Goal: Task Accomplishment & Management: Complete application form

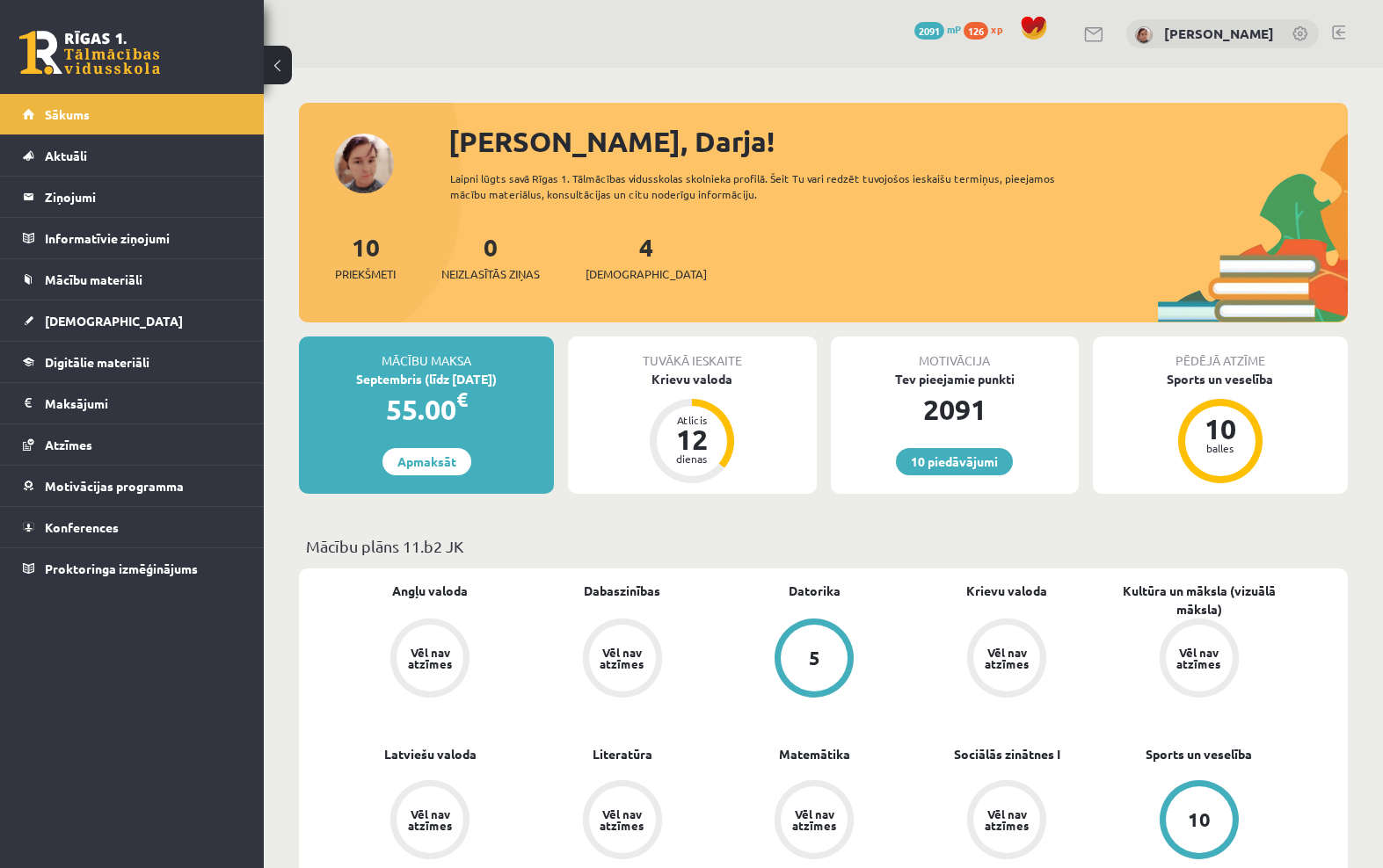
click at [103, 327] on span "[DEMOGRAPHIC_DATA]" at bounding box center [114, 321] width 138 height 16
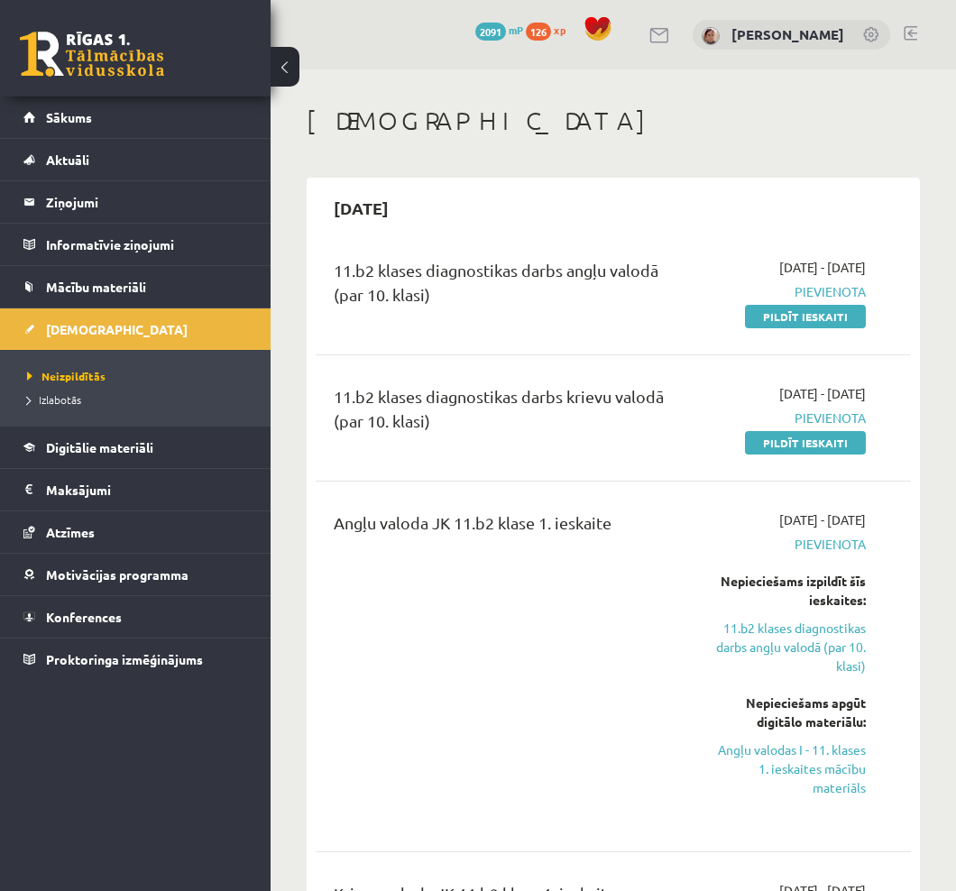
click at [278, 73] on button at bounding box center [285, 67] width 29 height 40
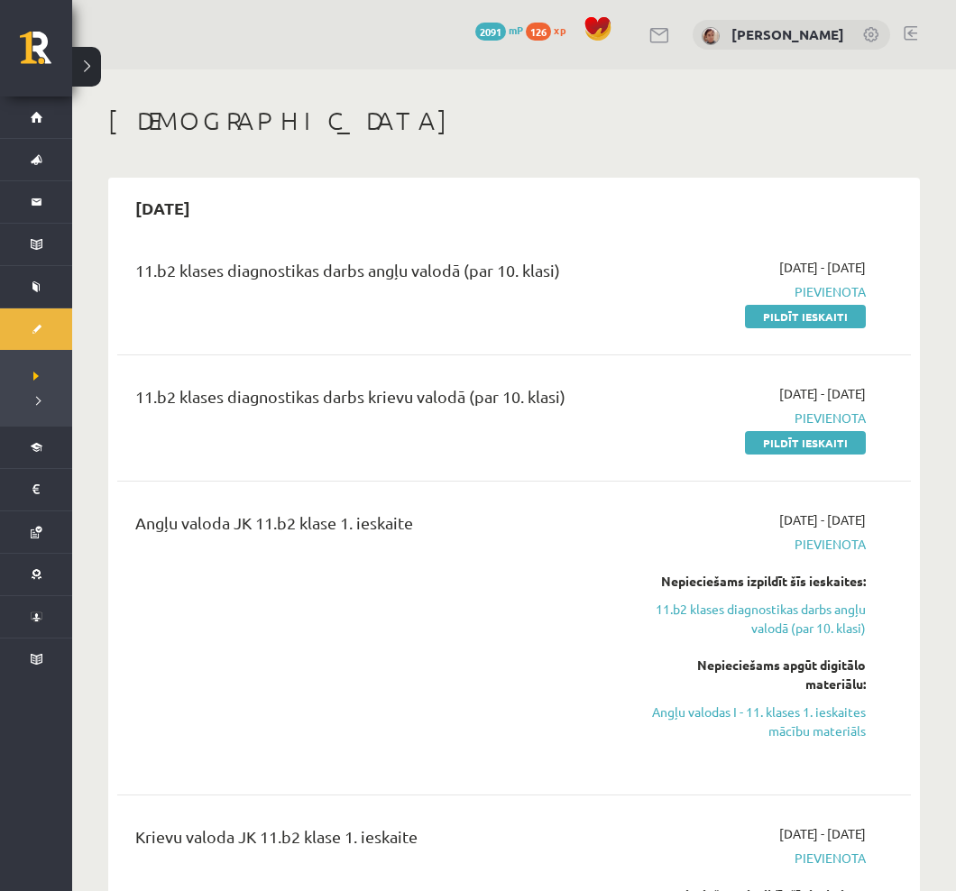
click at [833, 434] on link "Pildīt ieskaiti" at bounding box center [805, 442] width 121 height 23
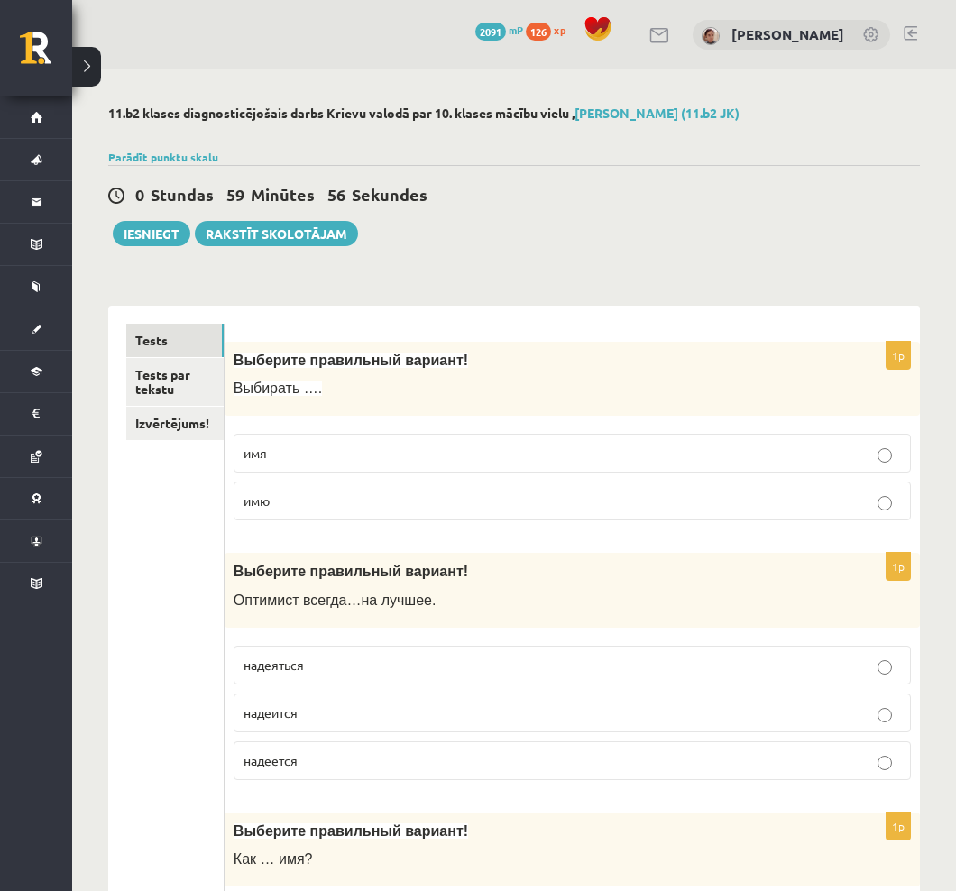
click at [866, 456] on p "имя" at bounding box center [573, 453] width 658 height 19
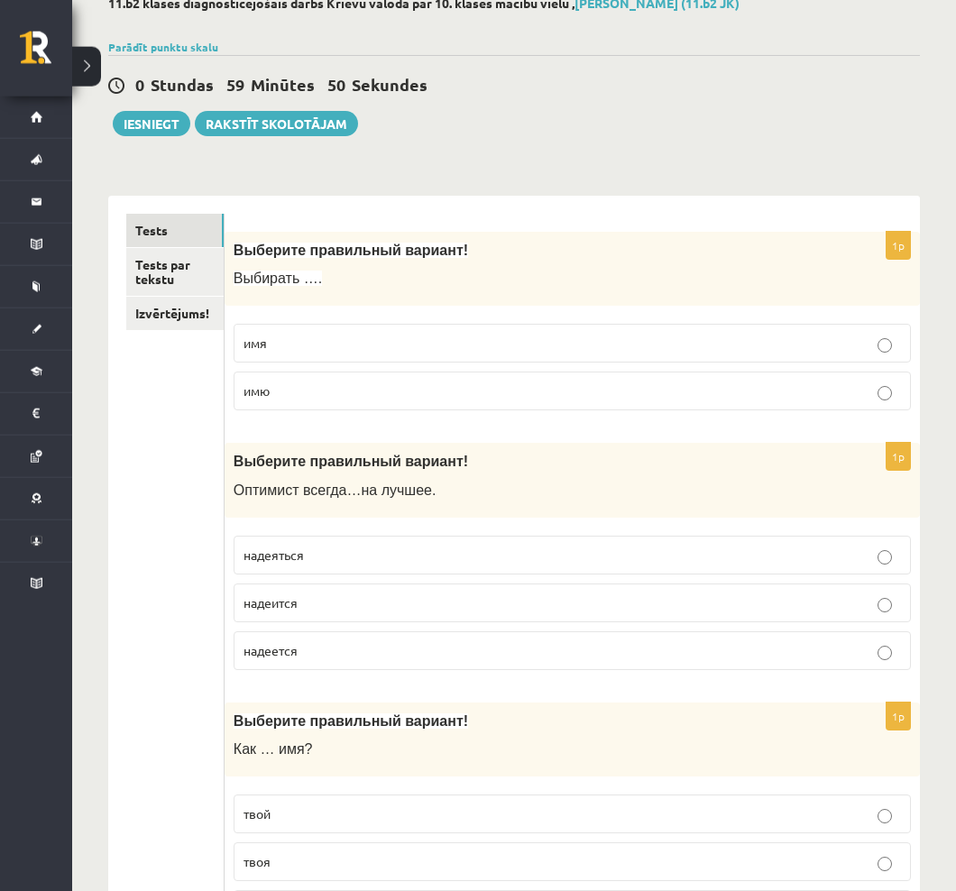
scroll to position [110, 0]
click at [838, 592] on label "надеится" at bounding box center [572, 603] width 677 height 39
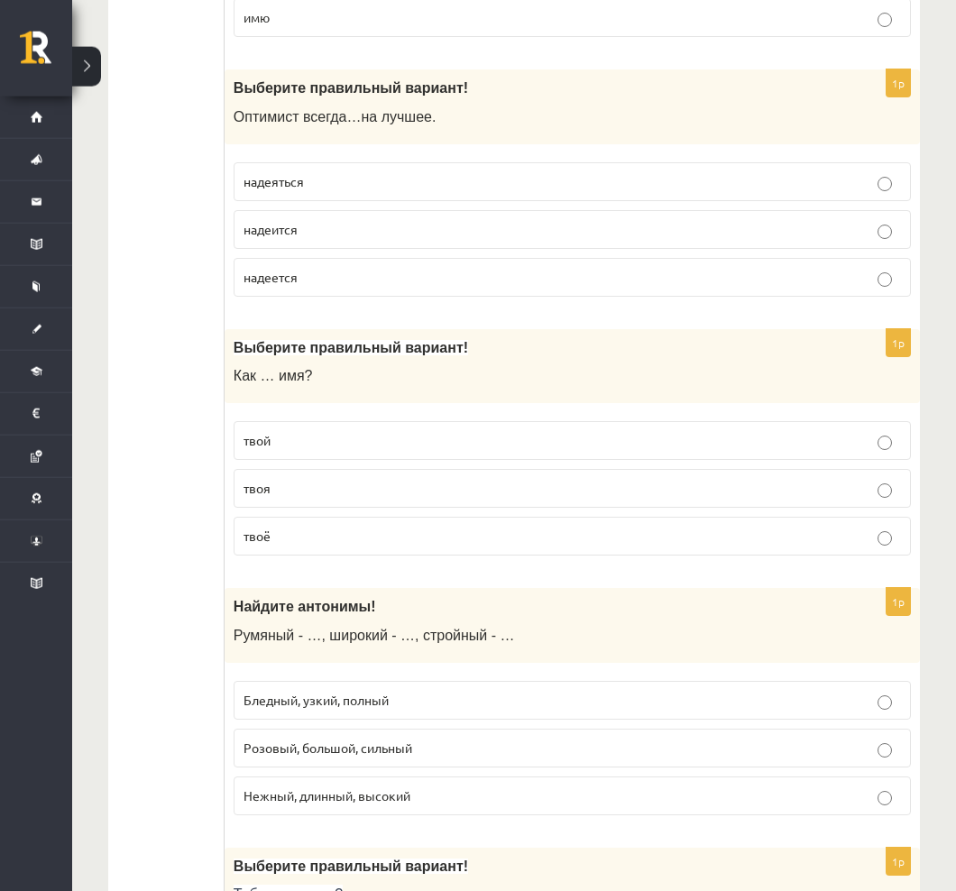
scroll to position [483, 0]
click at [823, 537] on p "твоё" at bounding box center [573, 536] width 658 height 19
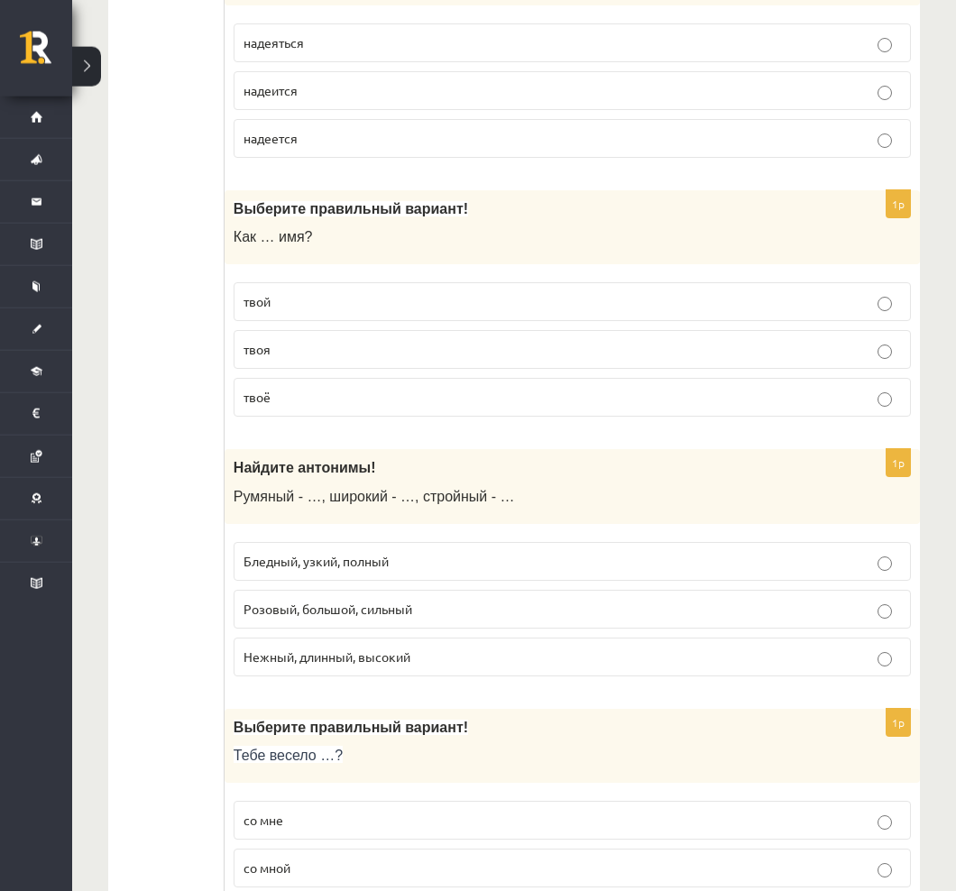
scroll to position [622, 0]
click at [888, 548] on label "Бледный, узкий, полный" at bounding box center [572, 561] width 677 height 39
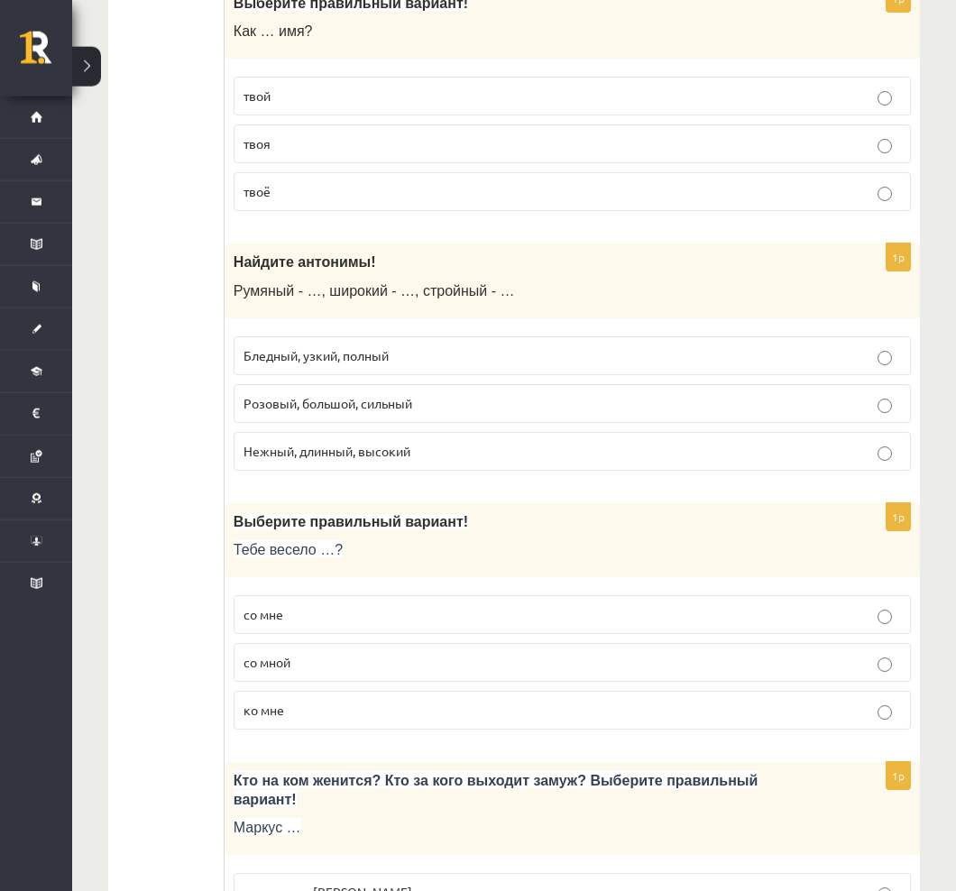
scroll to position [828, 0]
click at [791, 655] on p "со мной" at bounding box center [573, 662] width 658 height 19
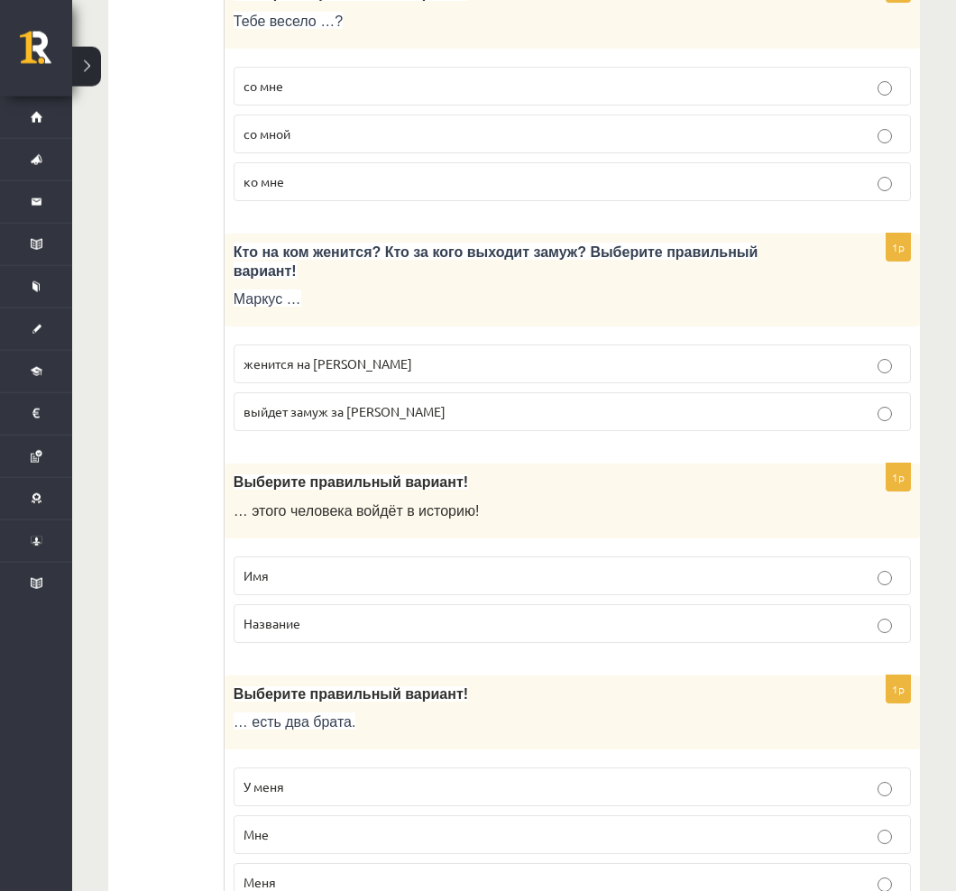
scroll to position [1358, 0]
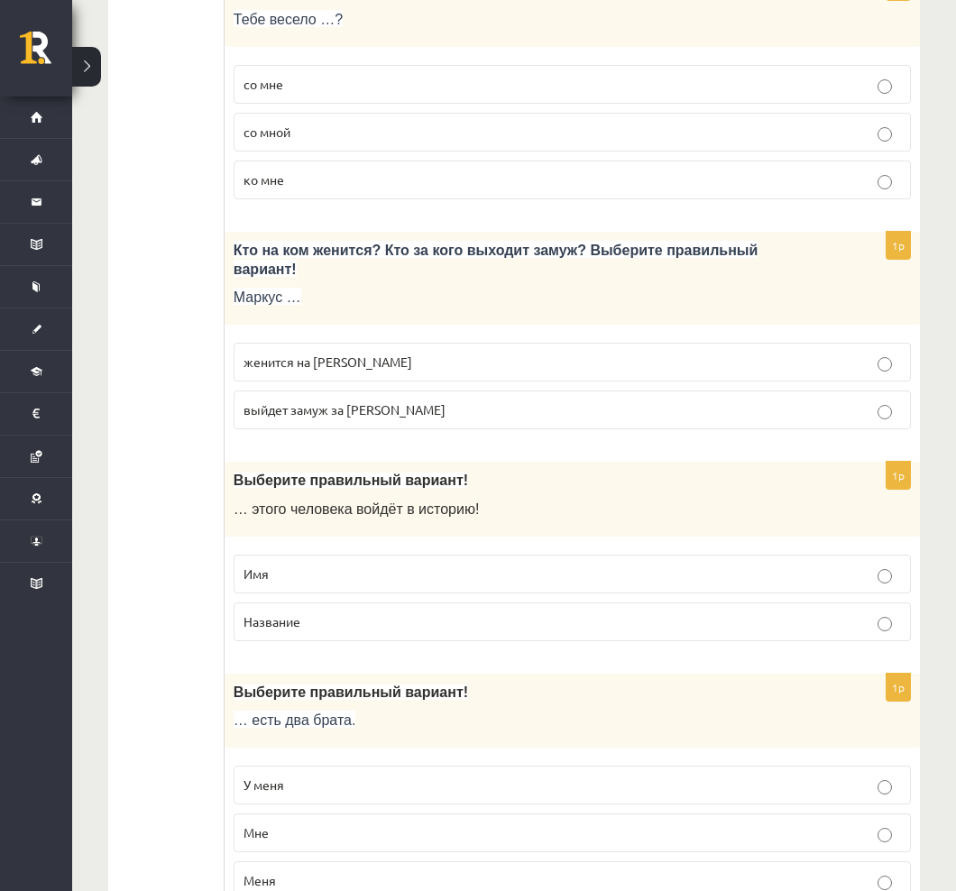
click at [872, 359] on p "женится на Агнии" at bounding box center [573, 362] width 658 height 19
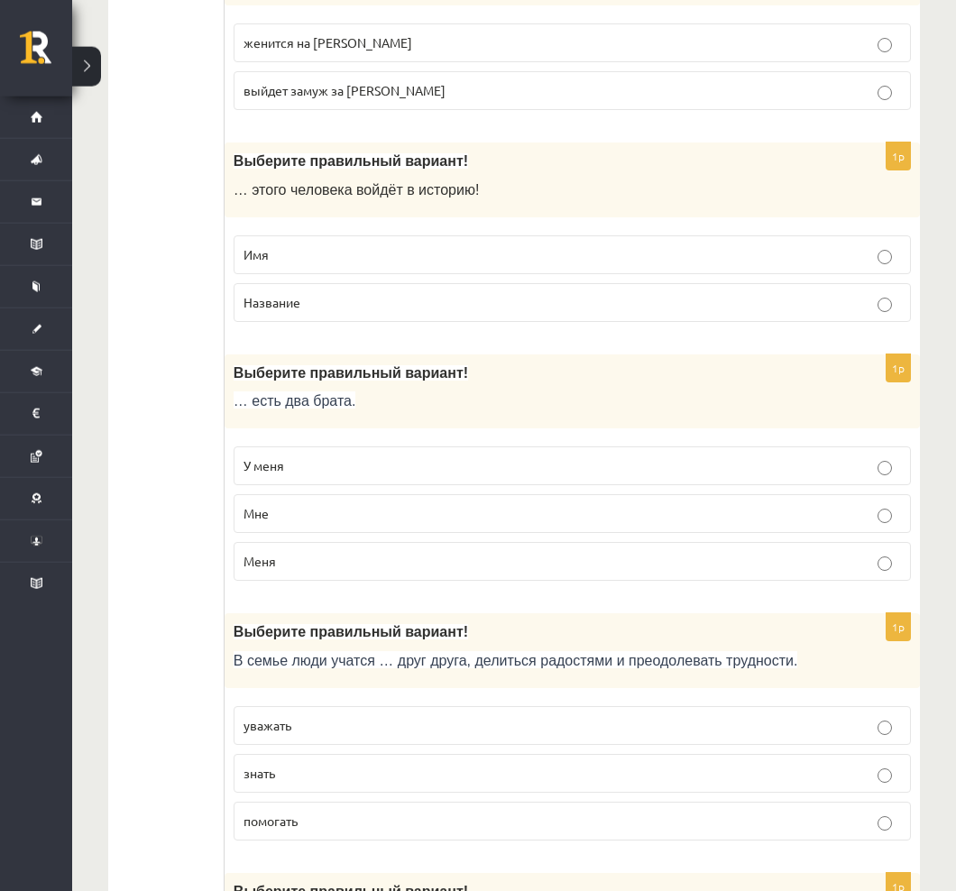
scroll to position [1678, 0]
click at [824, 456] on label "У меня" at bounding box center [572, 466] width 677 height 39
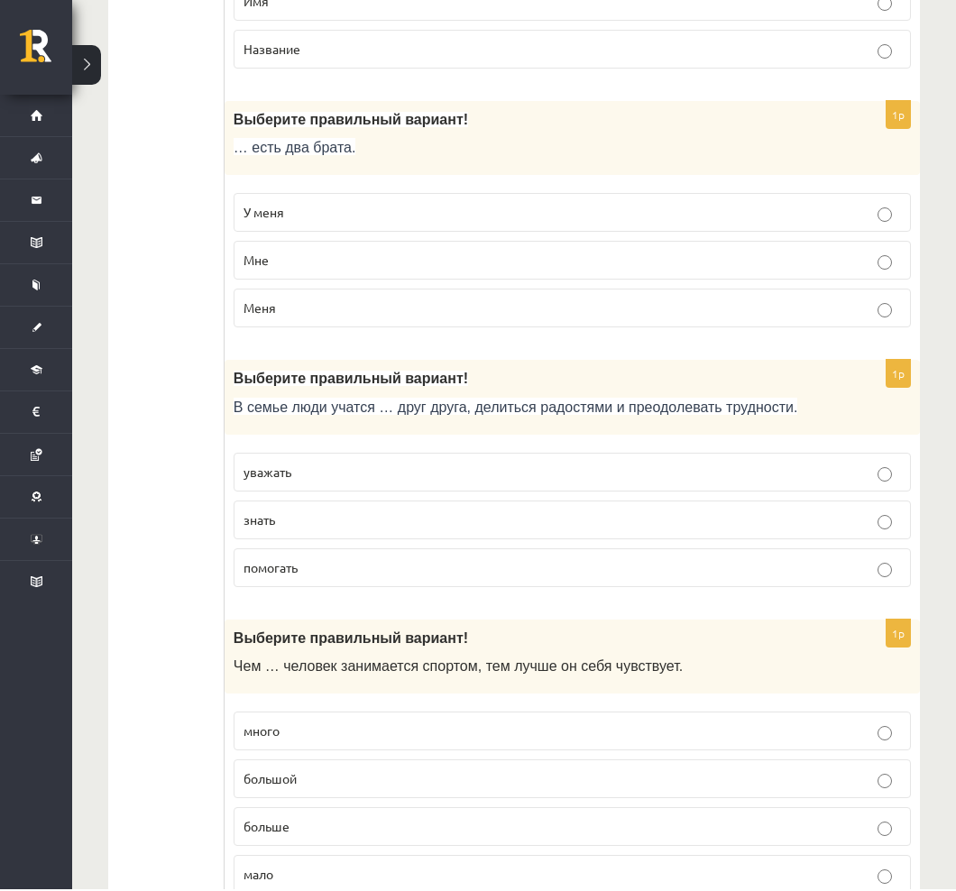
scroll to position [1930, 0]
click at [840, 488] on label "уважать" at bounding box center [572, 473] width 677 height 39
click at [843, 588] on label "помогать" at bounding box center [572, 568] width 677 height 39
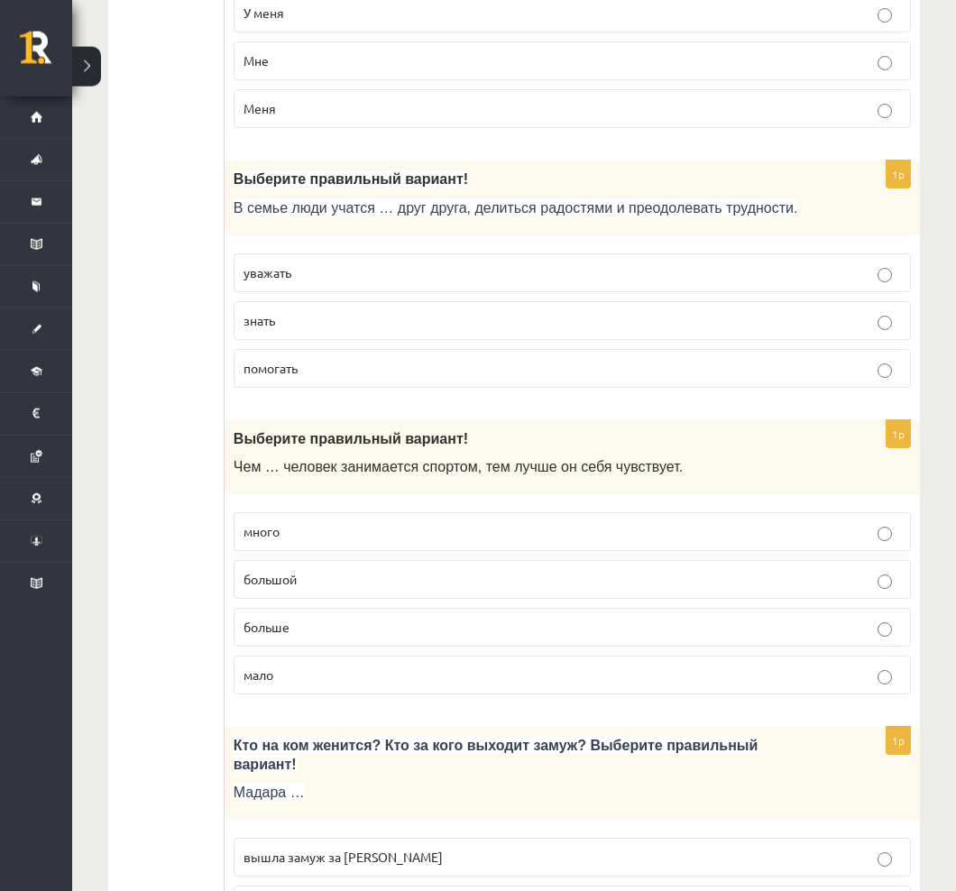
scroll to position [2131, 0]
click at [867, 631] on p "больше" at bounding box center [573, 627] width 658 height 19
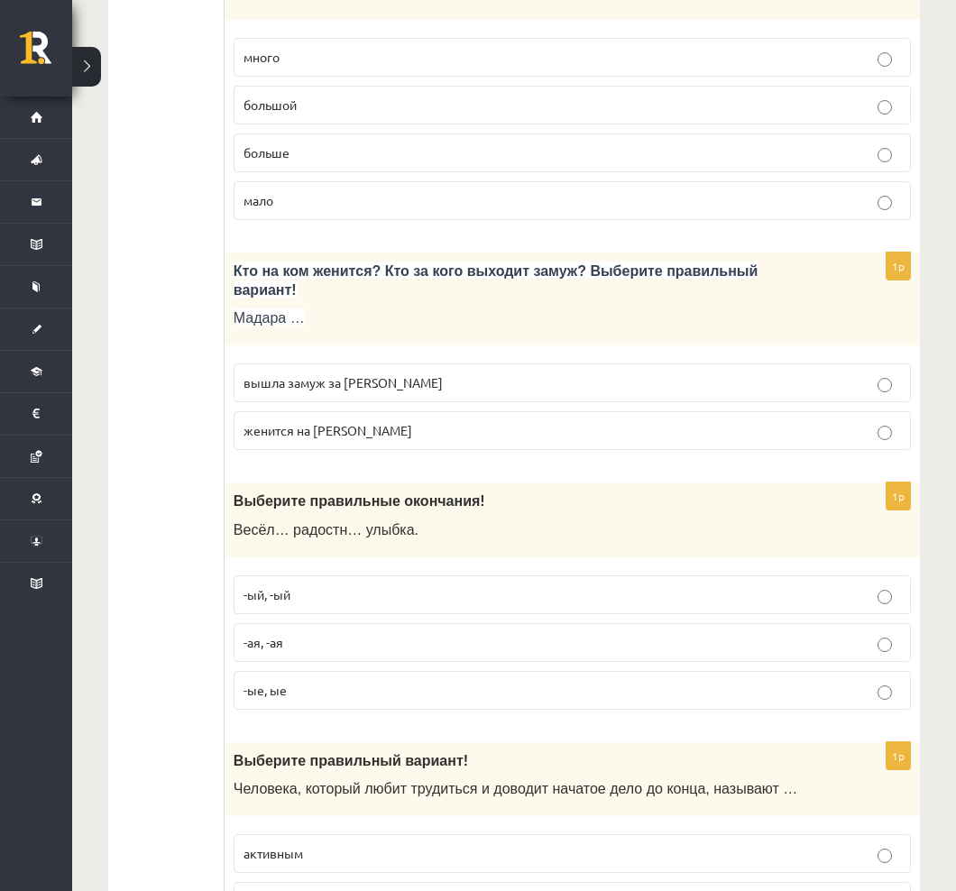
scroll to position [2612, 0]
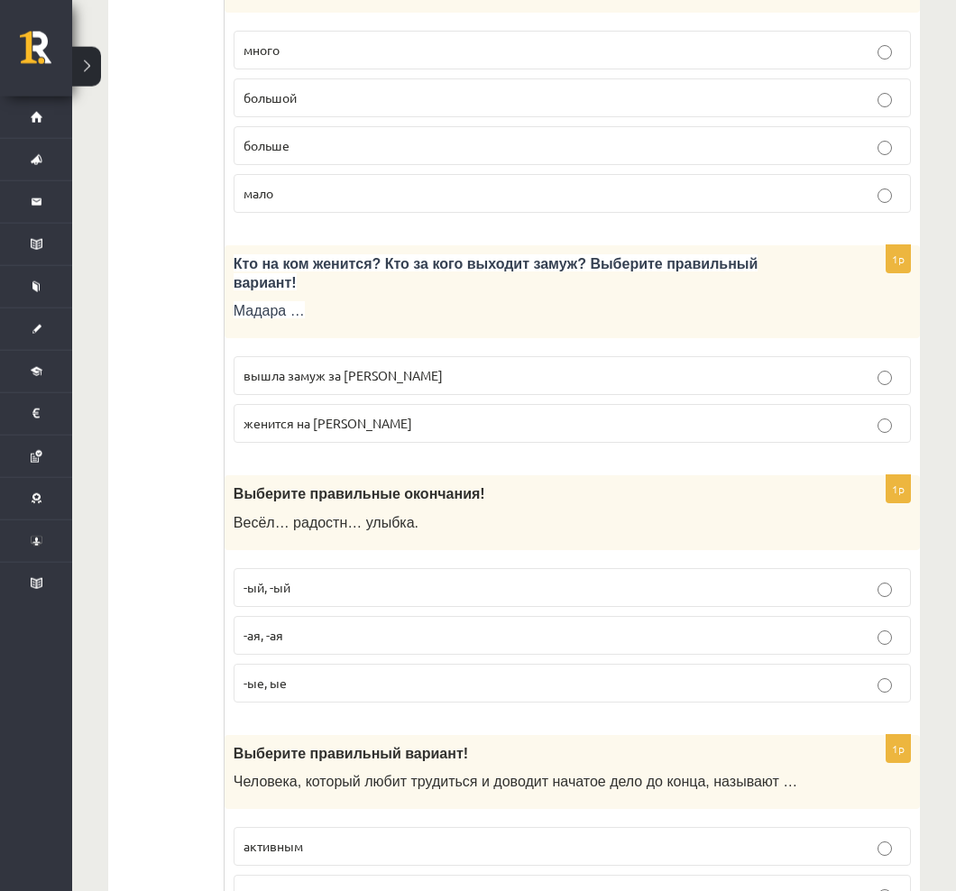
click at [798, 703] on label "-ые, ые" at bounding box center [572, 683] width 677 height 39
click at [872, 645] on p "-ая, -ая" at bounding box center [573, 635] width 658 height 19
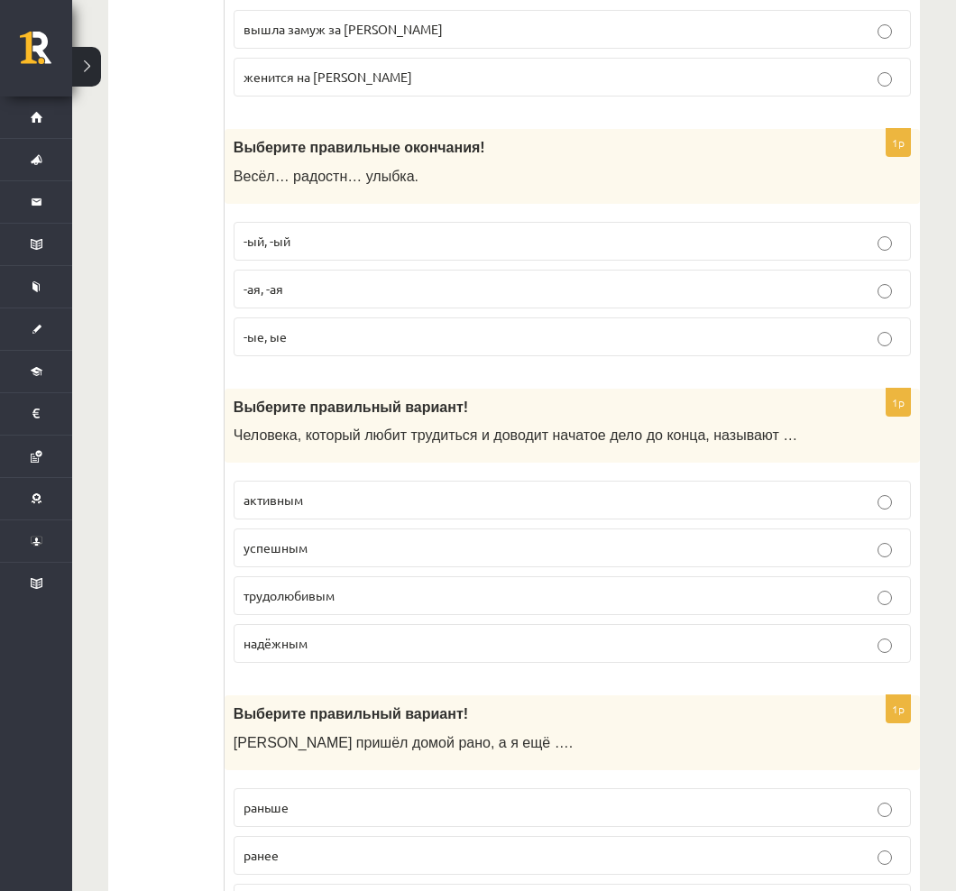
scroll to position [2960, 0]
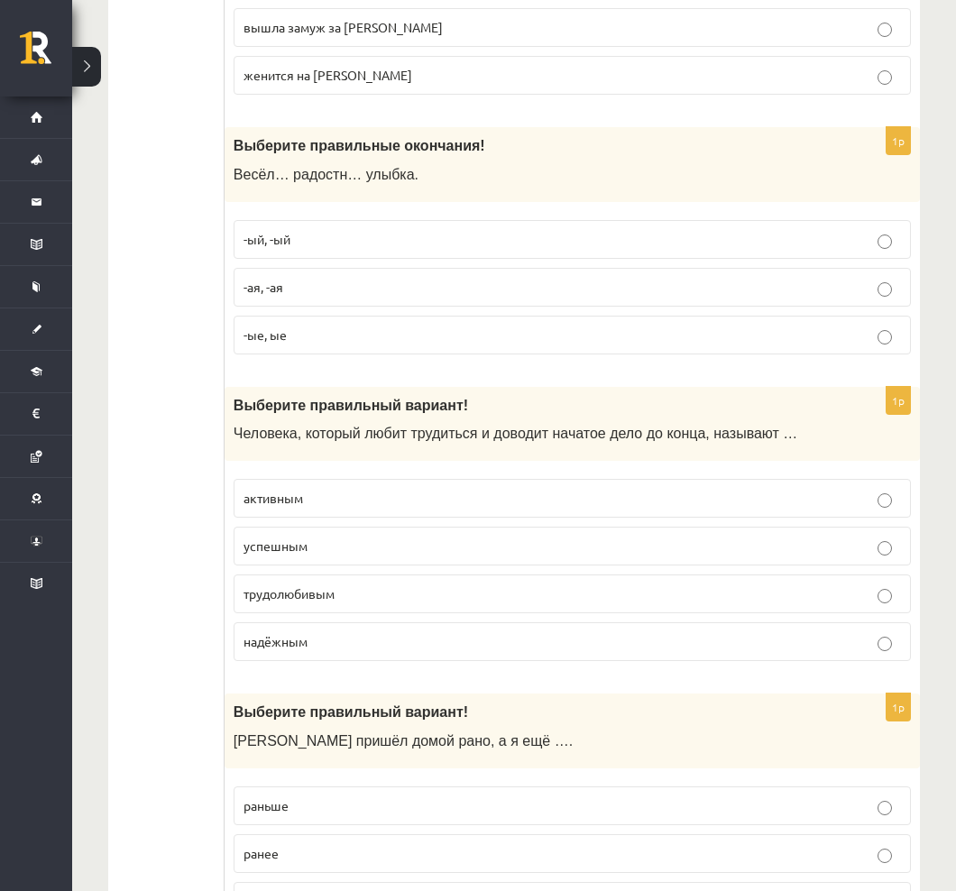
click at [843, 589] on label "трудолюбивым" at bounding box center [572, 594] width 677 height 39
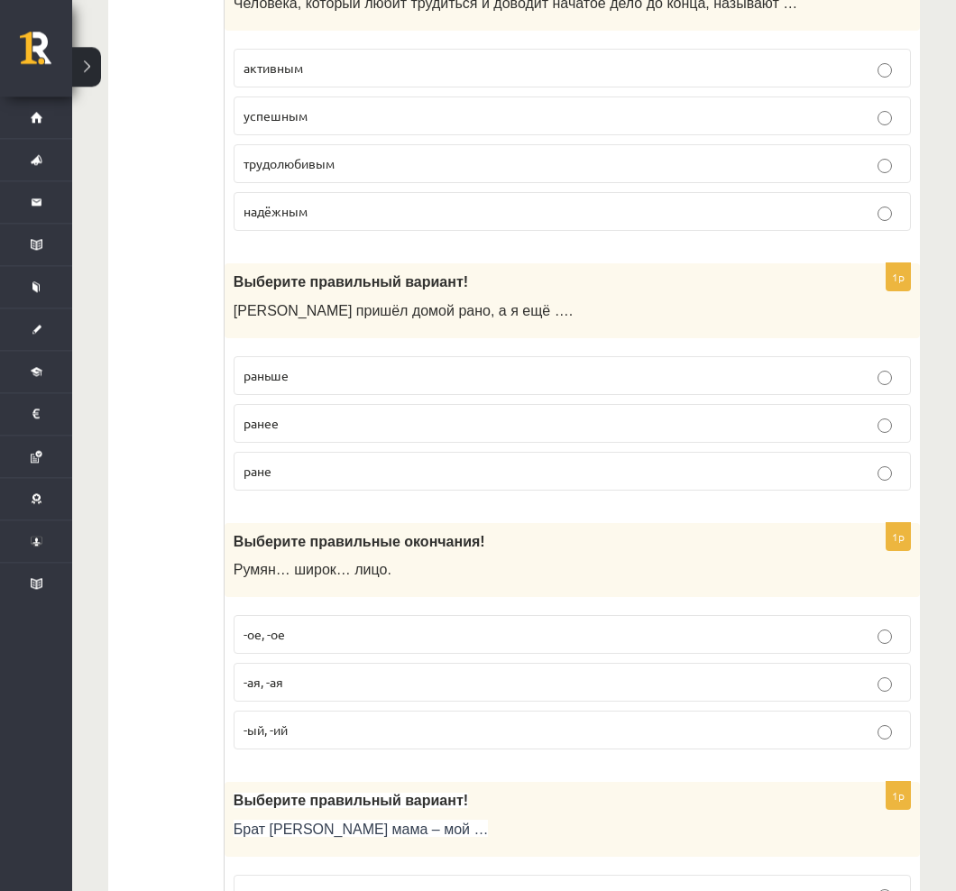
scroll to position [3391, 0]
click at [883, 369] on label "раньше" at bounding box center [572, 375] width 677 height 39
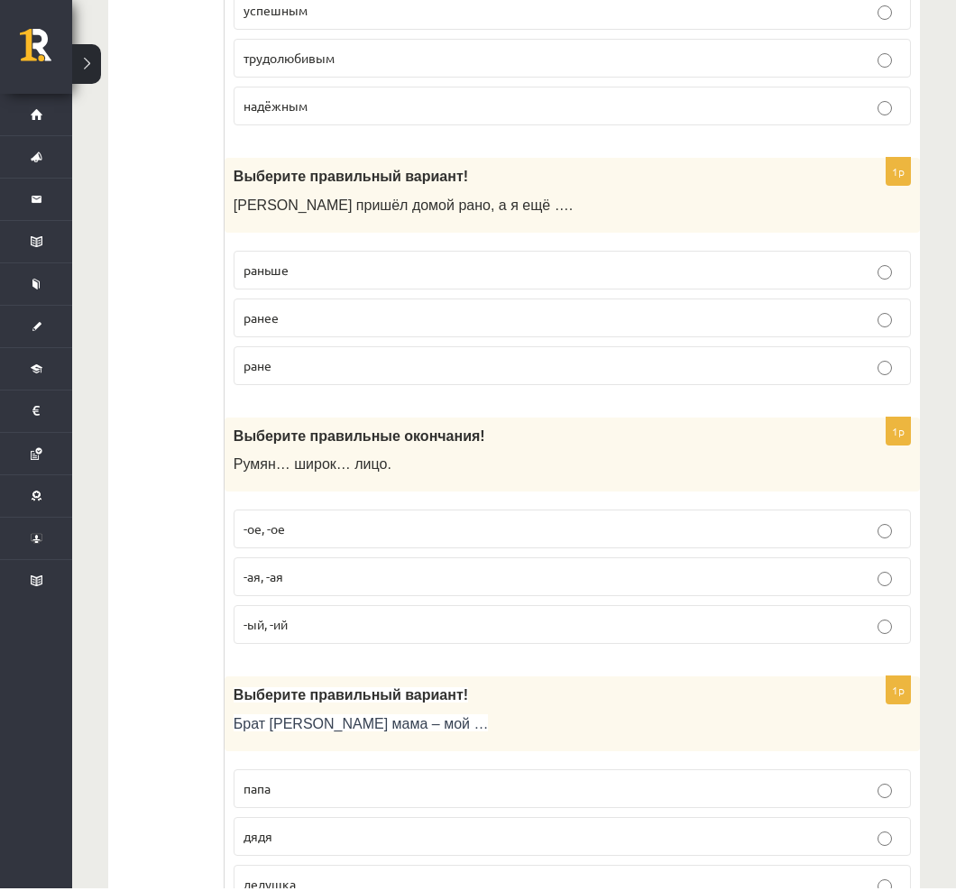
scroll to position [3495, 0]
click at [843, 528] on label "-ое, -ое" at bounding box center [572, 530] width 677 height 39
click at [843, 538] on p "-ое, -ое" at bounding box center [573, 529] width 658 height 19
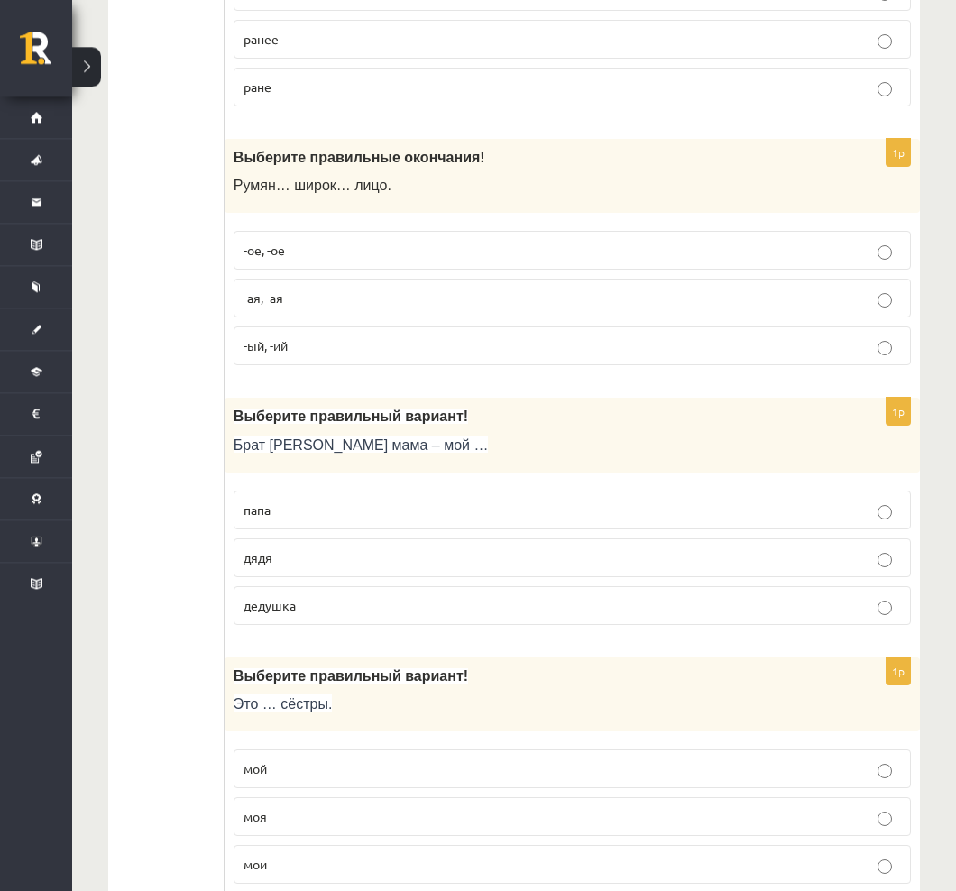
scroll to position [3775, 0]
click at [849, 260] on p "-ое, -ое" at bounding box center [573, 250] width 658 height 19
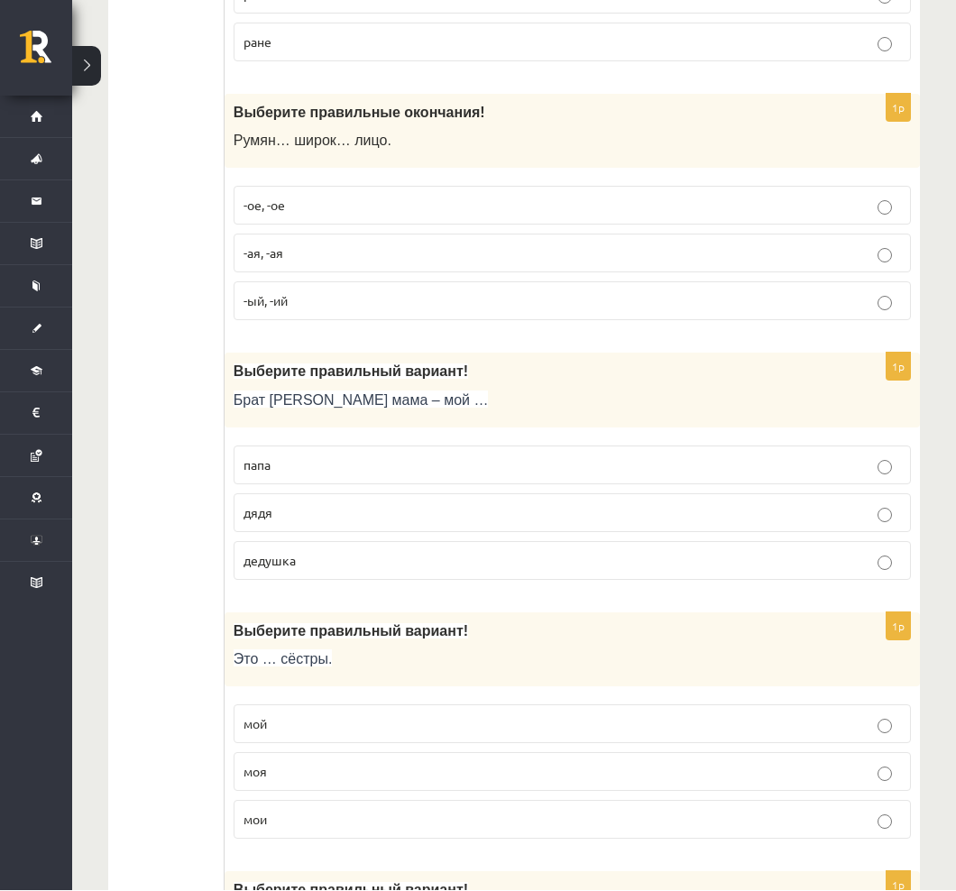
scroll to position [3819, 0]
click at [812, 311] on p "-ый, -ий" at bounding box center [573, 301] width 658 height 19
click at [873, 226] on label "-ое, -ое" at bounding box center [572, 206] width 677 height 39
click at [845, 523] on p "дядя" at bounding box center [573, 513] width 658 height 19
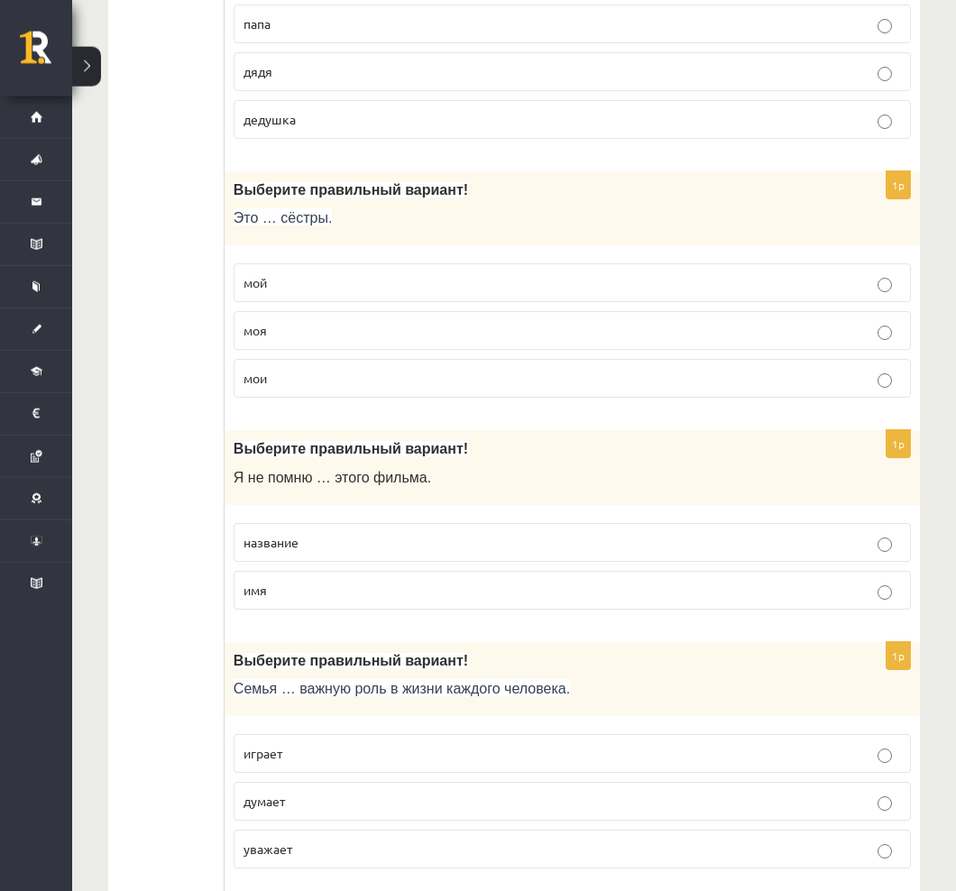
scroll to position [4263, 0]
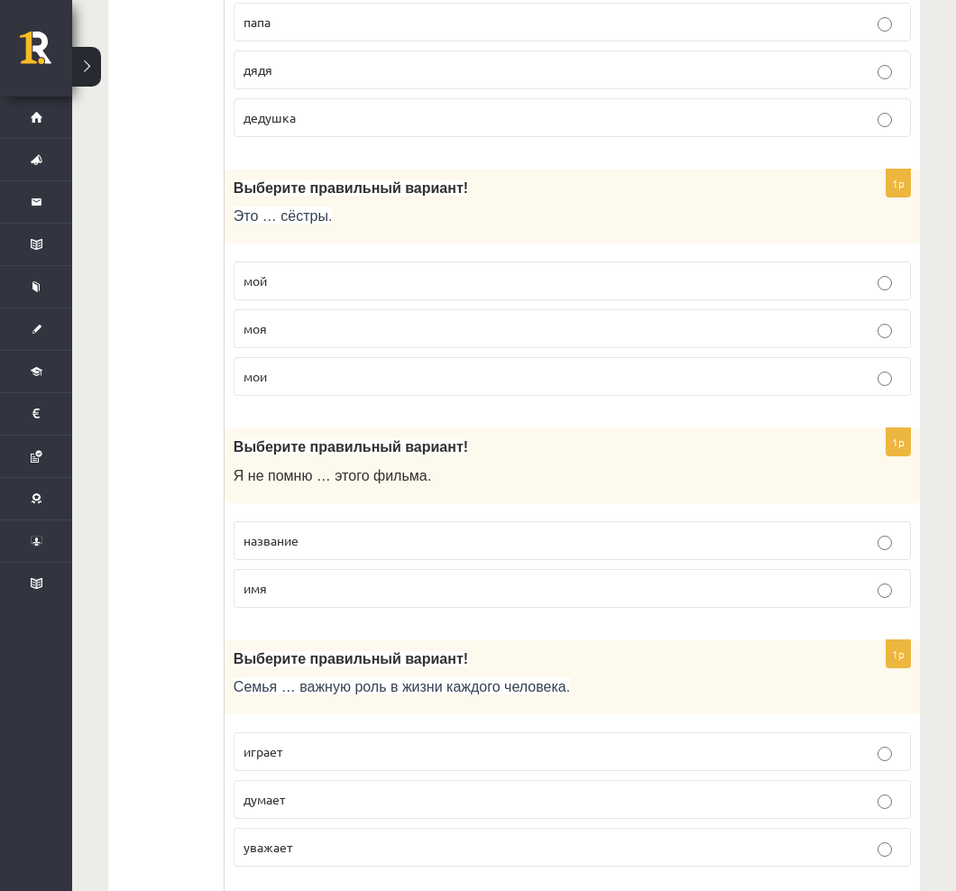
click at [894, 326] on label "моя" at bounding box center [572, 328] width 677 height 39
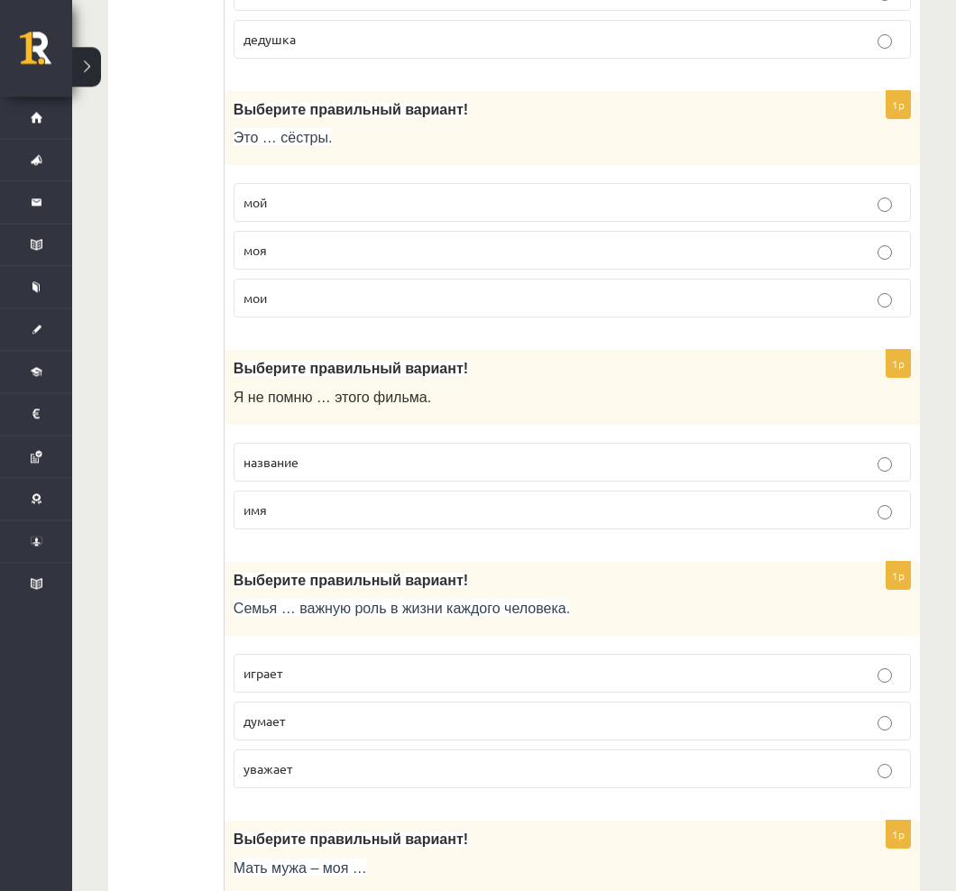
scroll to position [4341, 0]
click at [843, 318] on label "мои" at bounding box center [572, 299] width 677 height 39
click at [838, 473] on p "название" at bounding box center [573, 463] width 658 height 19
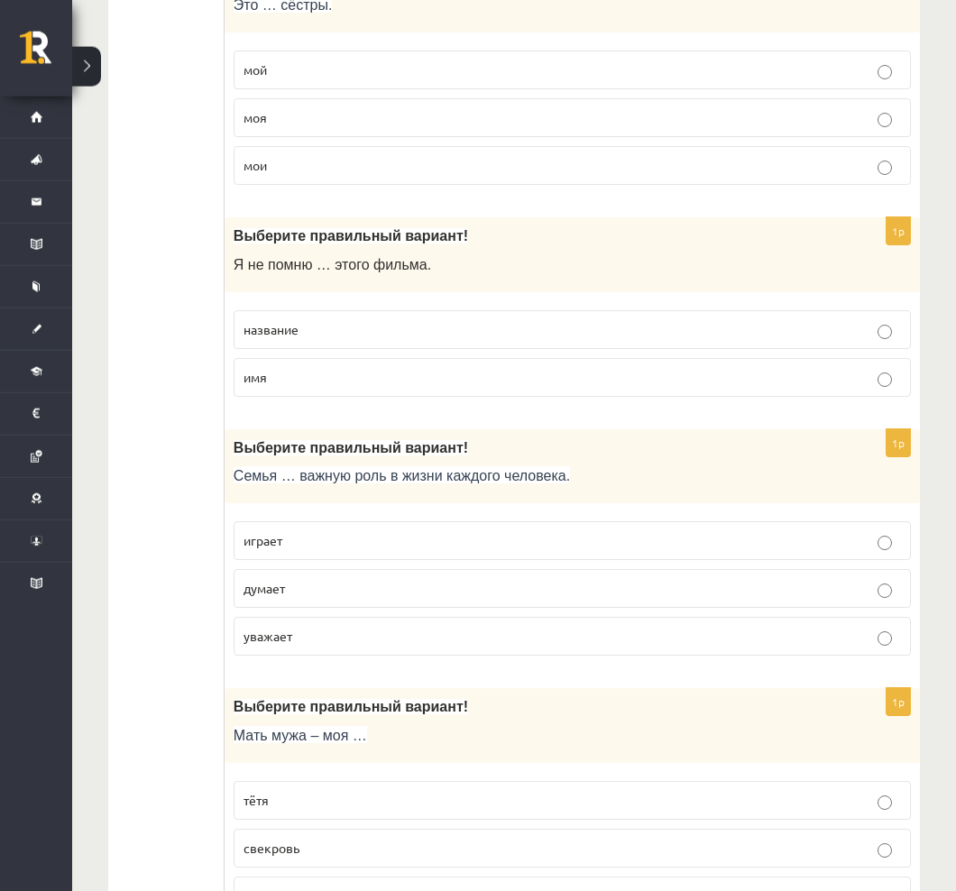
scroll to position [4480, 0]
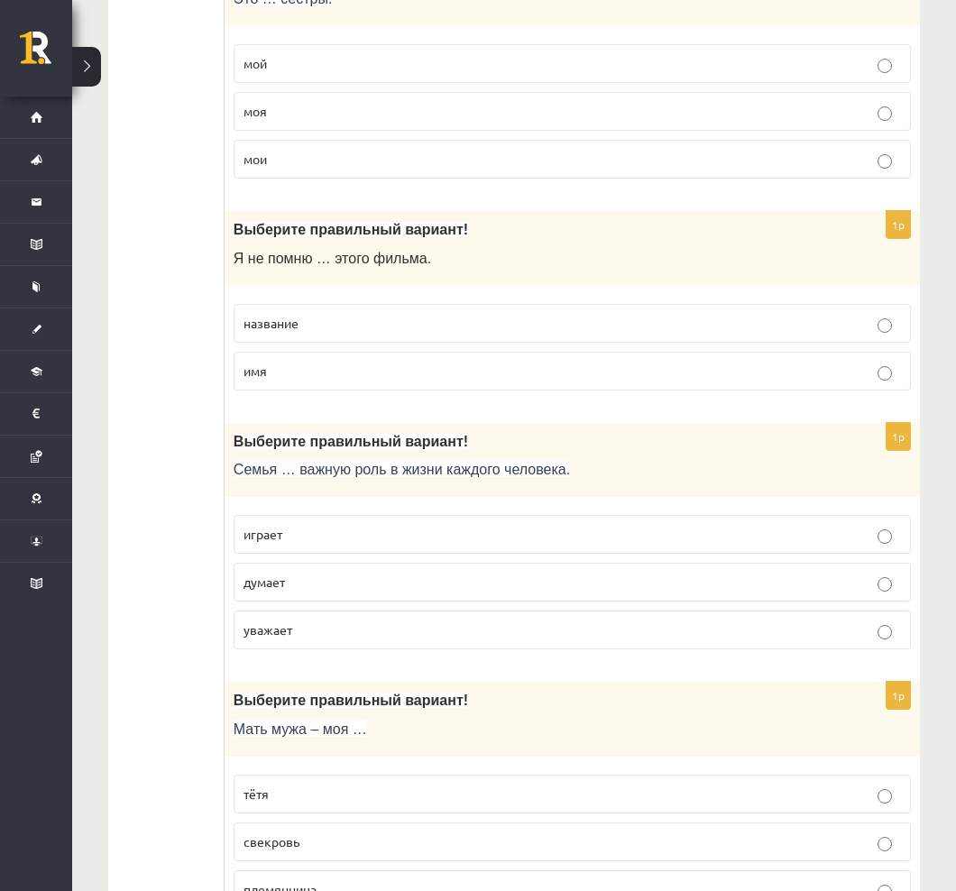
click at [727, 649] on label "уважает" at bounding box center [572, 630] width 677 height 39
click at [784, 602] on label "думает" at bounding box center [572, 582] width 677 height 39
click at [838, 649] on label "уважает" at bounding box center [572, 630] width 677 height 39
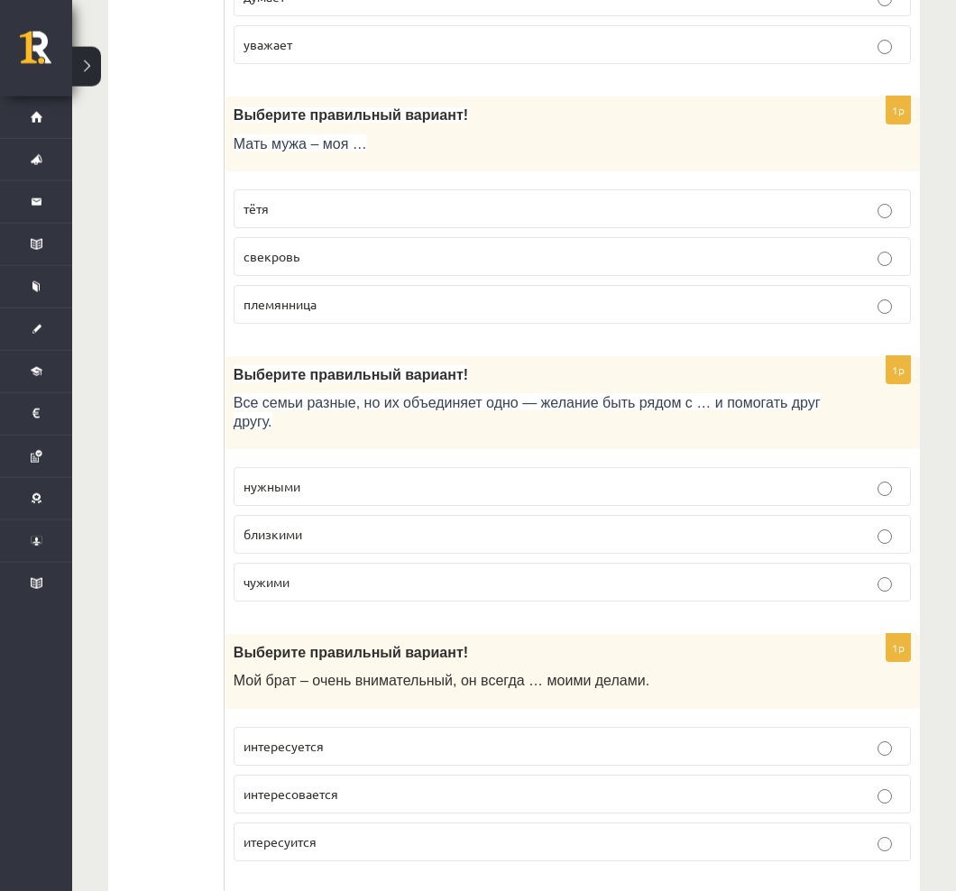
scroll to position [5066, 0]
click at [899, 541] on p "близкими" at bounding box center [573, 534] width 658 height 19
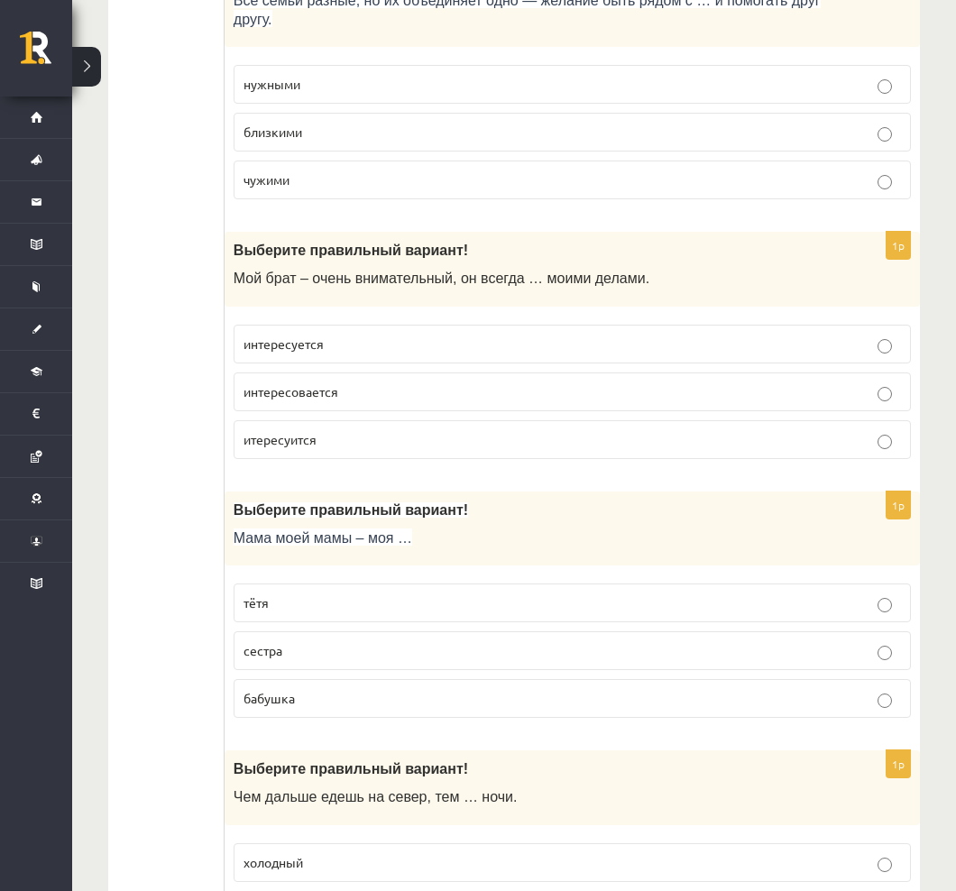
scroll to position [5465, 0]
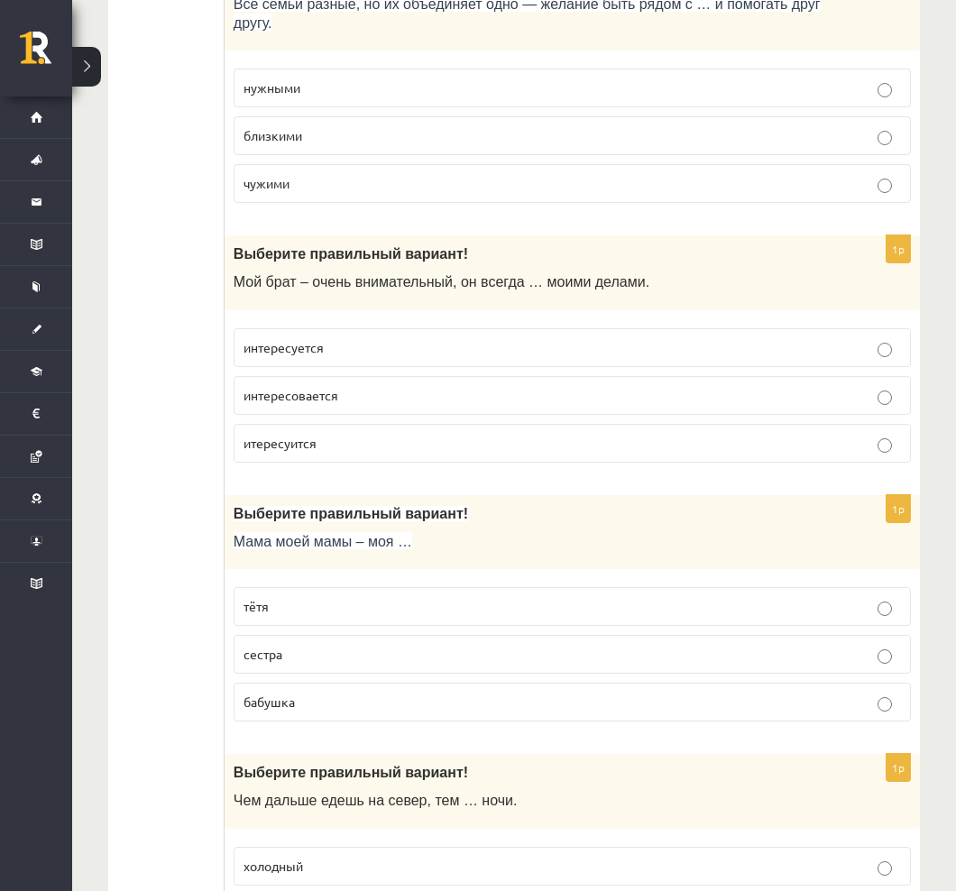
click at [864, 357] on p "интересуется" at bounding box center [573, 347] width 658 height 19
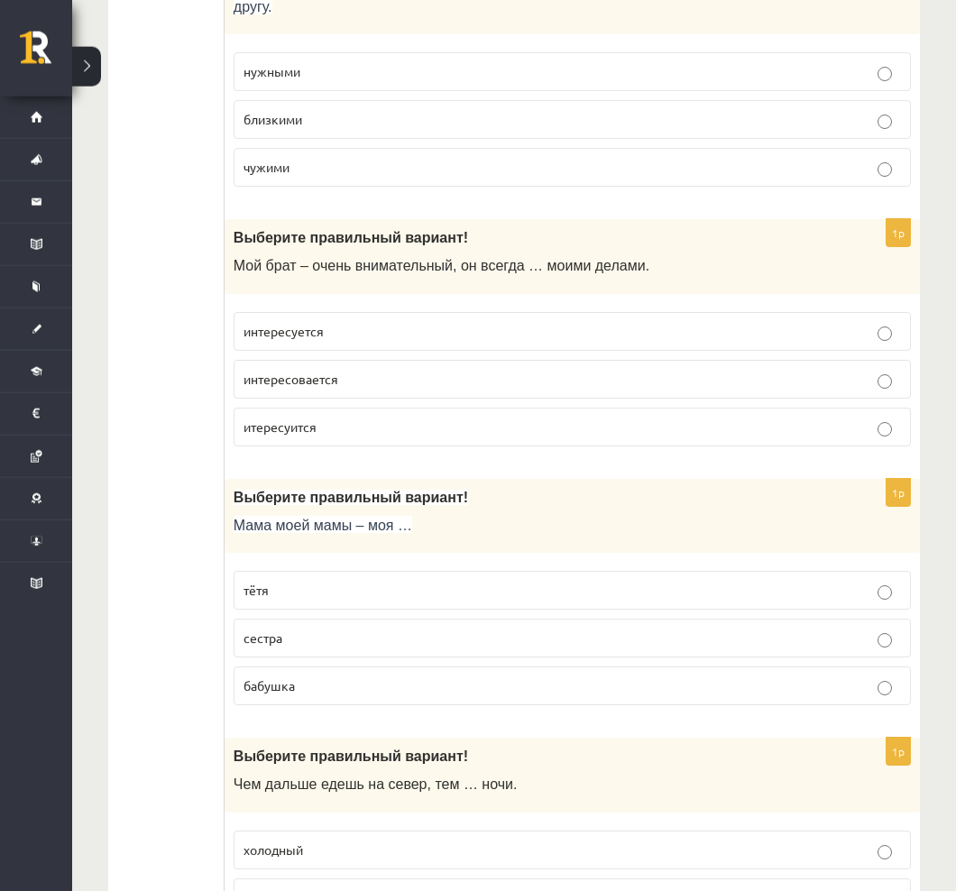
scroll to position [5490, 0]
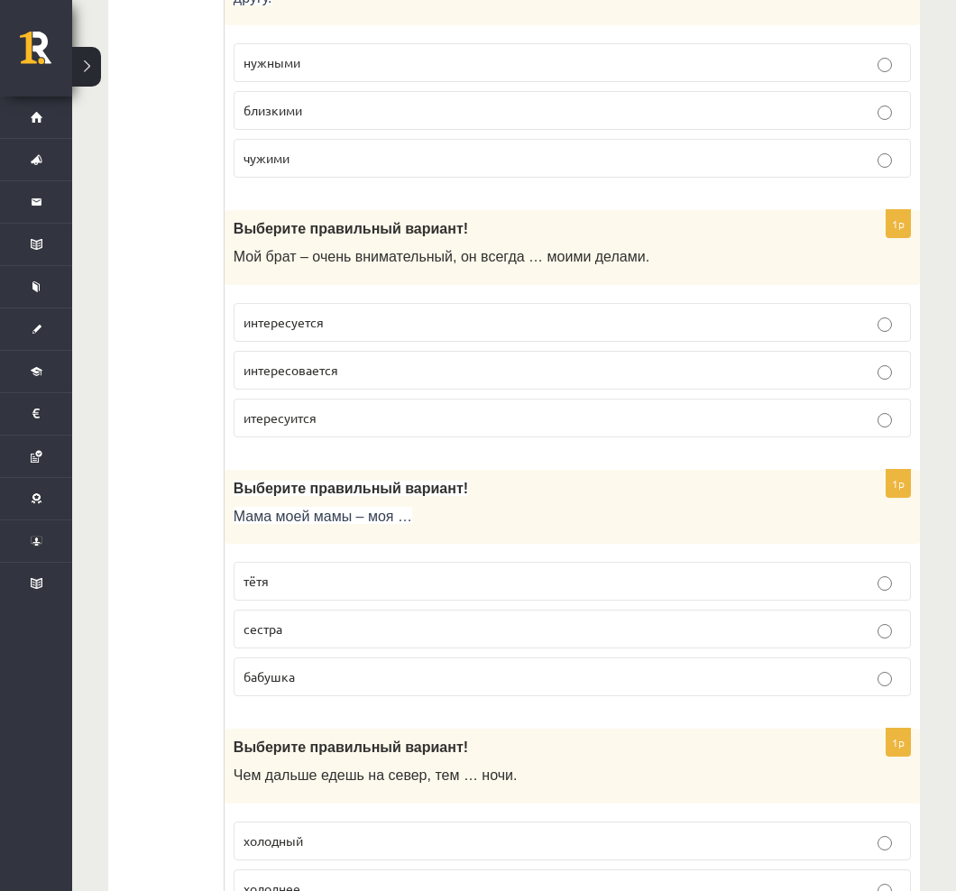
click at [817, 591] on p "тётя" at bounding box center [573, 581] width 658 height 19
click at [854, 685] on p "бабушка" at bounding box center [573, 677] width 658 height 19
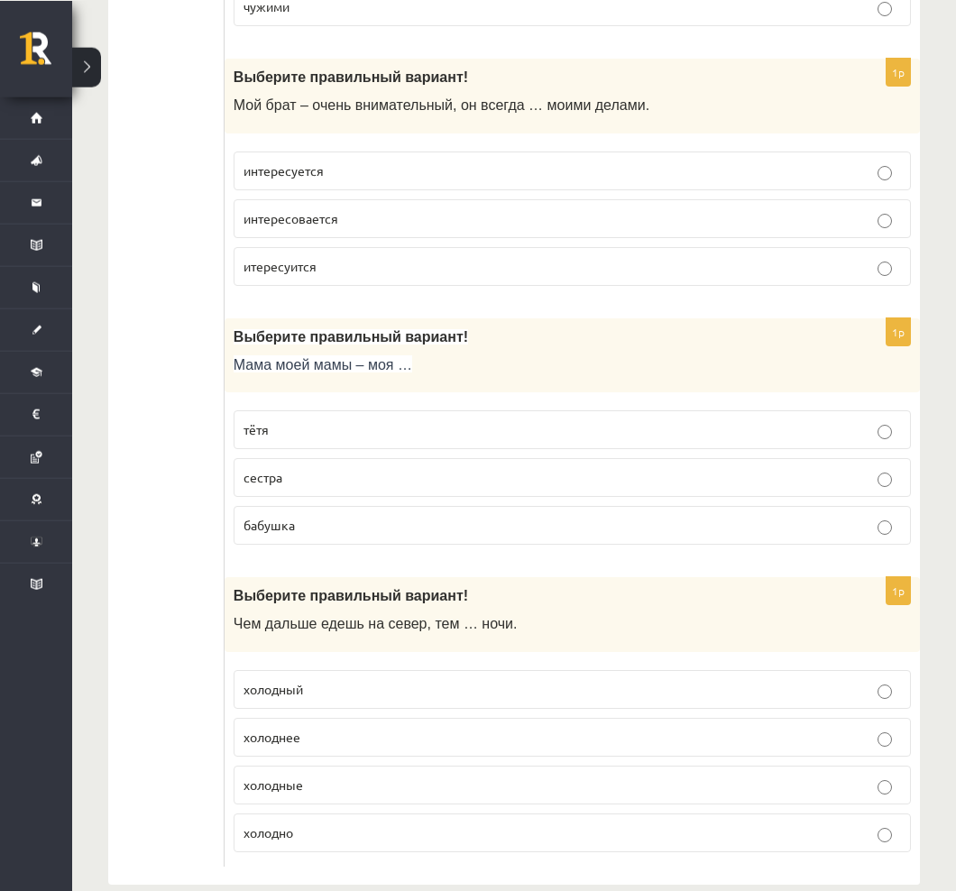
scroll to position [5642, 0]
click at [724, 746] on p "холоднее" at bounding box center [573, 736] width 658 height 19
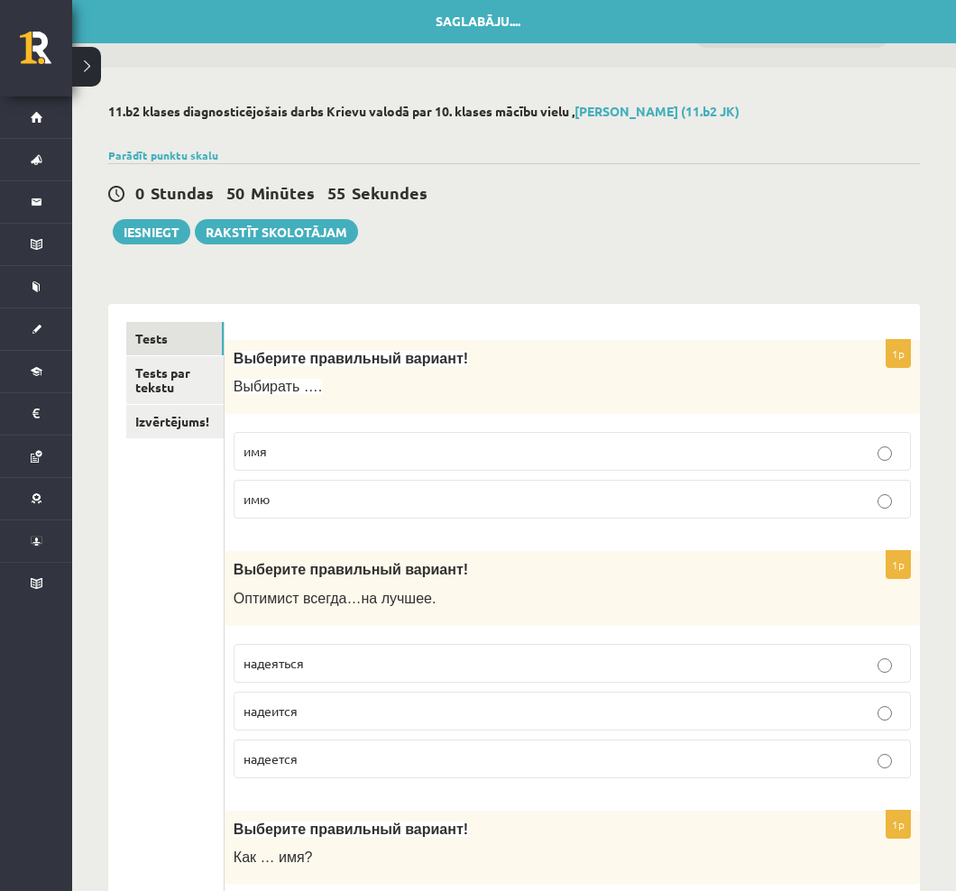
scroll to position [0, 0]
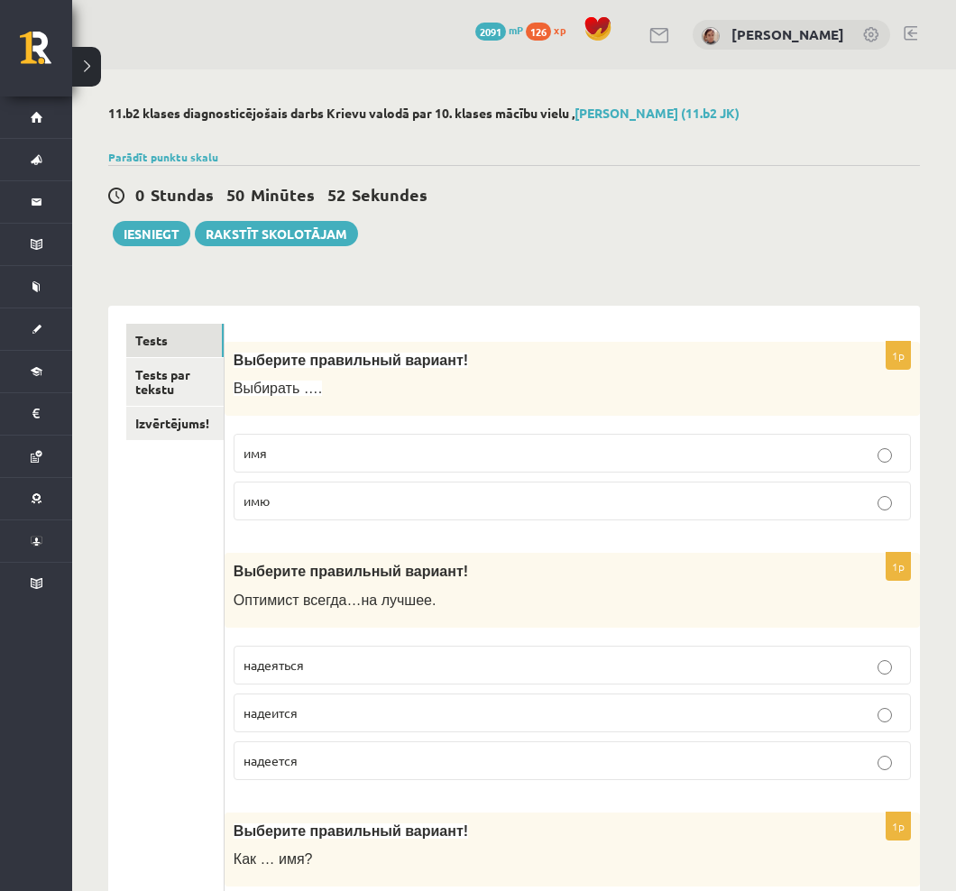
click at [188, 375] on link "Tests par tekstu" at bounding box center [174, 382] width 97 height 49
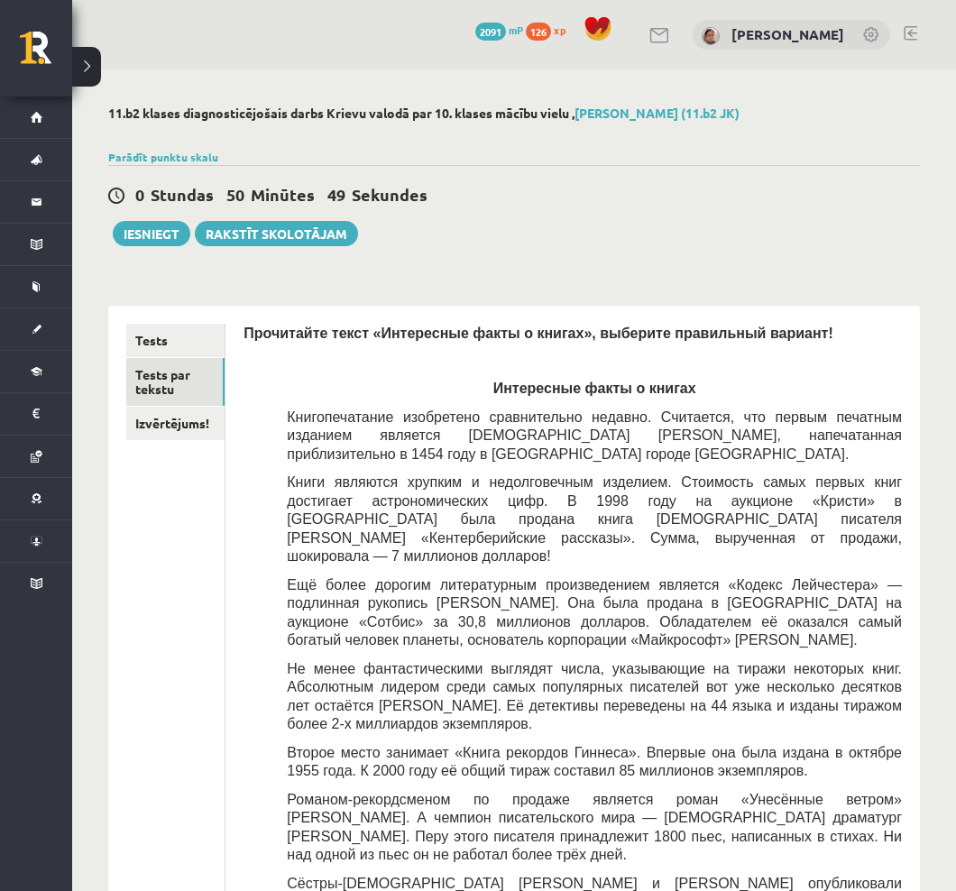
click at [152, 326] on link "Tests" at bounding box center [175, 340] width 98 height 33
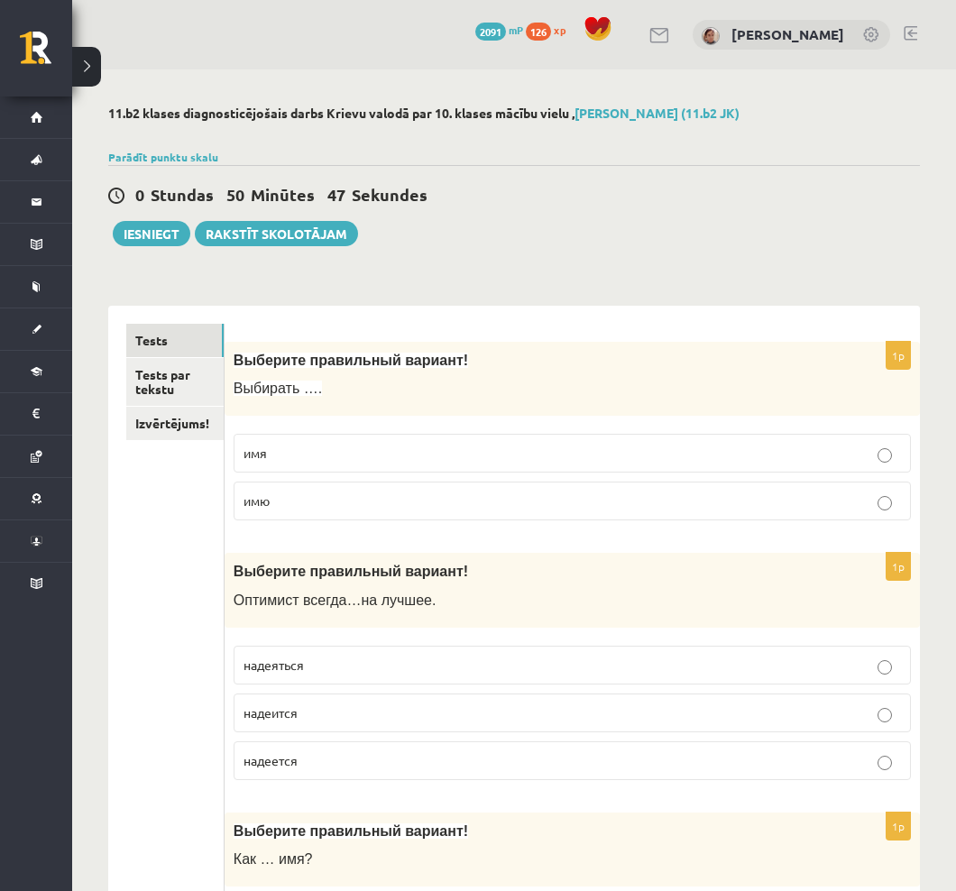
click at [160, 398] on link "Tests par tekstu" at bounding box center [174, 382] width 97 height 49
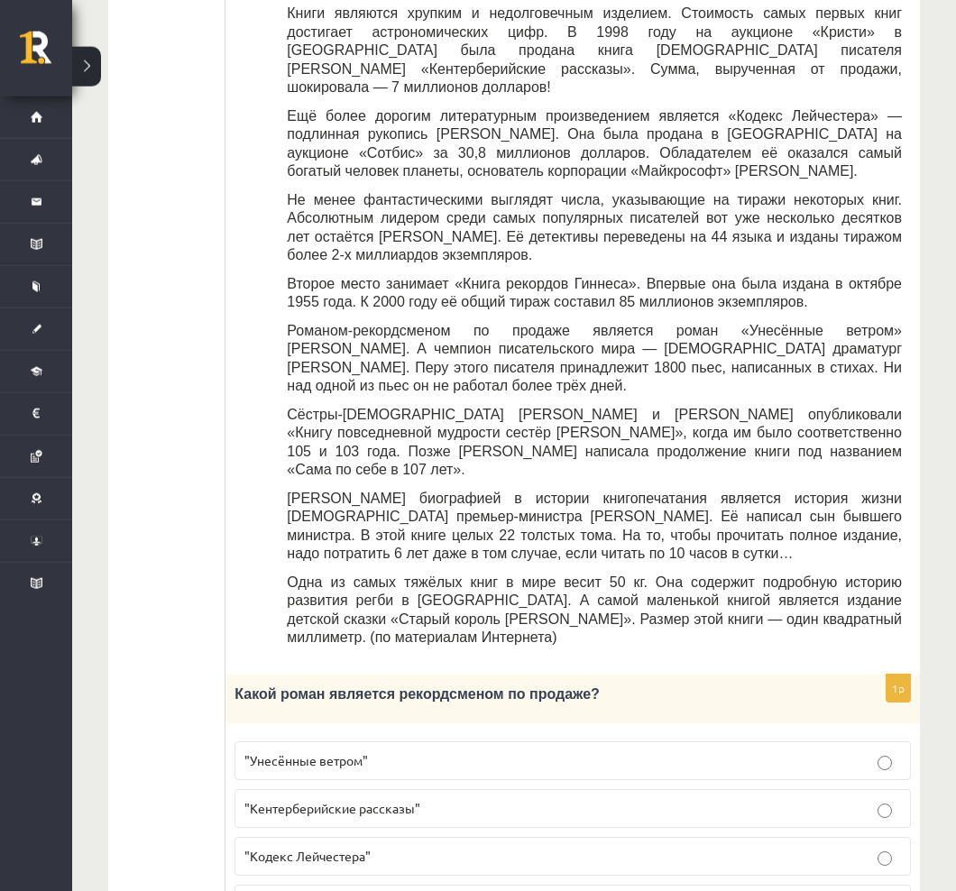
scroll to position [469, 0]
click at [704, 799] on p ""Кентерберийские рассказы"" at bounding box center [572, 808] width 657 height 19
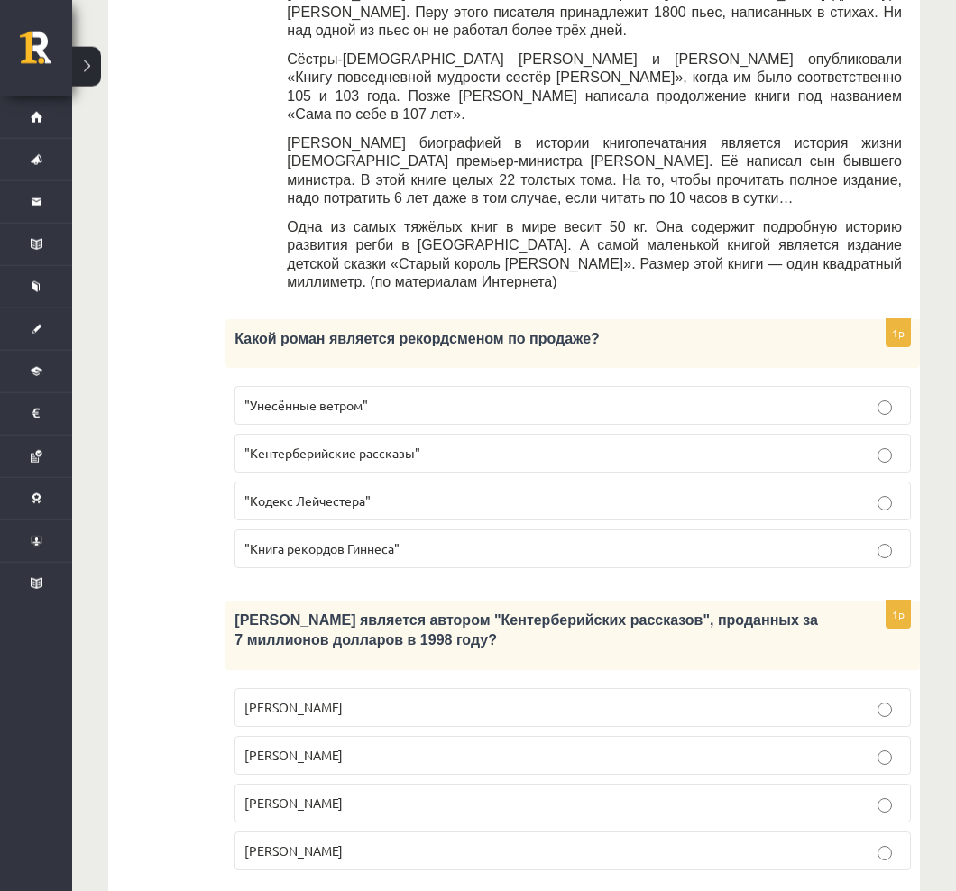
scroll to position [824, 0]
click at [811, 698] on p "Агата Кристи" at bounding box center [572, 707] width 657 height 19
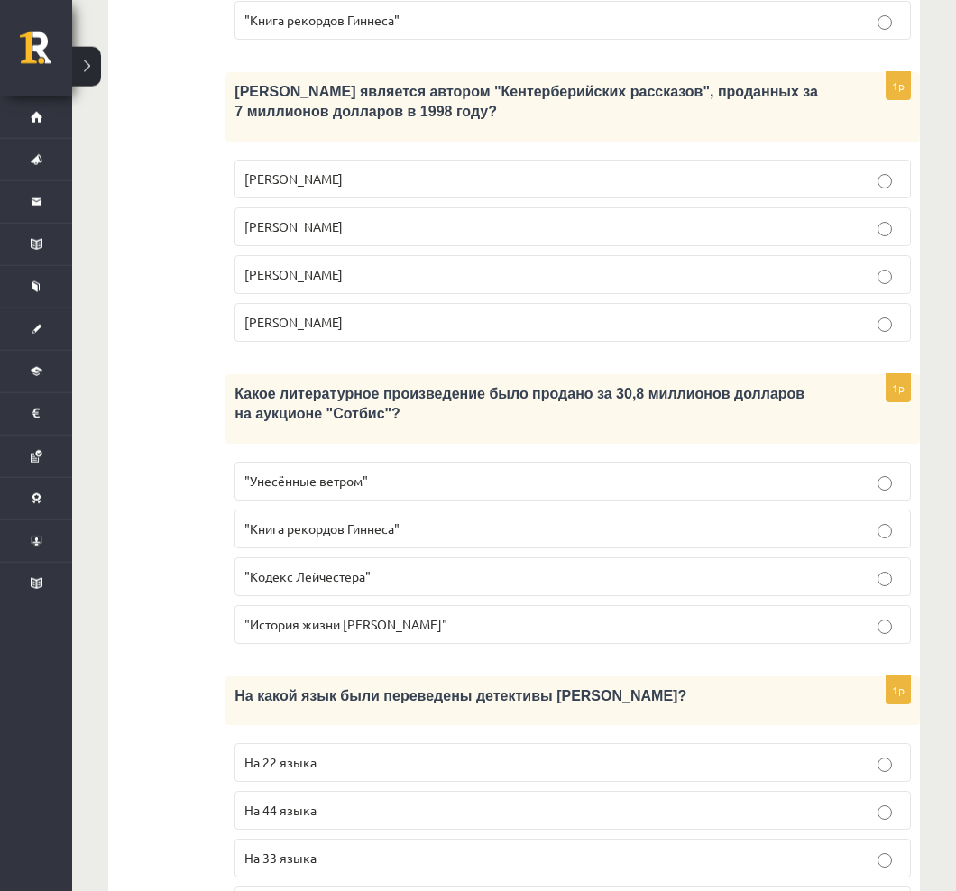
scroll to position [1353, 0]
click at [859, 557] on label ""Кодекс Лейчестера"" at bounding box center [573, 576] width 677 height 39
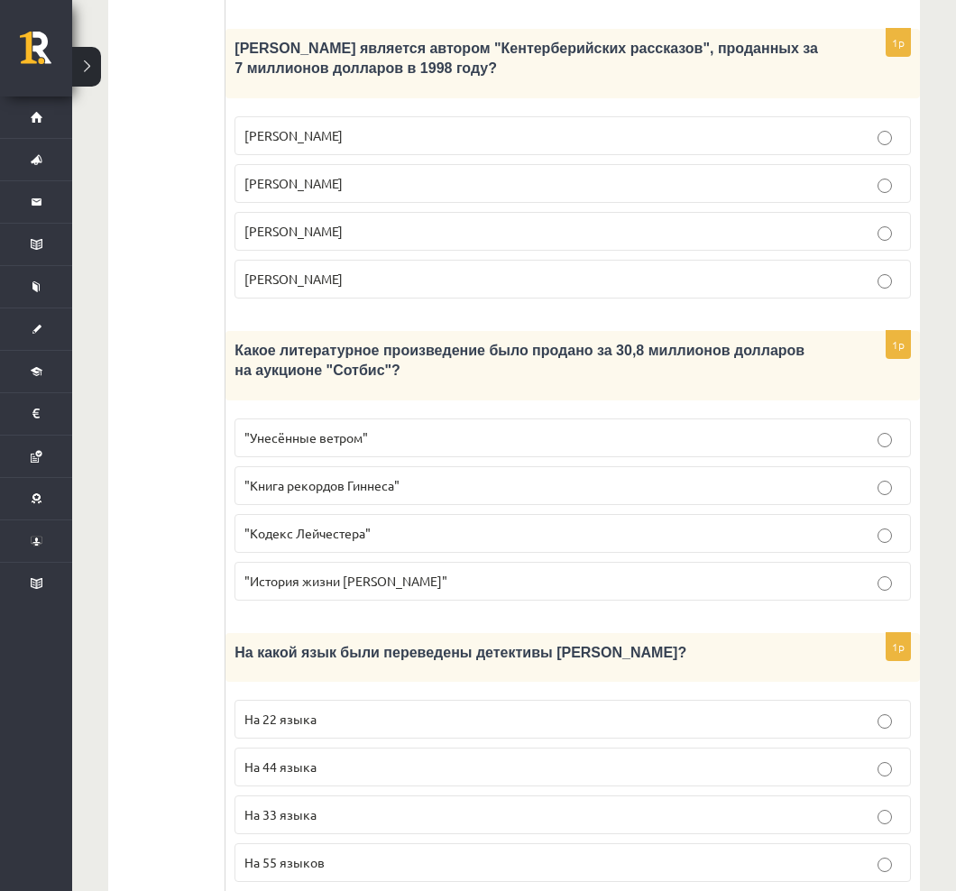
scroll to position [1396, 0]
click at [891, 758] on p "На 44 языка" at bounding box center [572, 767] width 657 height 19
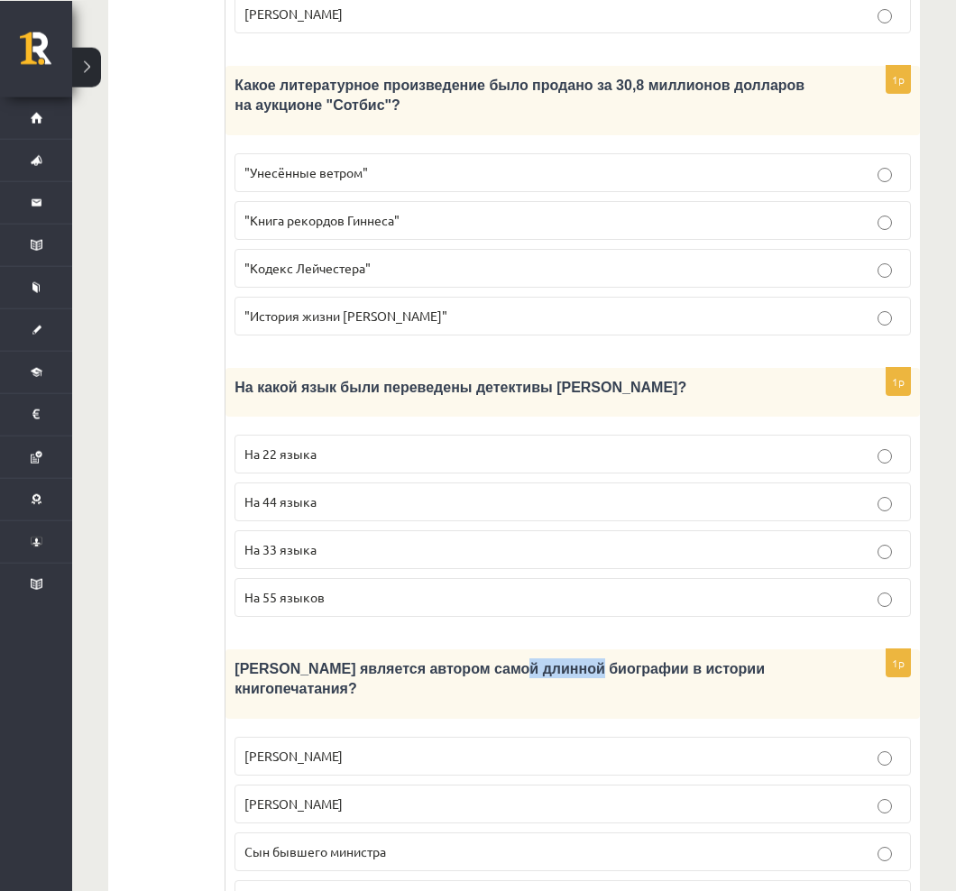
scroll to position [1662, 0]
click at [374, 843] on span "Сын бывшего министра" at bounding box center [315, 851] width 142 height 16
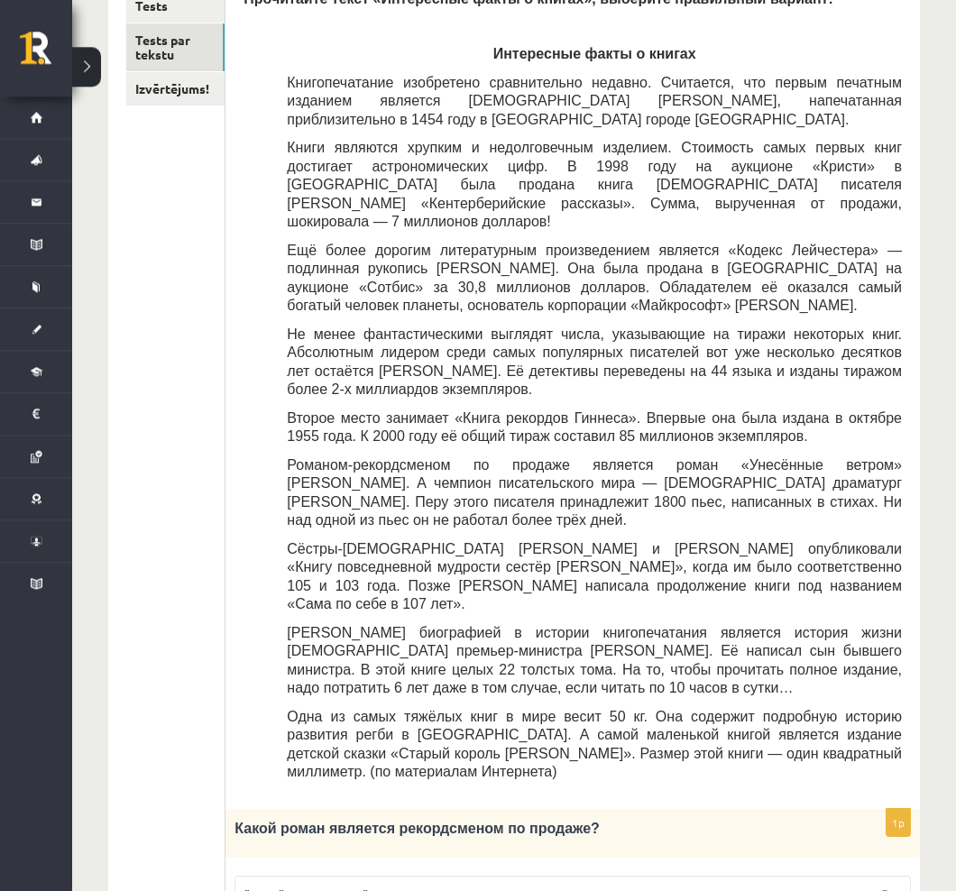
scroll to position [0, 0]
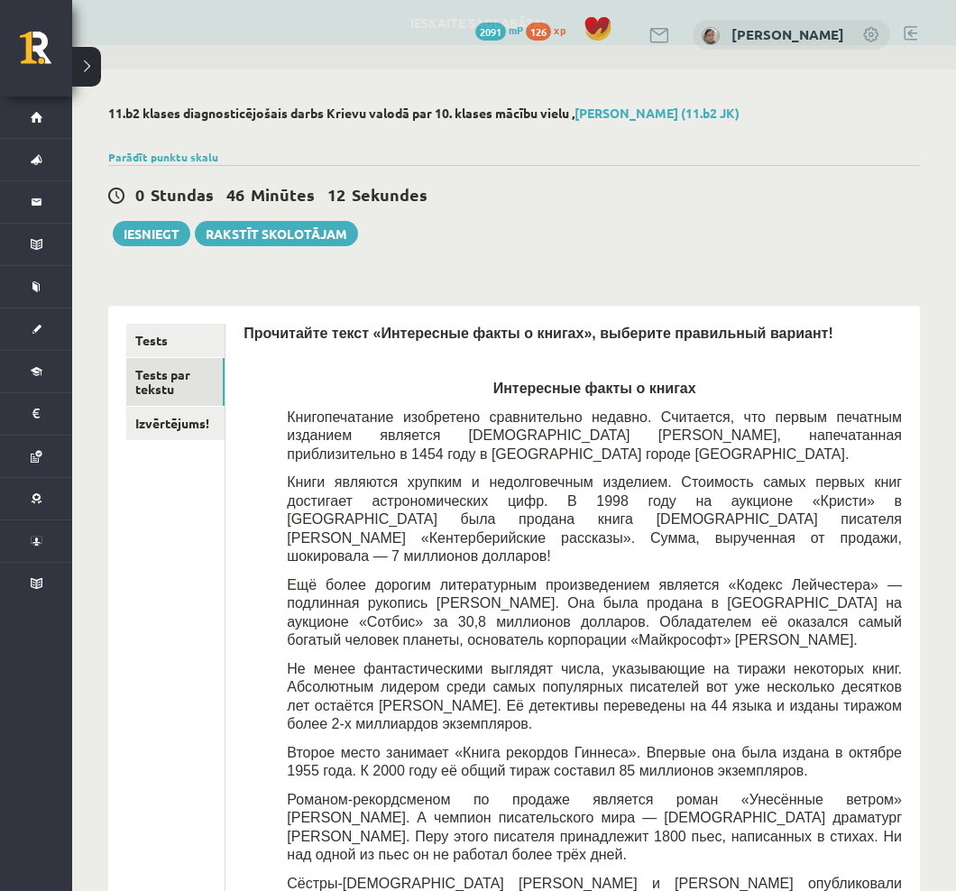
click at [178, 419] on link "Izvērtējums!" at bounding box center [175, 423] width 98 height 33
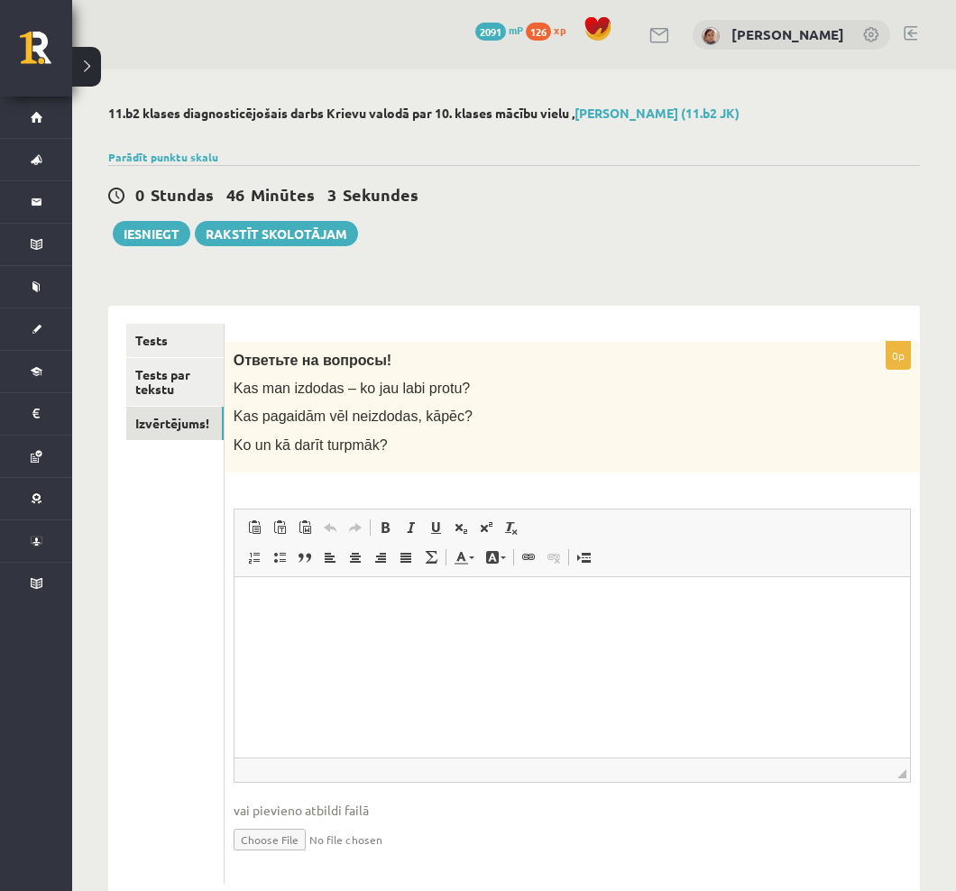
click at [695, 596] on p "Визуальный текстовый редактор, wiswyg-editor-user-answer-47024724485060" at bounding box center [572, 603] width 640 height 19
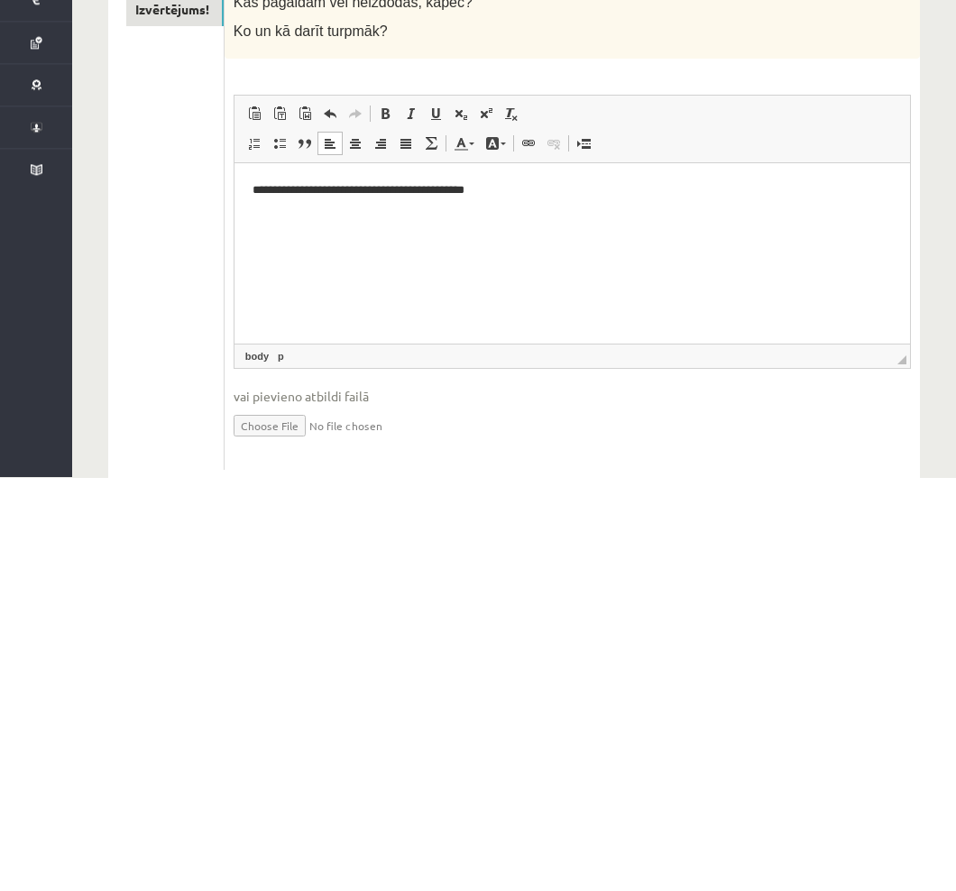
click at [253, 183] on p "**********" at bounding box center [572, 190] width 640 height 18
click at [667, 194] on p "**********" at bounding box center [572, 190] width 640 height 18
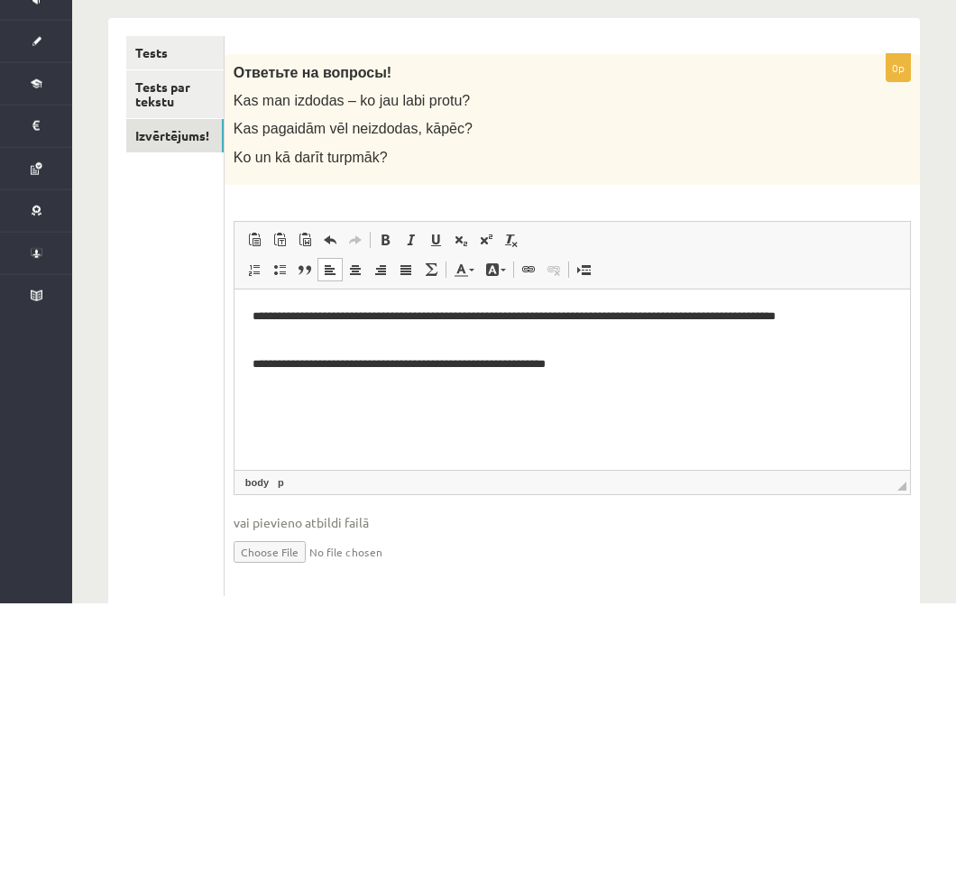
click at [428, 367] on p "**********" at bounding box center [572, 364] width 640 height 18
click at [658, 359] on p "**********" at bounding box center [572, 364] width 640 height 18
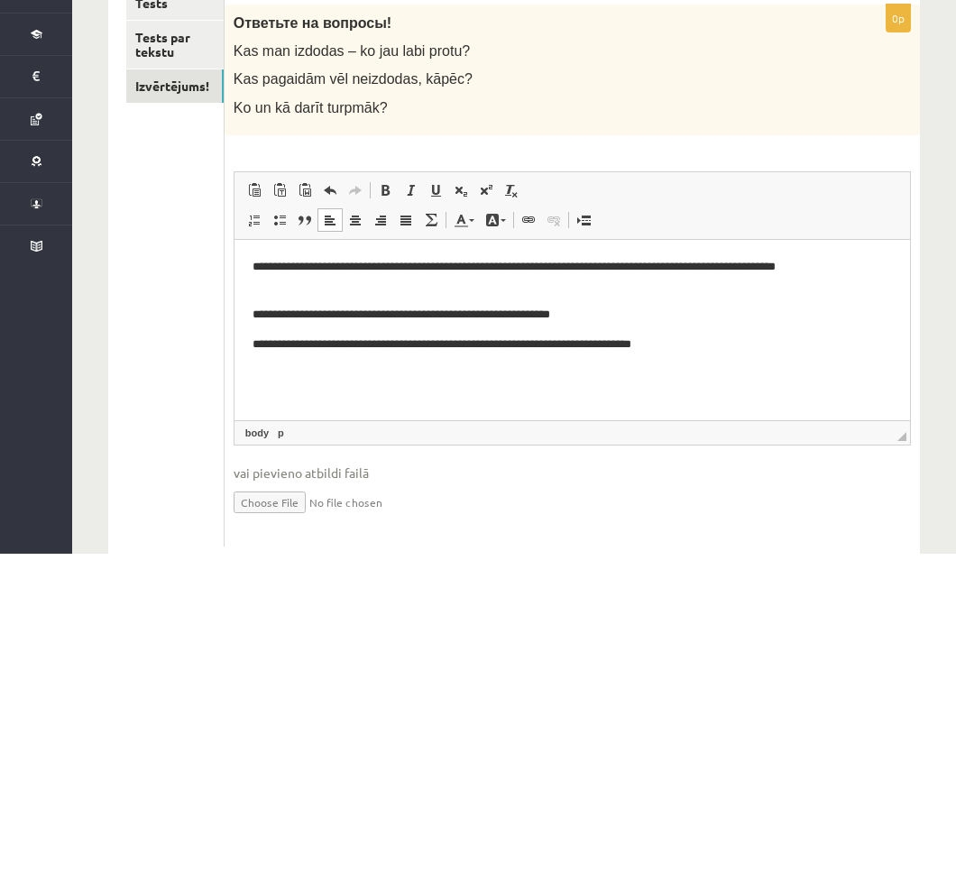
scroll to position [50, 0]
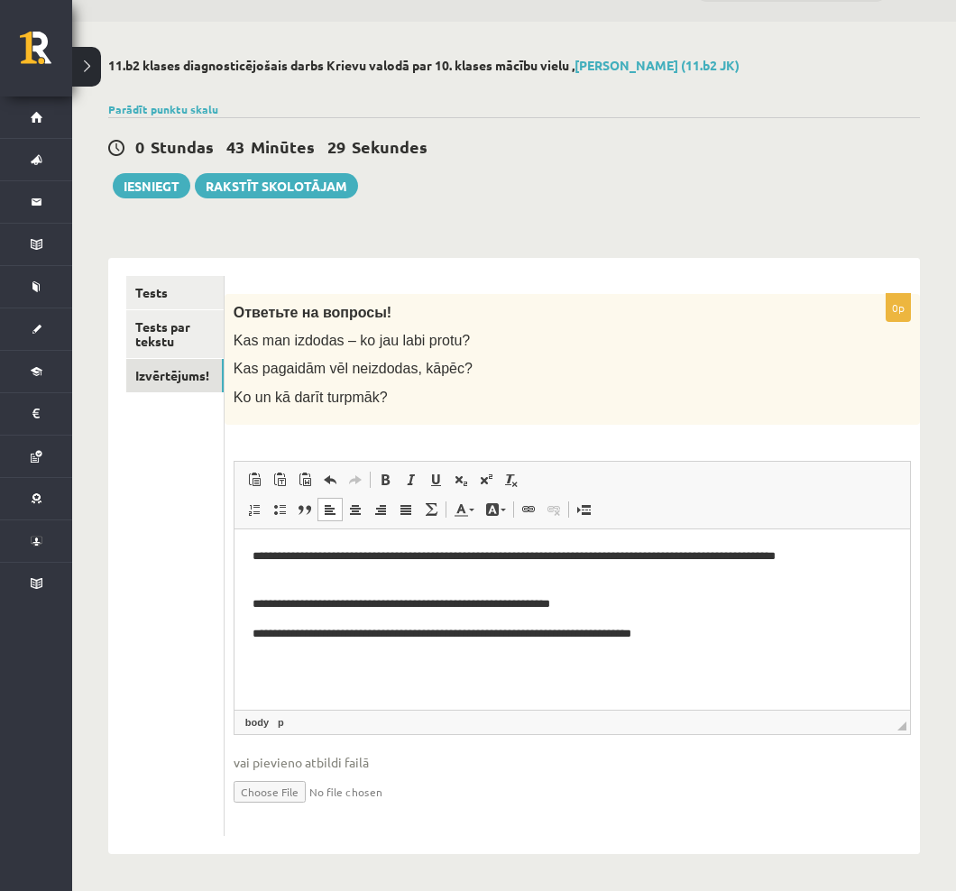
click at [538, 565] on p "**********" at bounding box center [572, 565] width 640 height 36
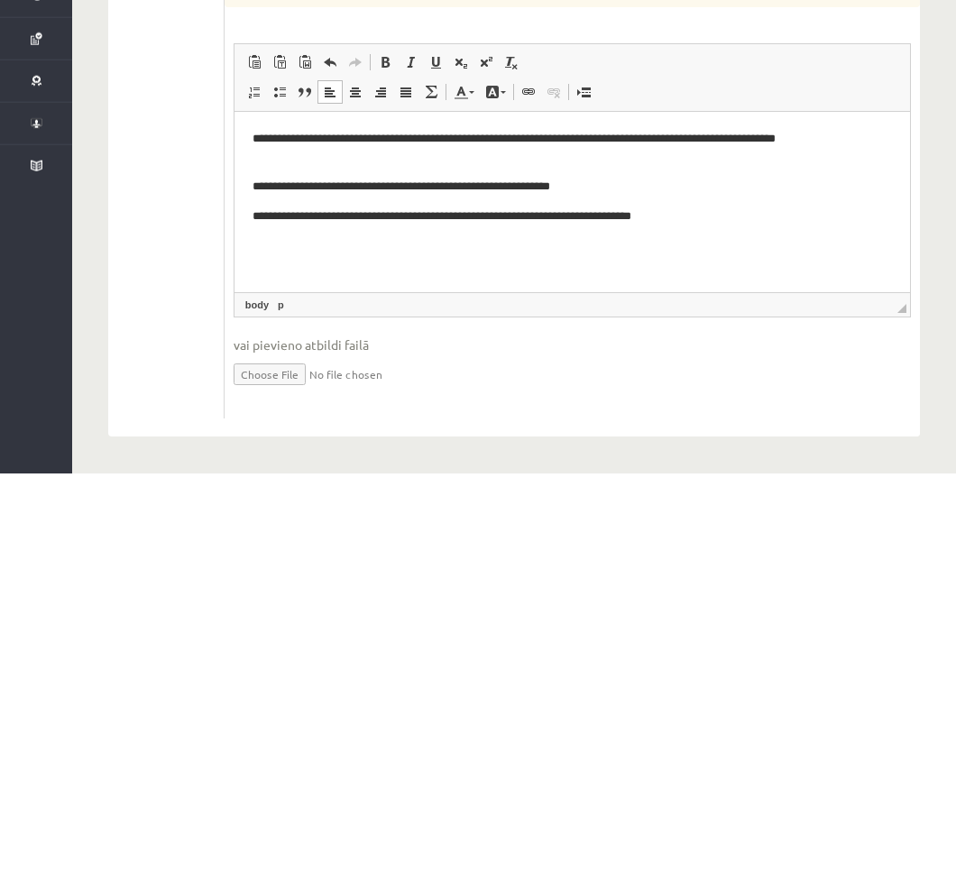
click at [523, 133] on p "**********" at bounding box center [572, 147] width 640 height 36
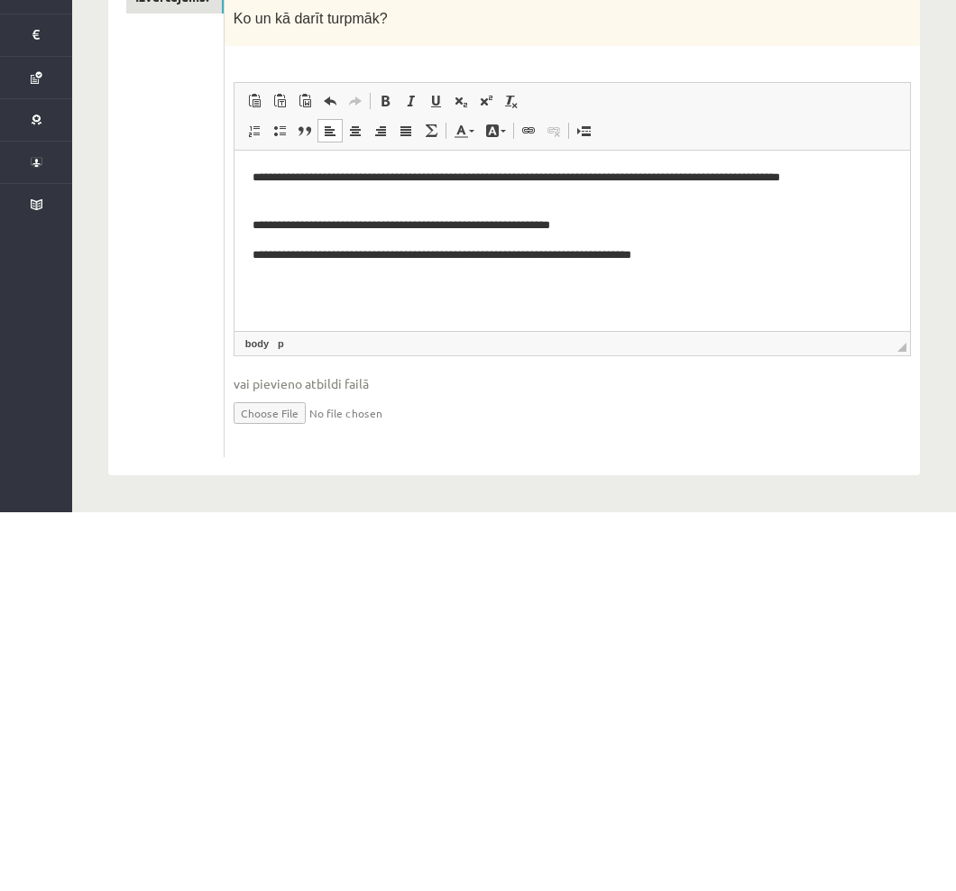
click at [715, 180] on p "**********" at bounding box center [572, 186] width 640 height 36
click at [732, 169] on p "**********" at bounding box center [572, 186] width 640 height 36
click at [764, 175] on p "**********" at bounding box center [572, 186] width 640 height 36
click at [778, 175] on p "**********" at bounding box center [572, 186] width 640 height 36
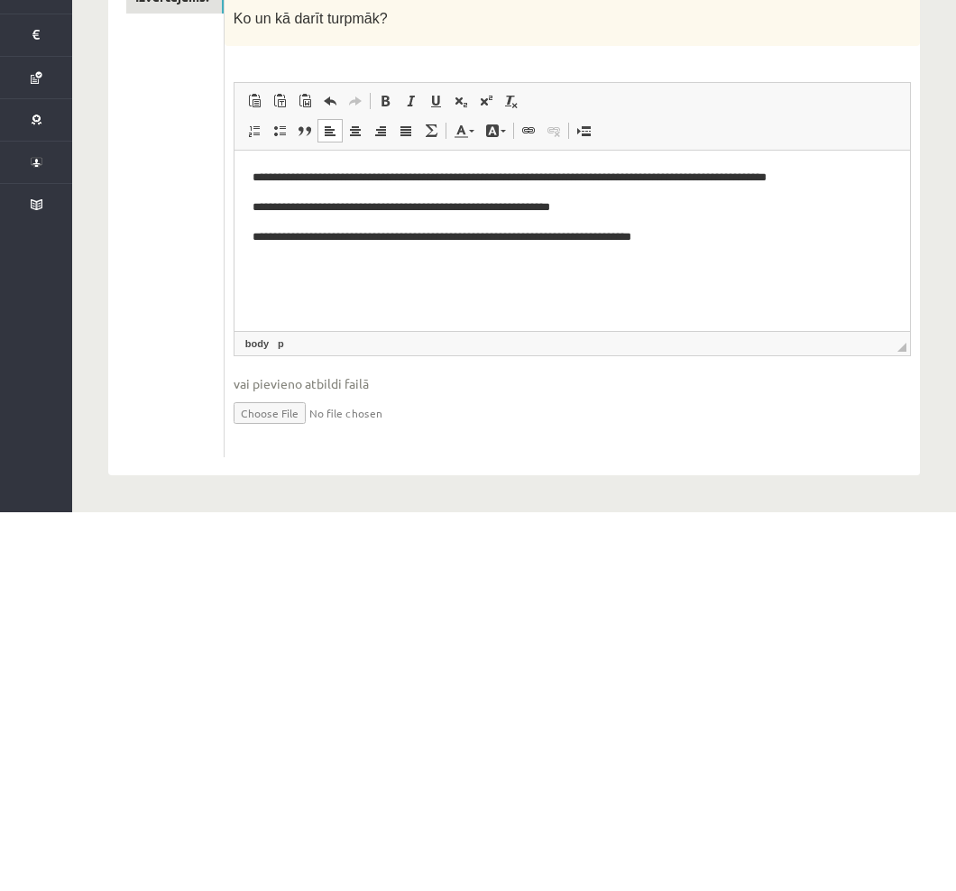
click at [679, 181] on p "**********" at bounding box center [572, 177] width 640 height 18
click at [763, 178] on p "**********" at bounding box center [572, 177] width 640 height 18
click at [859, 170] on p "**********" at bounding box center [572, 177] width 640 height 18
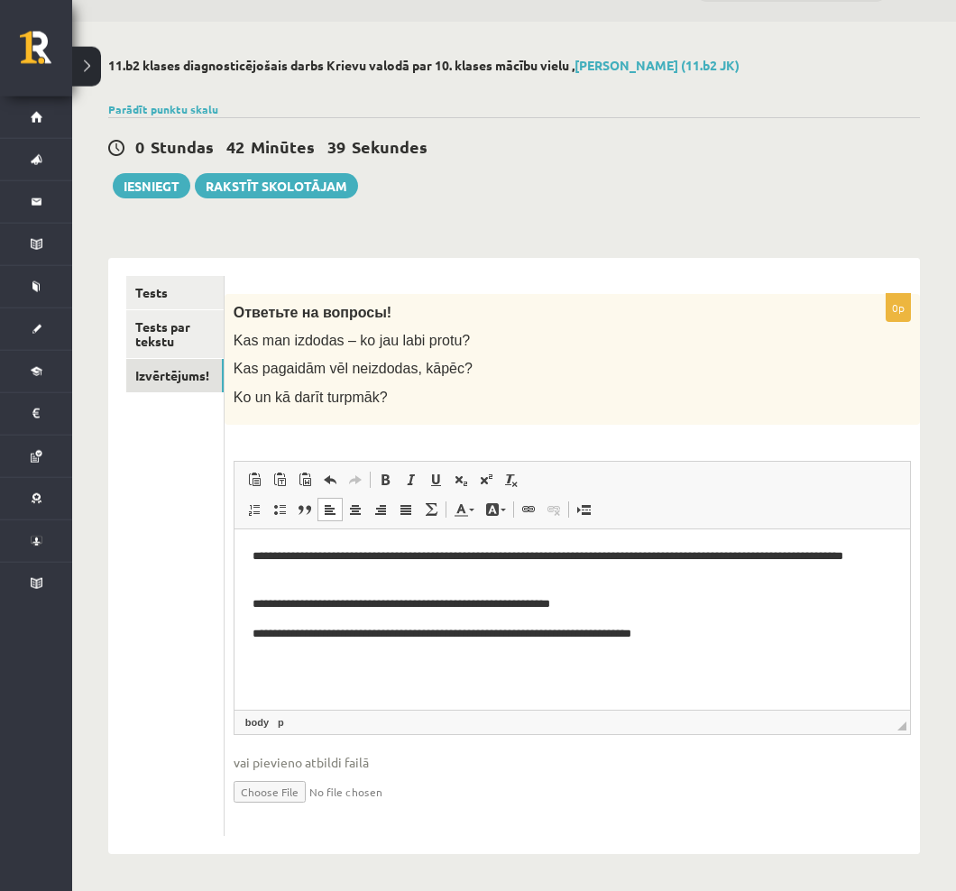
scroll to position [50, 0]
click at [180, 284] on link "Tests" at bounding box center [174, 292] width 97 height 33
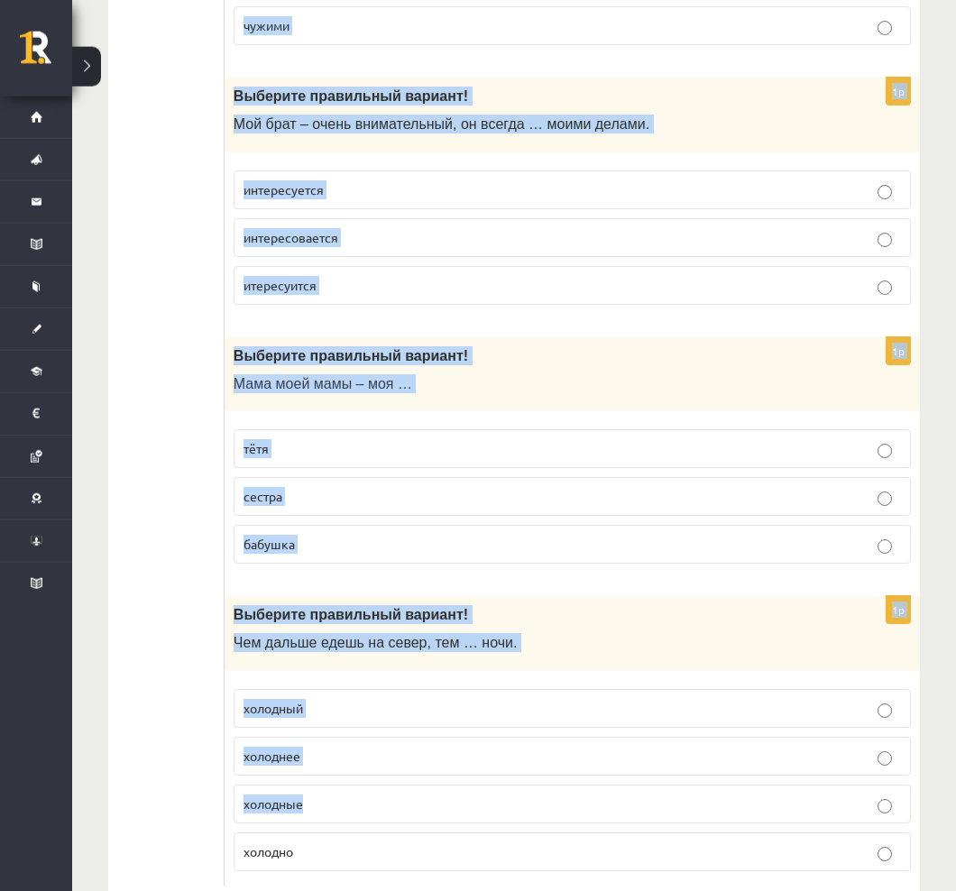
scroll to position [5643, 0]
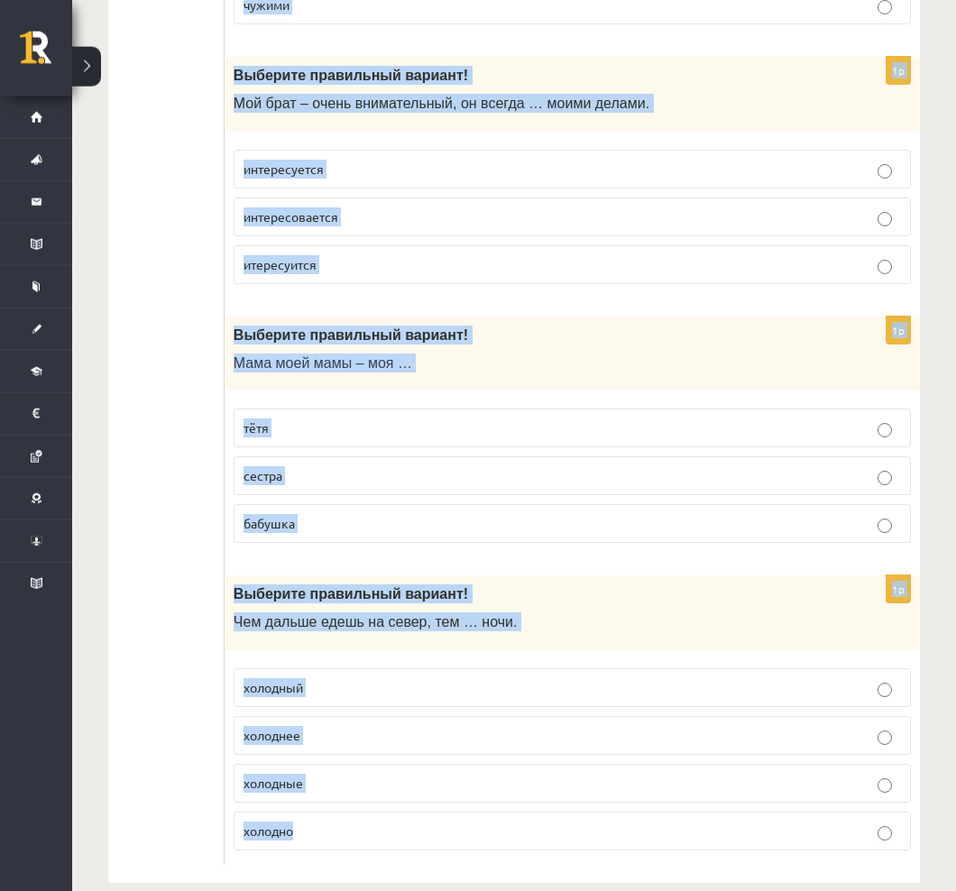
copy form "Выберите правильный вариант! Выбирать …. имя имю 1p Выберите правильный вариант…"
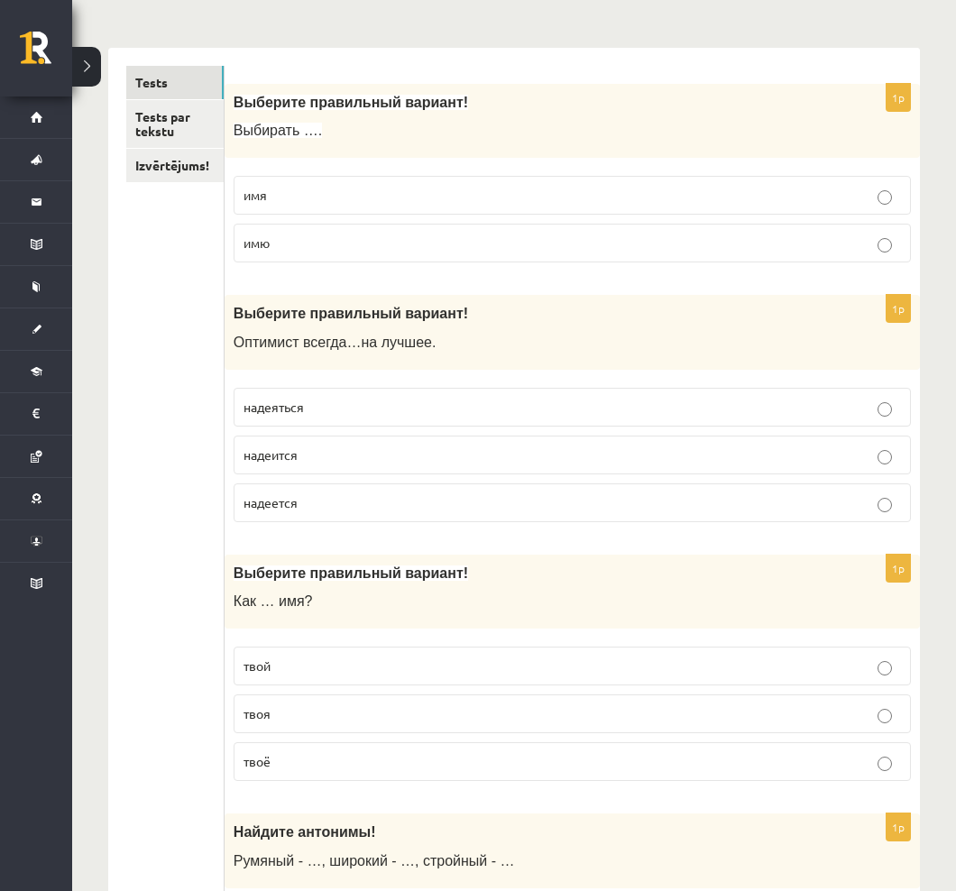
scroll to position [0, 0]
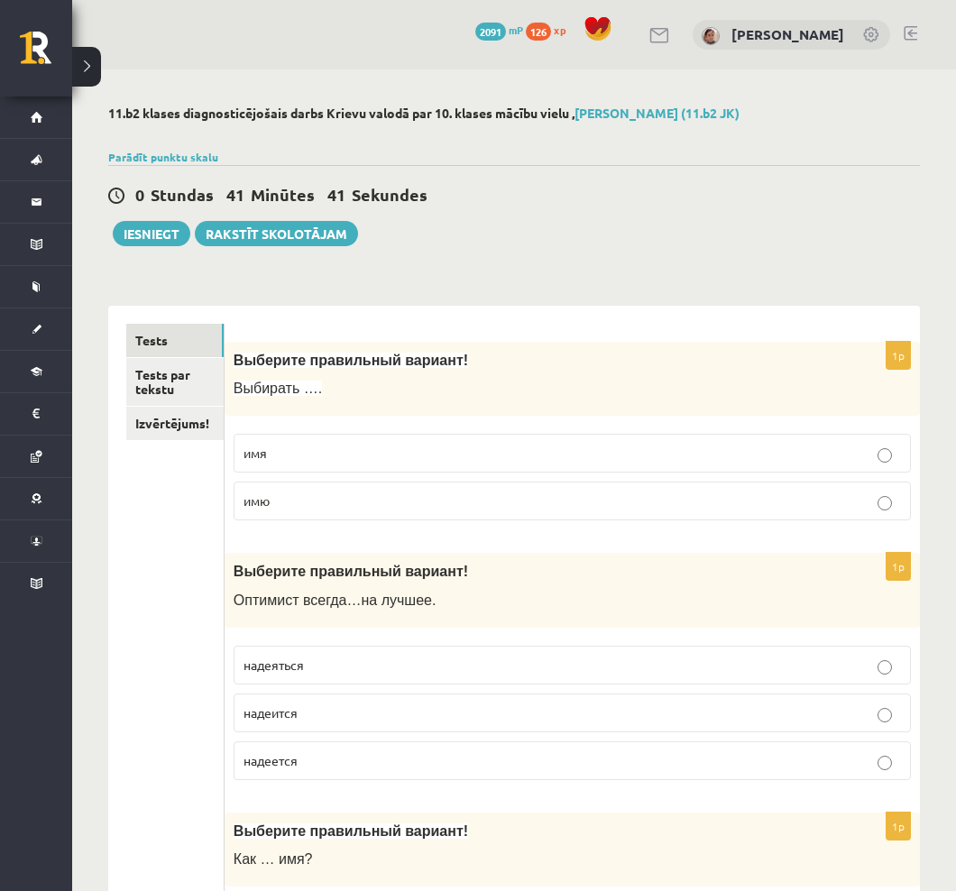
click at [170, 423] on link "Izvērtējums!" at bounding box center [174, 423] width 97 height 33
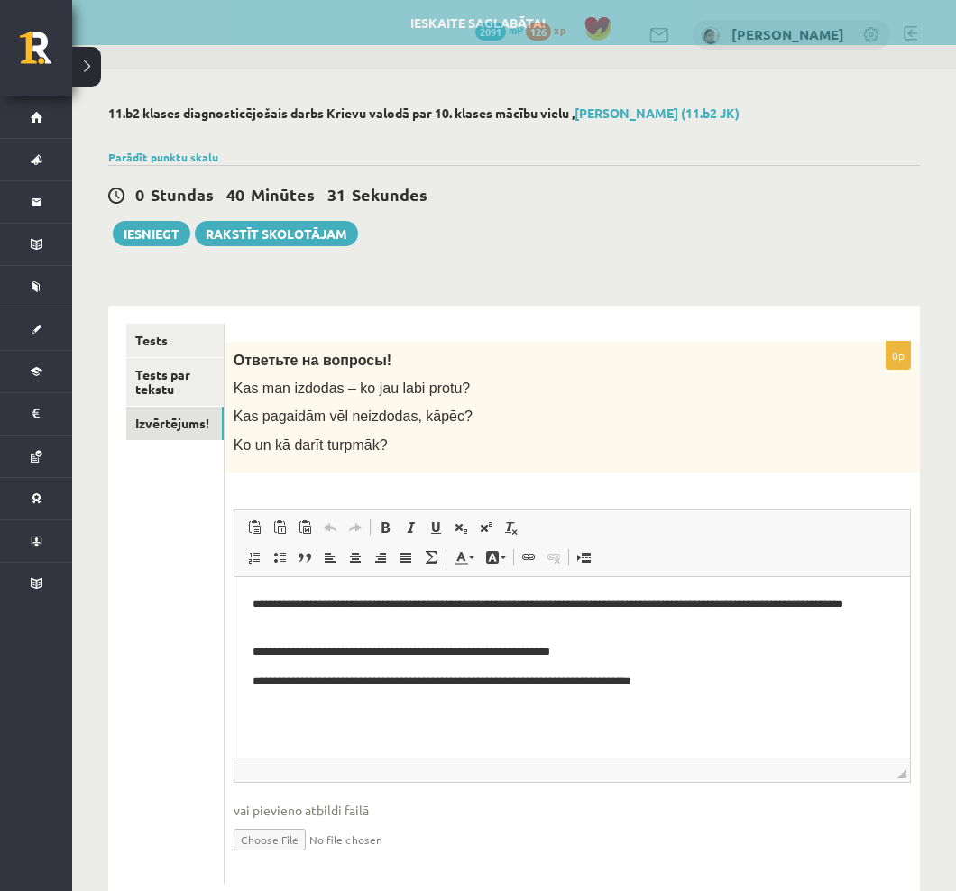
click at [158, 327] on link "Tests" at bounding box center [174, 340] width 97 height 33
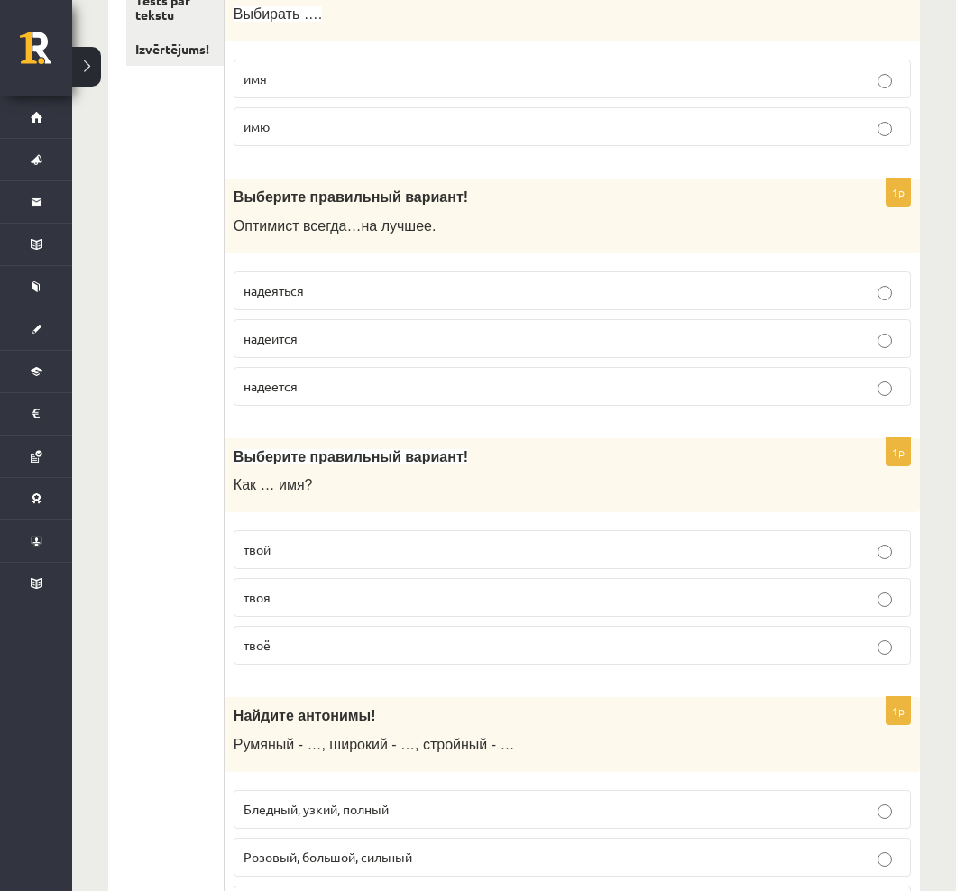
scroll to position [376, 0]
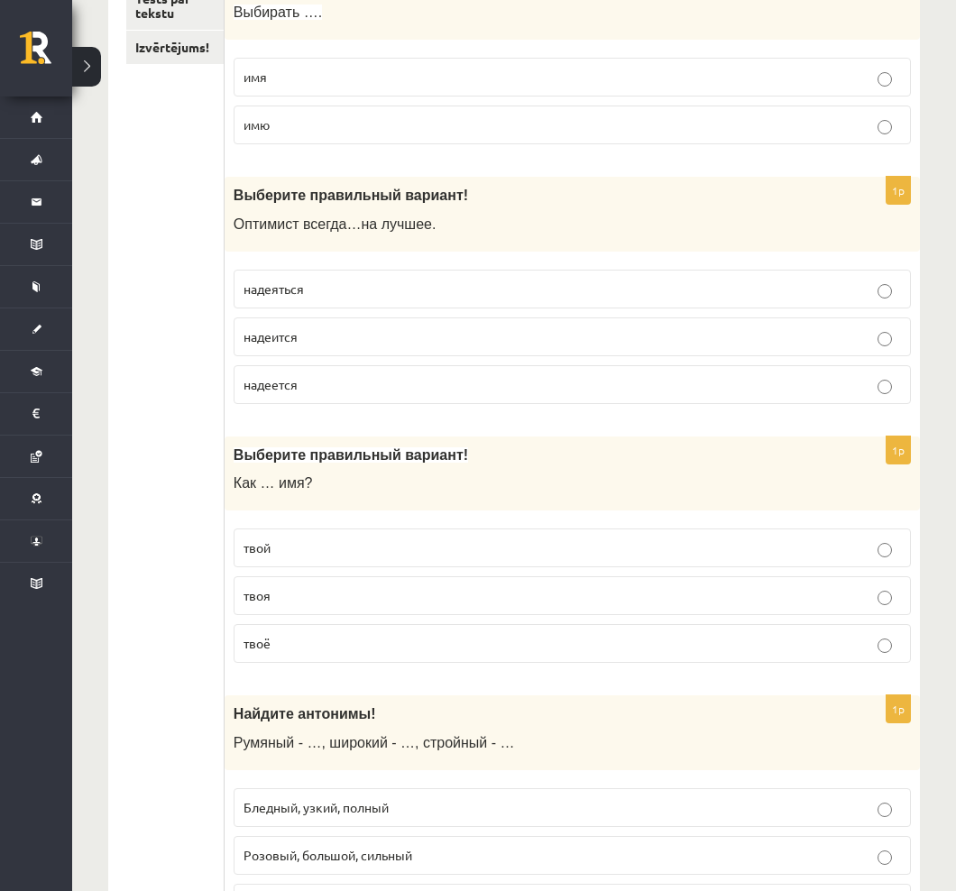
click at [888, 378] on p "надеется" at bounding box center [573, 384] width 658 height 19
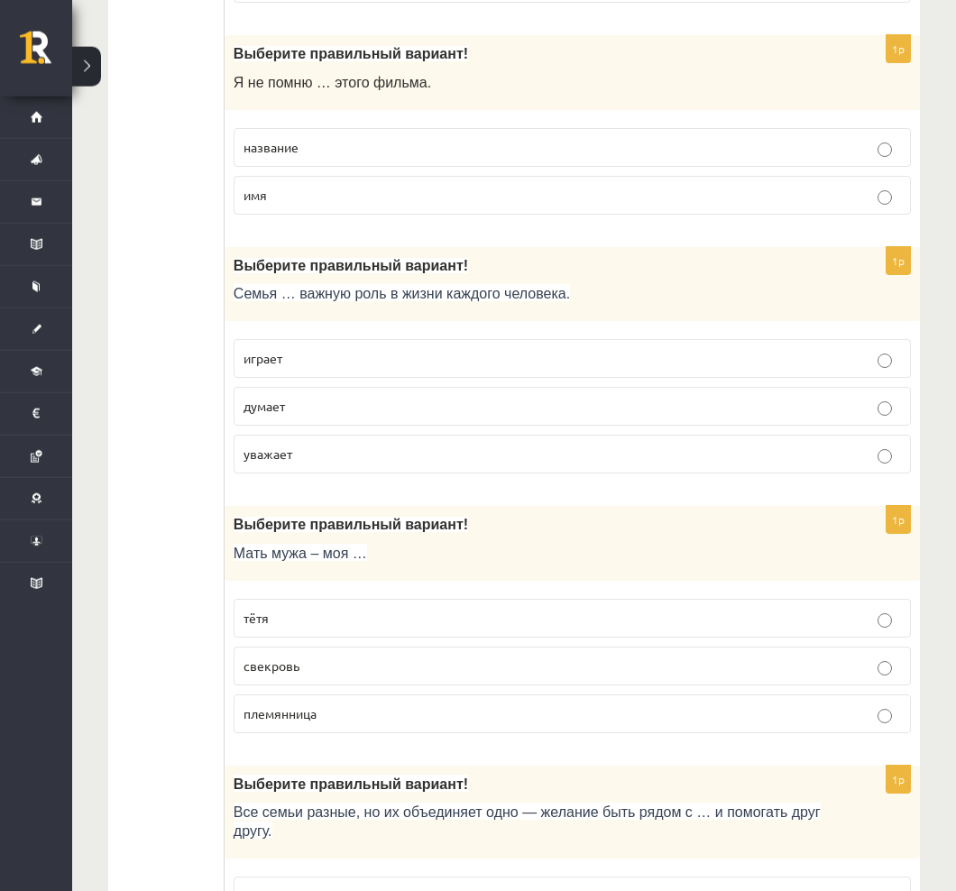
scroll to position [4662, 0]
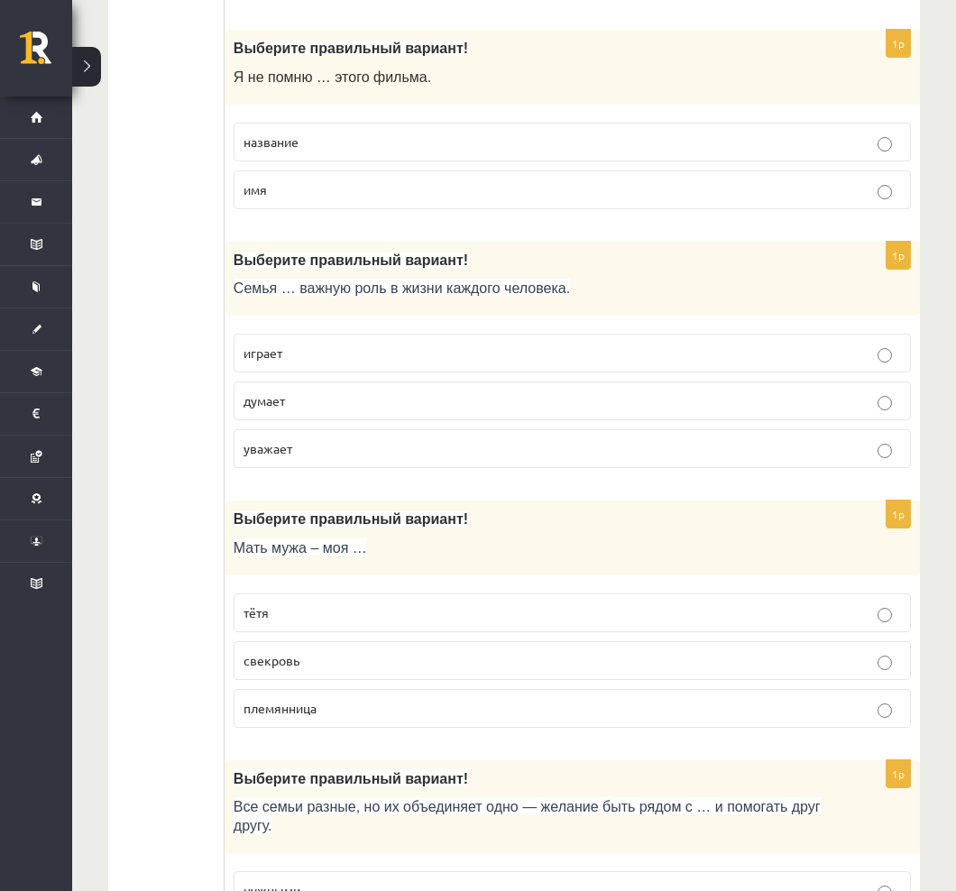
click at [889, 362] on p "играет" at bounding box center [573, 353] width 658 height 19
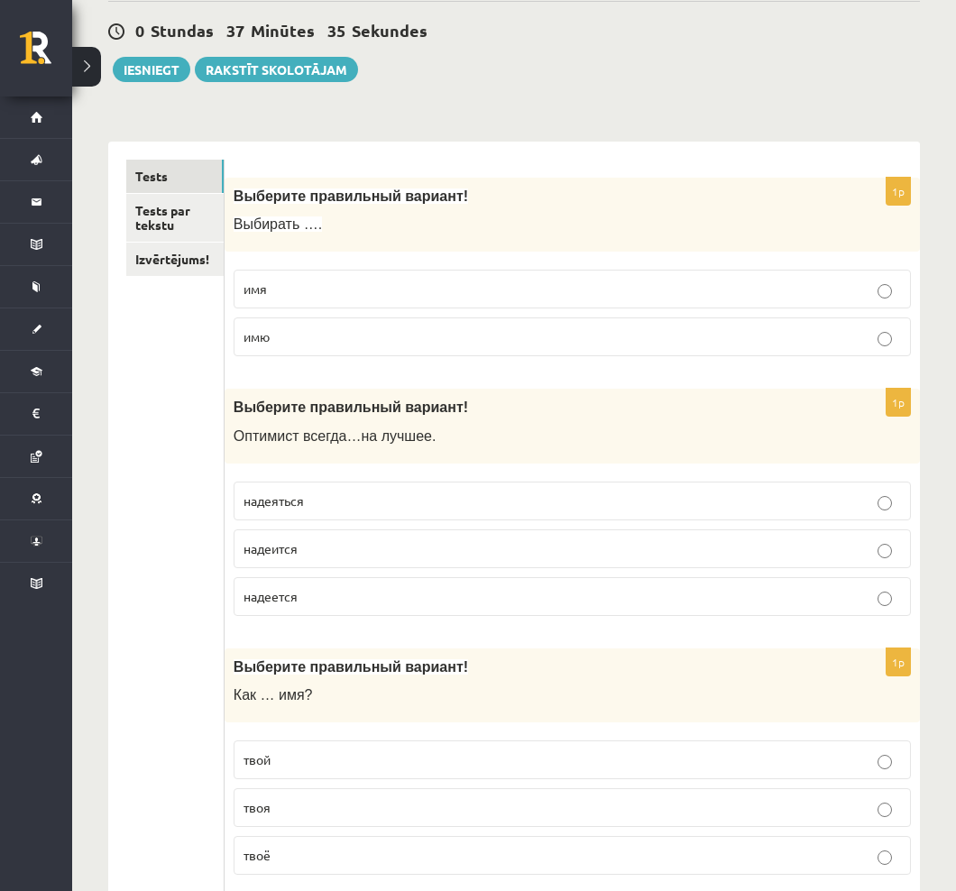
scroll to position [0, 0]
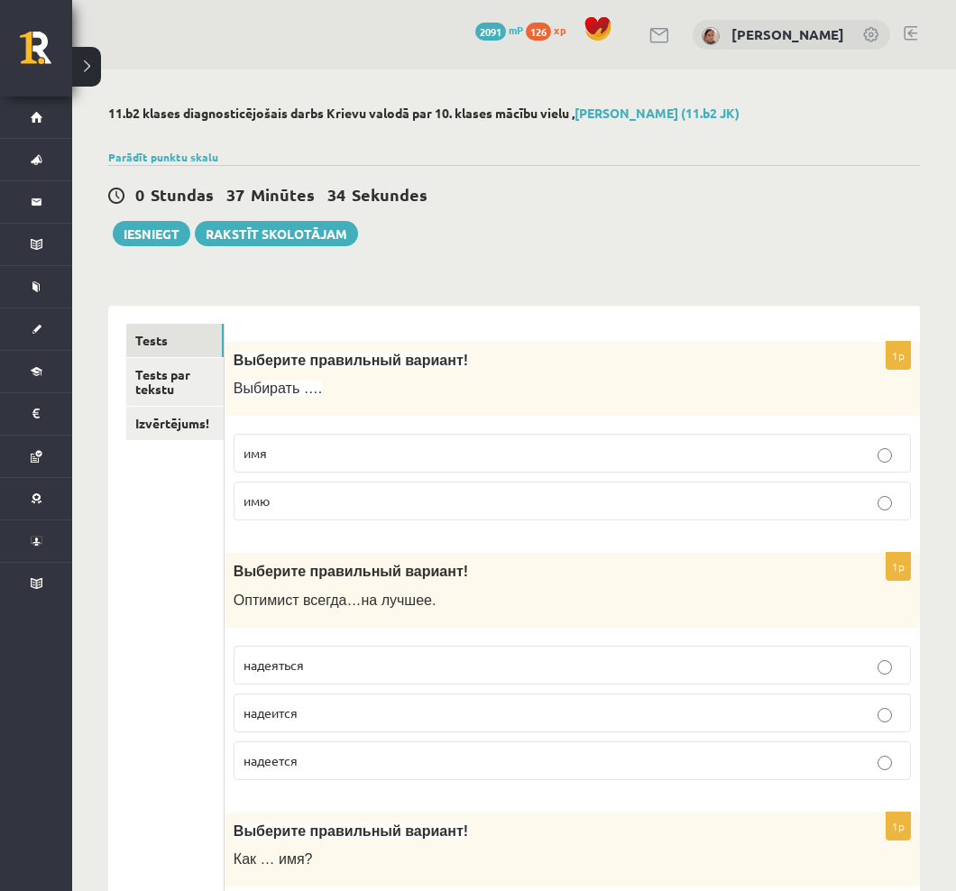
click at [189, 365] on link "Tests par tekstu" at bounding box center [174, 382] width 97 height 49
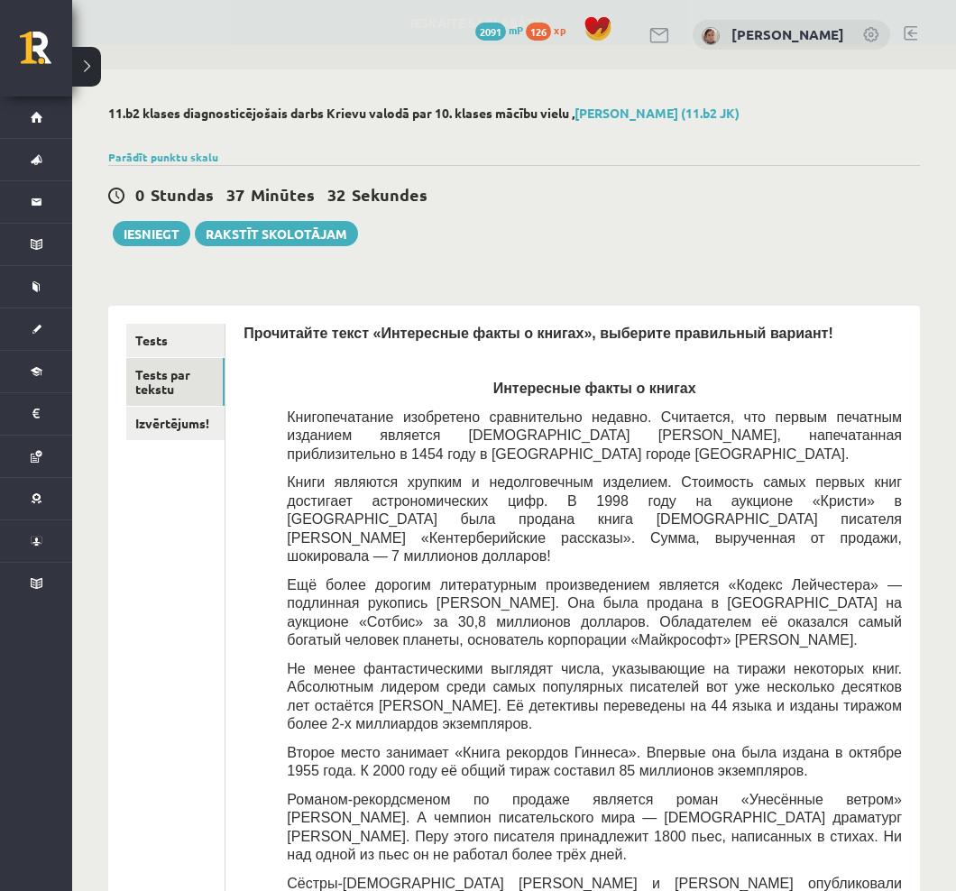
click at [147, 221] on button "Iesniegt" at bounding box center [152, 233] width 78 height 25
click at [178, 416] on link "Izvērtējums!" at bounding box center [175, 423] width 98 height 33
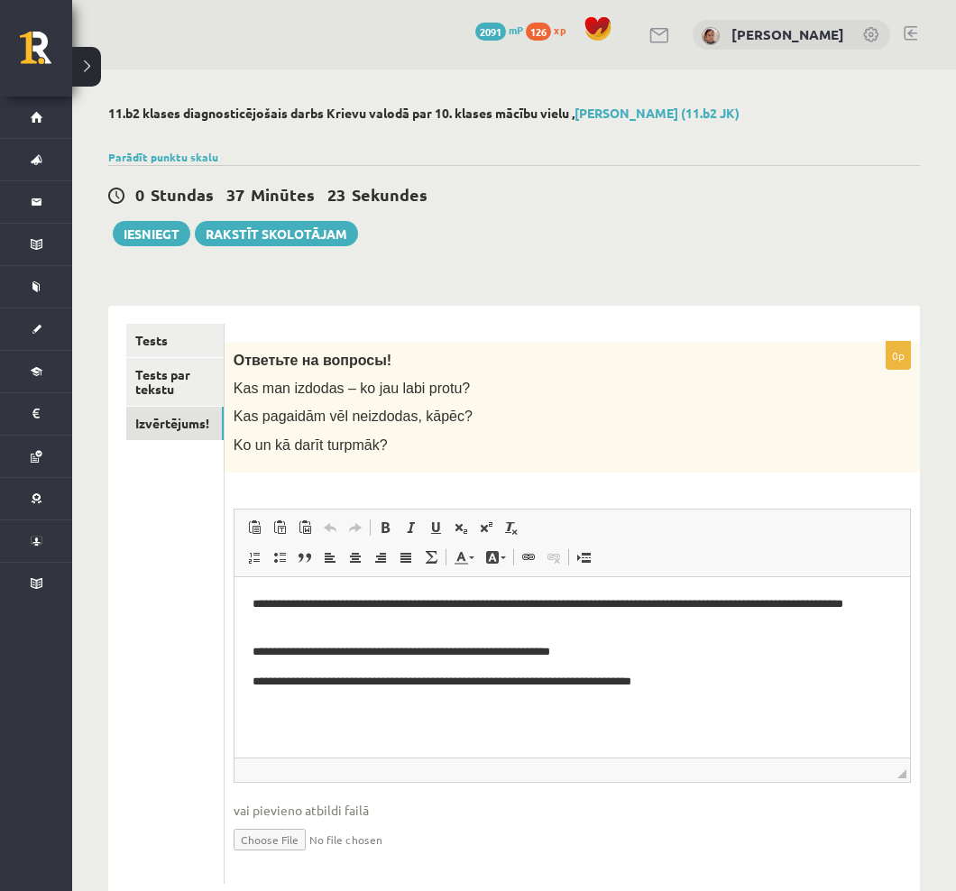
click at [164, 214] on div "0 Stundas 37 Minūtes 23 Sekundes Ieskaite saglabāta! Iesniegt Rakstīt skolotājam" at bounding box center [514, 205] width 812 height 81
click at [143, 235] on button "Iesniegt" at bounding box center [152, 233] width 78 height 25
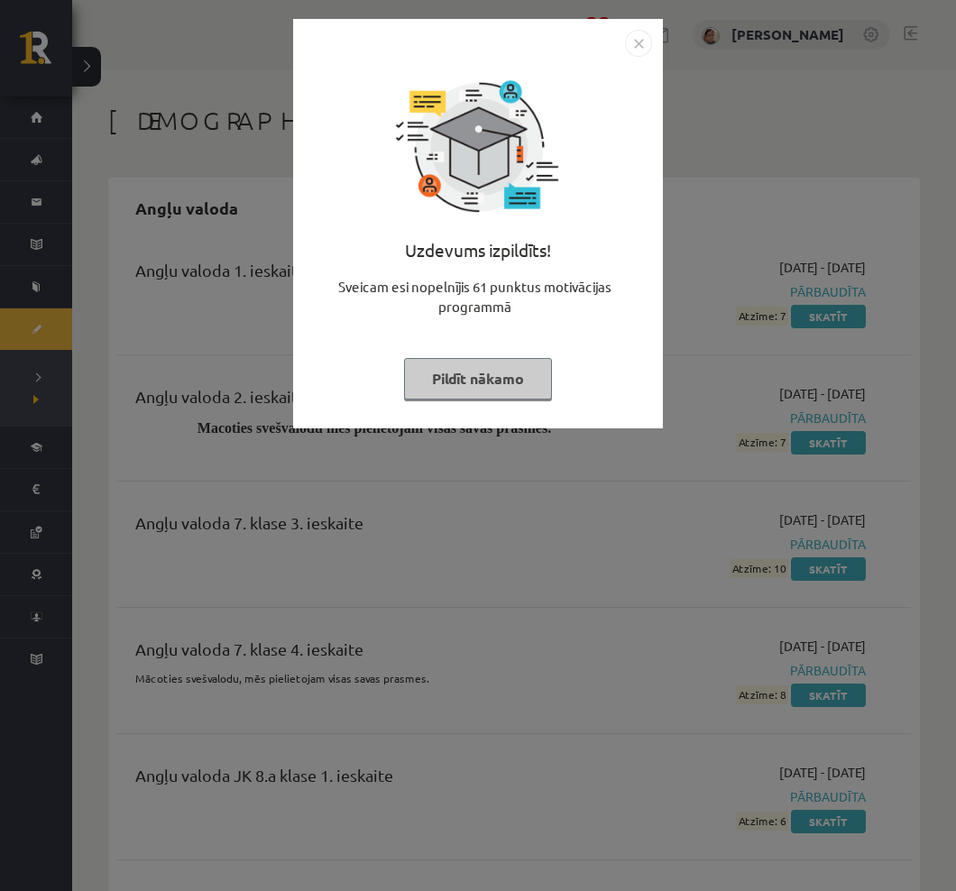
click at [643, 45] on img "Close" at bounding box center [638, 43] width 27 height 27
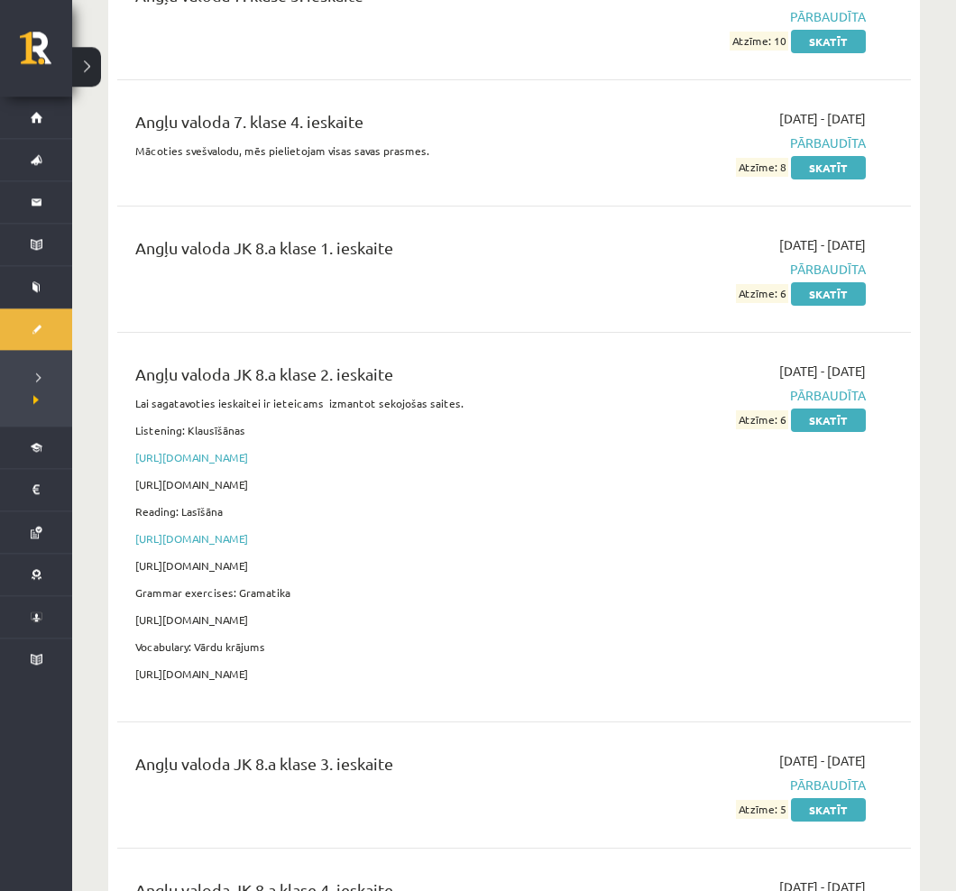
scroll to position [528, 0]
click at [40, 381] on span "Neizpildītās" at bounding box center [36, 381] width 6 height 0
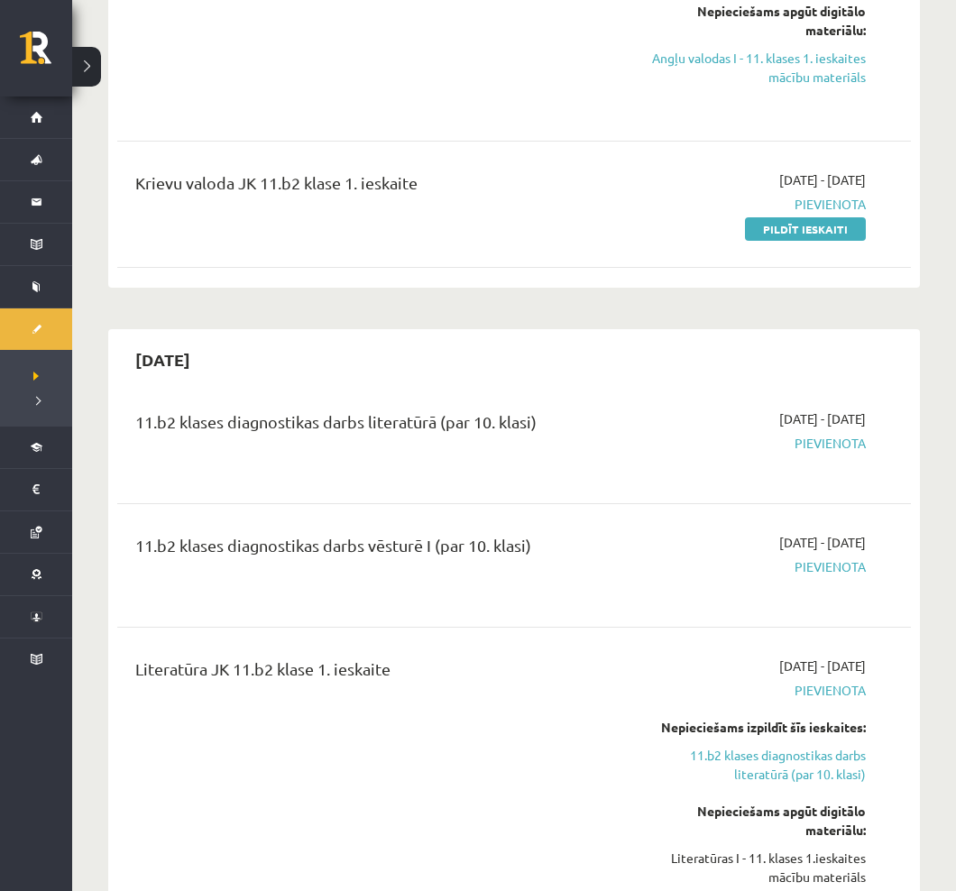
click at [600, 523] on div "11.b2 klases diagnostikas darbs vēsturē I (par 10. klasi) 2025-09-16 - 2025-09-…" at bounding box center [514, 565] width 794 height 101
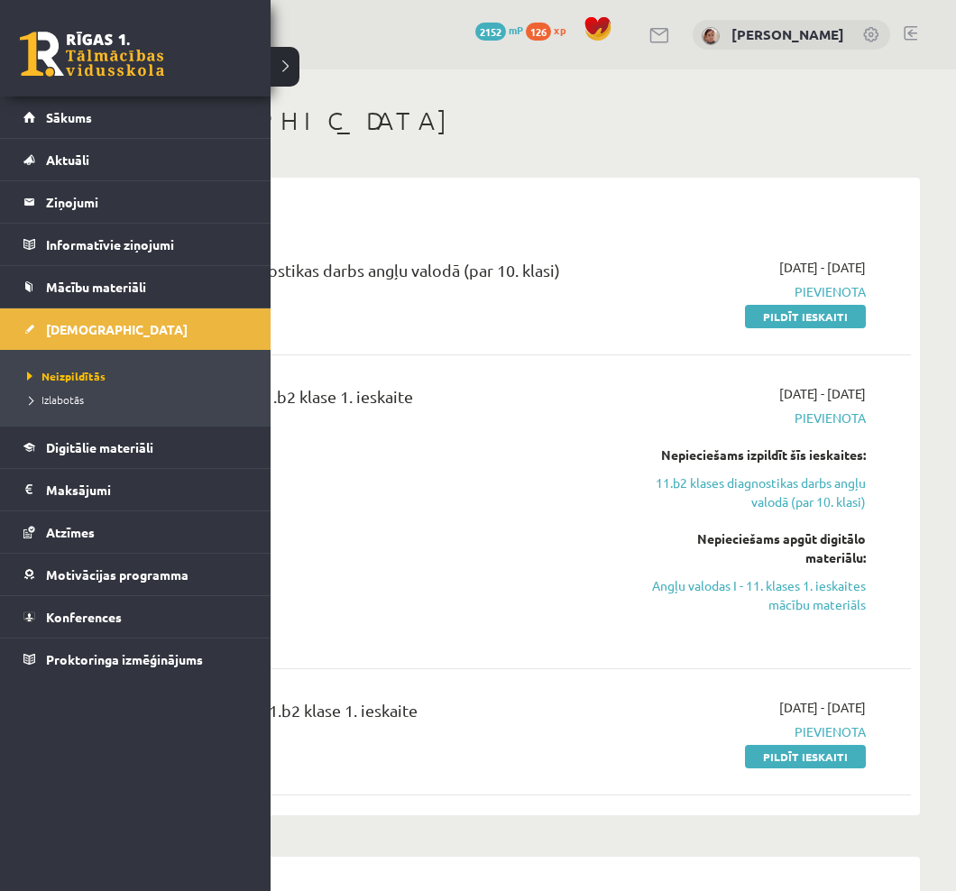
click at [49, 394] on span "Izlabotās" at bounding box center [53, 399] width 61 height 14
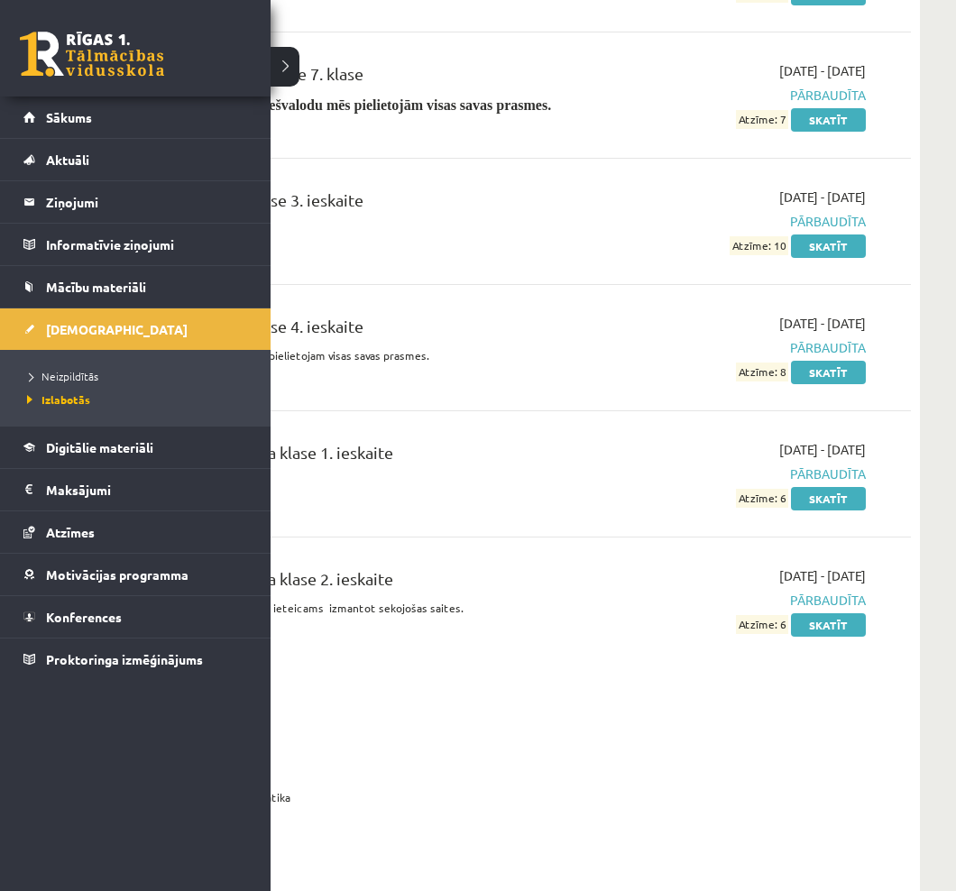
scroll to position [530, 0]
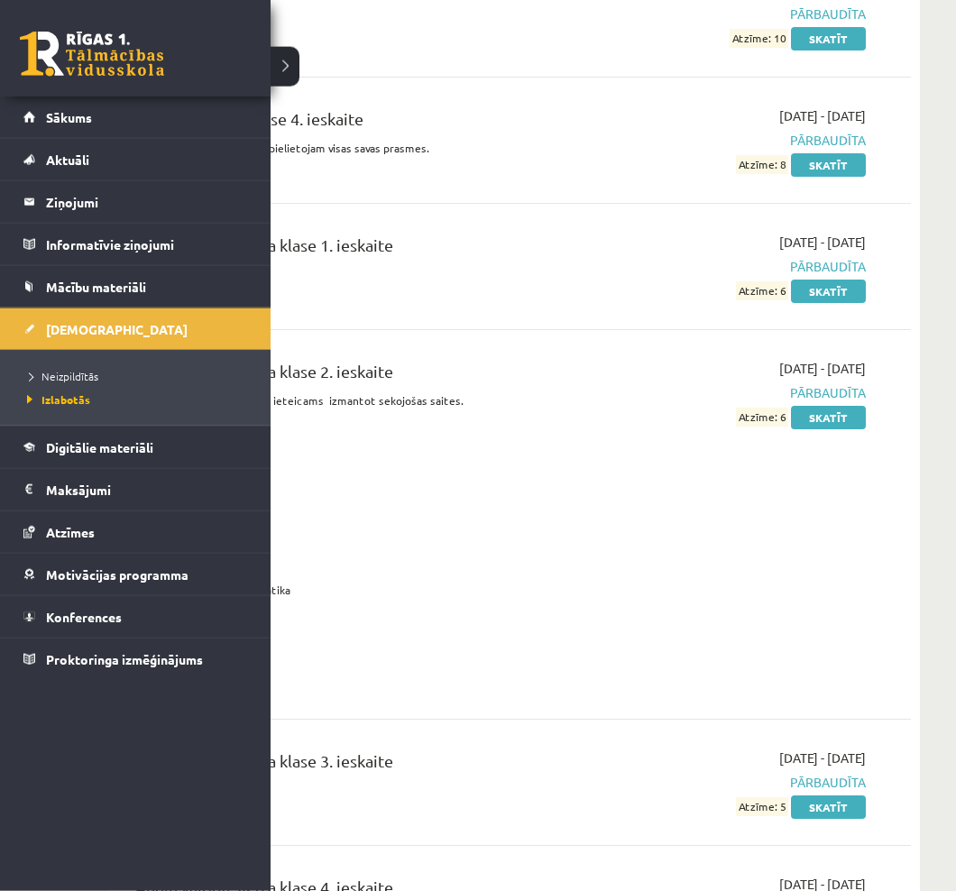
click at [281, 60] on div "Angļu valoda 7. klase 3. ieskaite 2022-01-01 - 2022-01-31 Pārbaudīta Atzīme: 10…" at bounding box center [514, 14] width 794 height 104
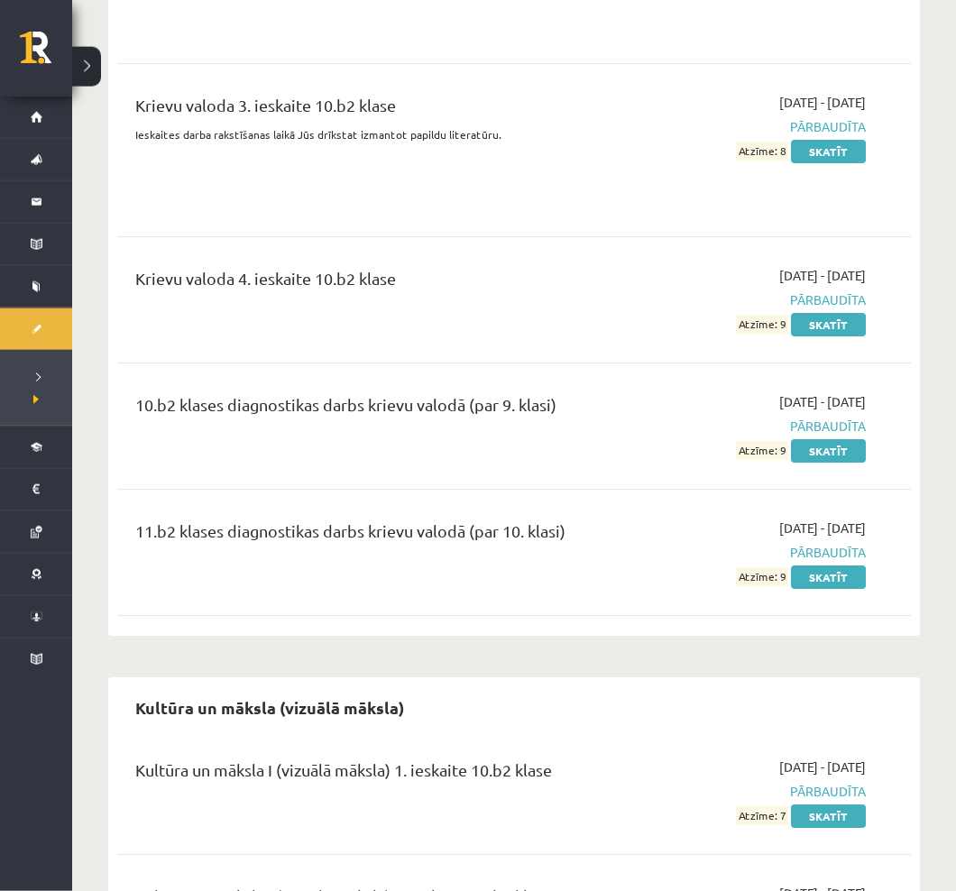
scroll to position [11847, 0]
click at [823, 566] on link "Skatīt" at bounding box center [828, 577] width 75 height 23
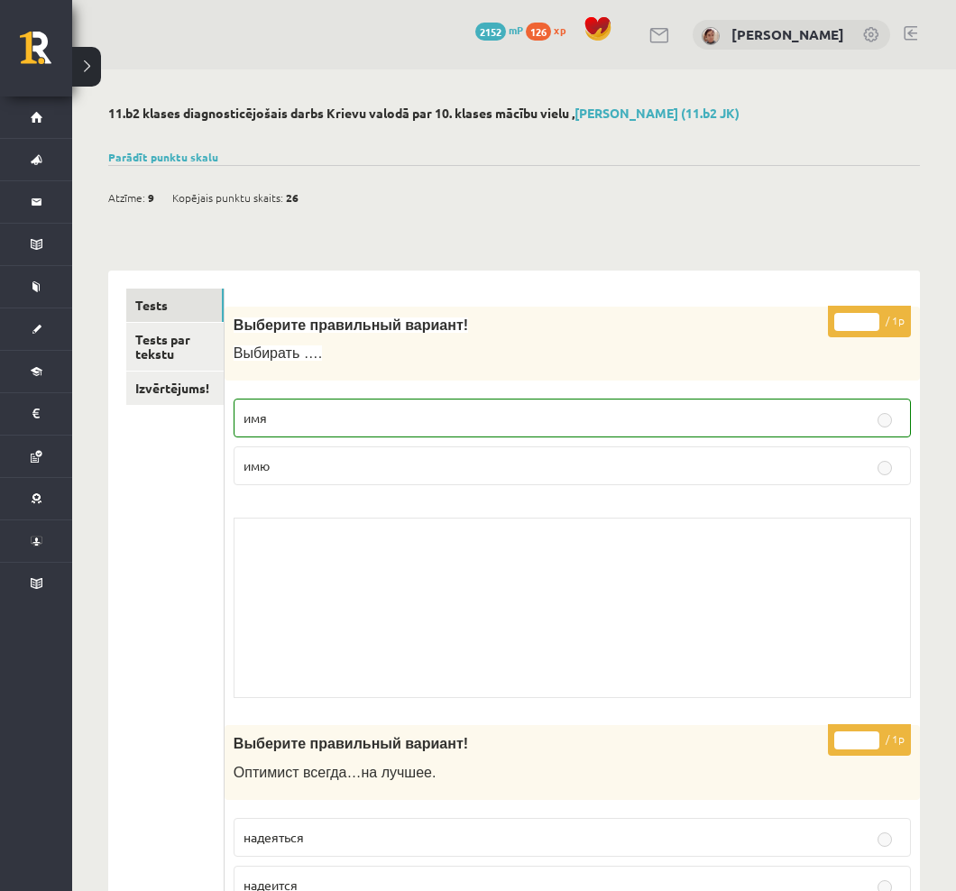
click at [161, 340] on link "Tests par tekstu" at bounding box center [174, 347] width 97 height 49
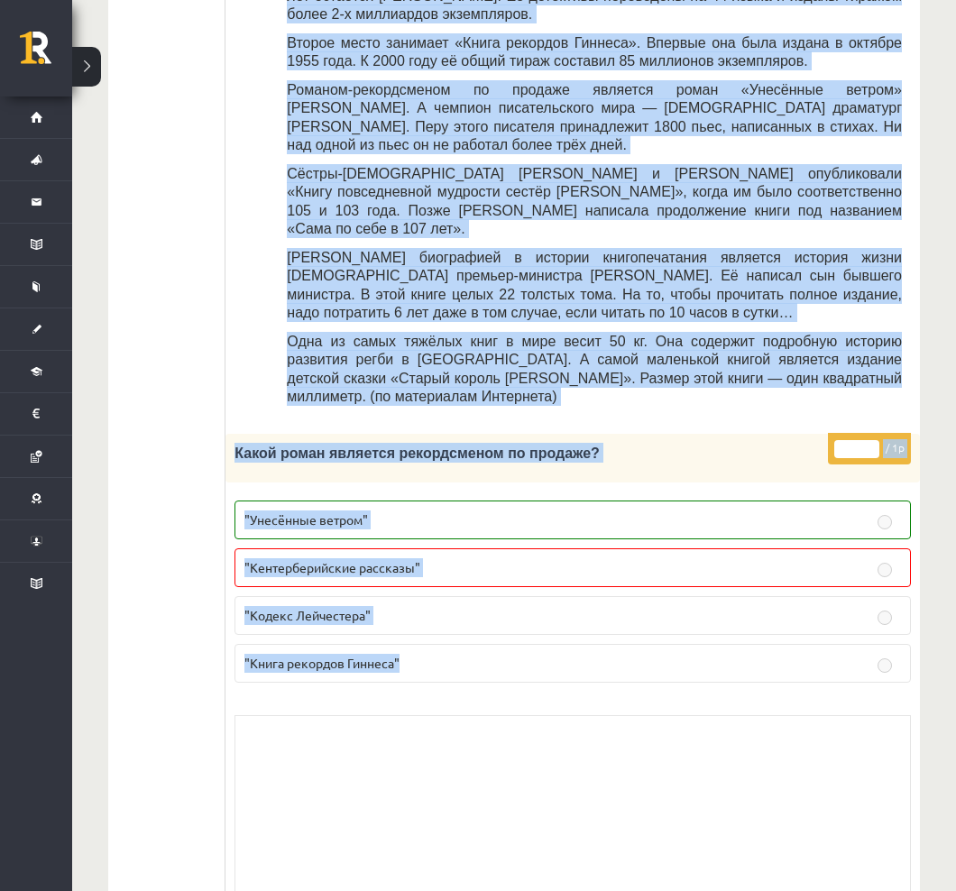
scroll to position [679, 0]
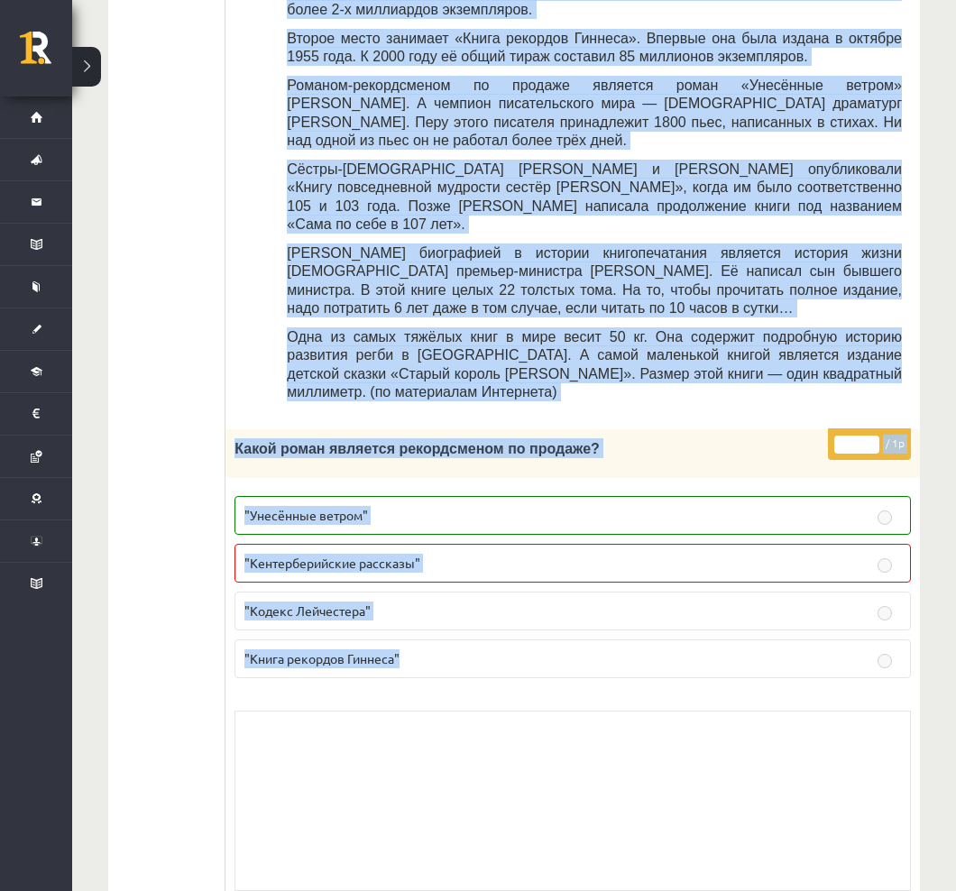
click at [852, 711] on div "Skolotāja pielikums" at bounding box center [573, 801] width 677 height 180
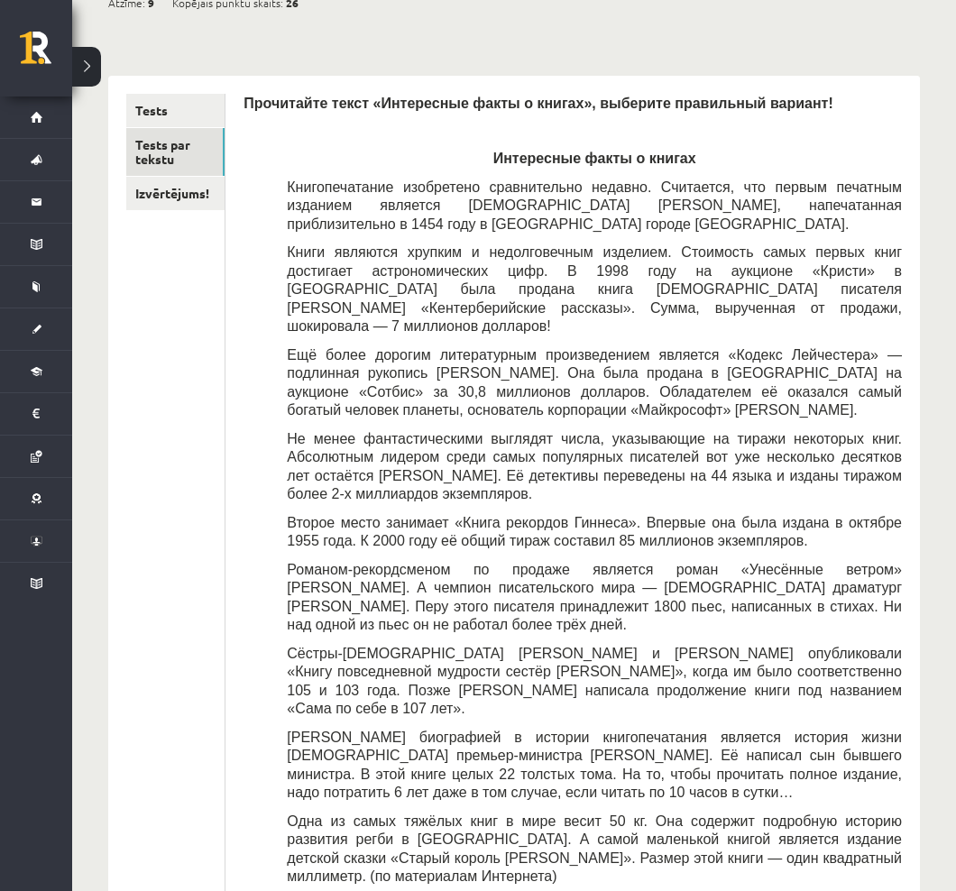
scroll to position [0, 0]
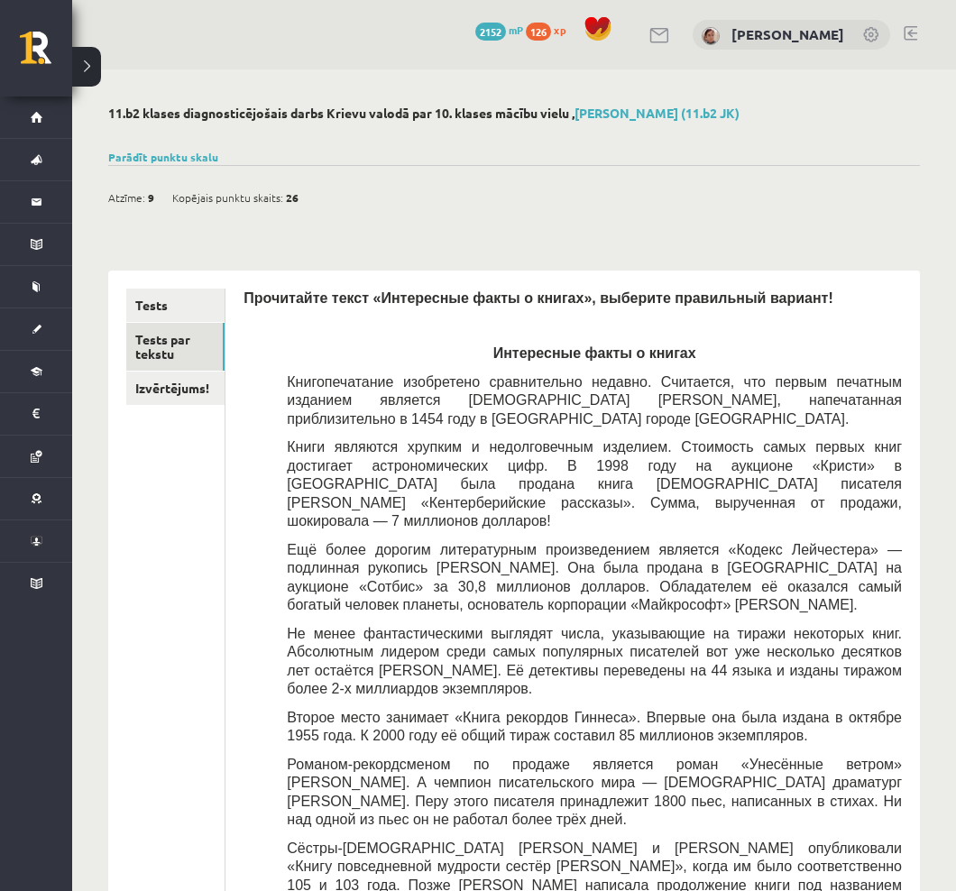
click at [178, 378] on link "Izvērtējums!" at bounding box center [175, 388] width 98 height 33
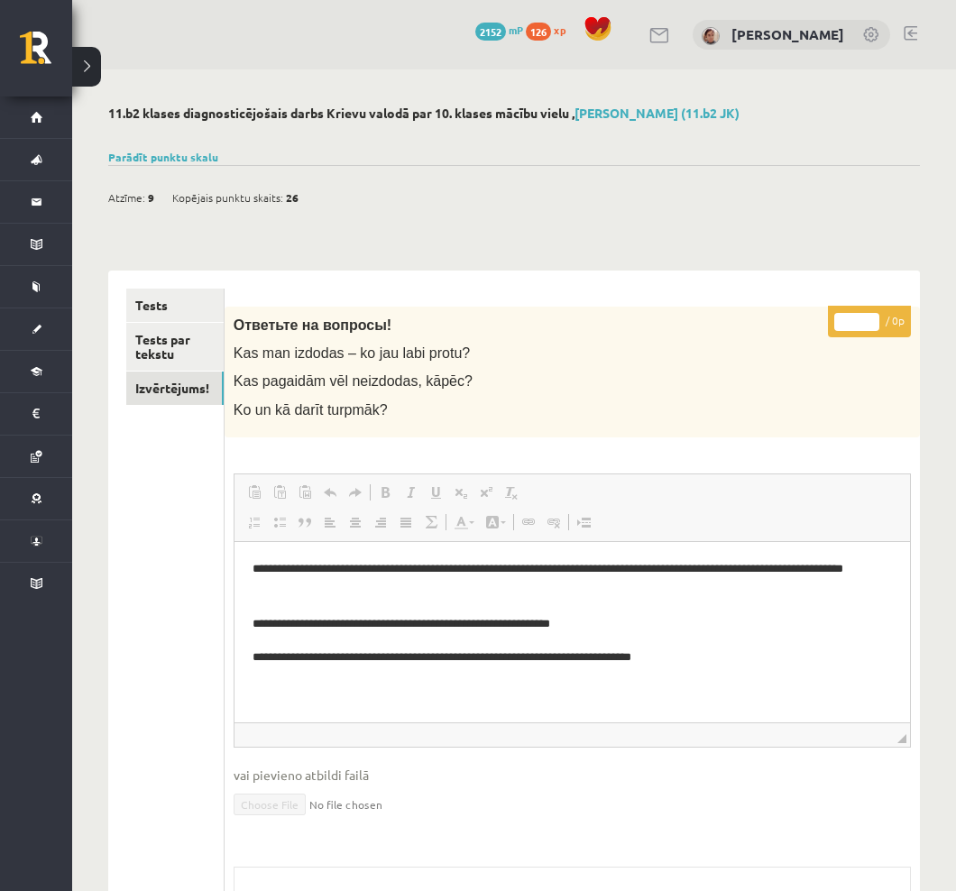
click at [161, 339] on link "Tests par tekstu" at bounding box center [174, 347] width 97 height 49
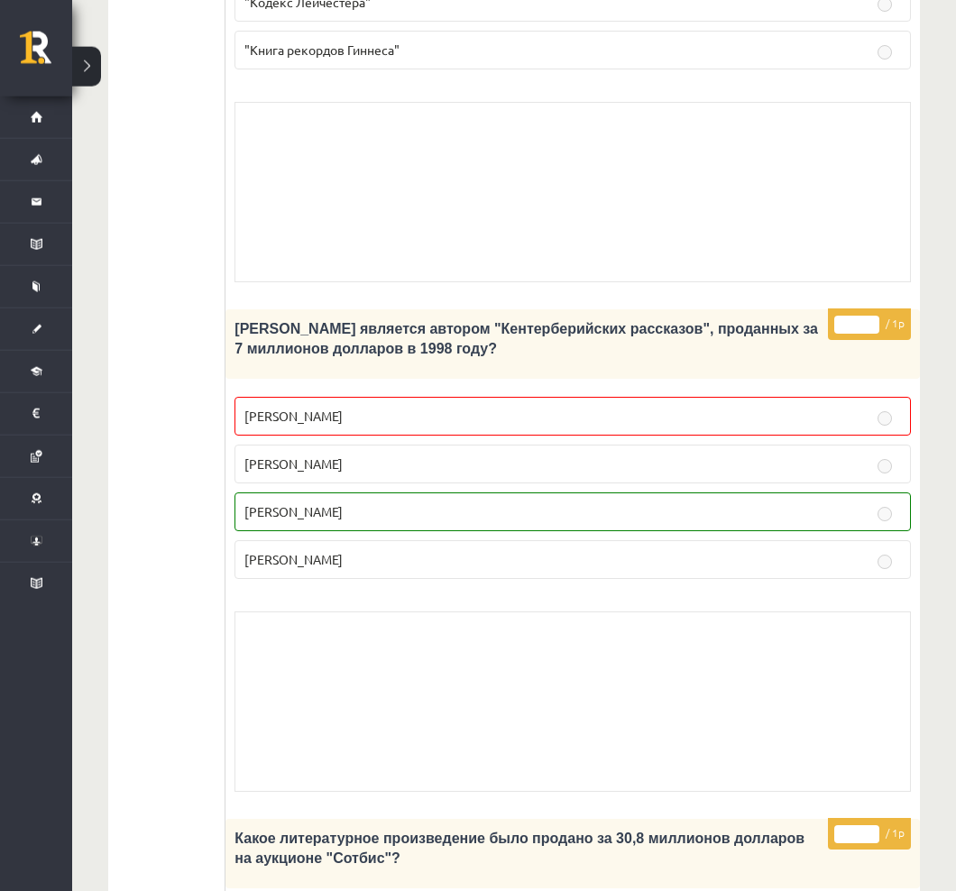
scroll to position [1289, 0]
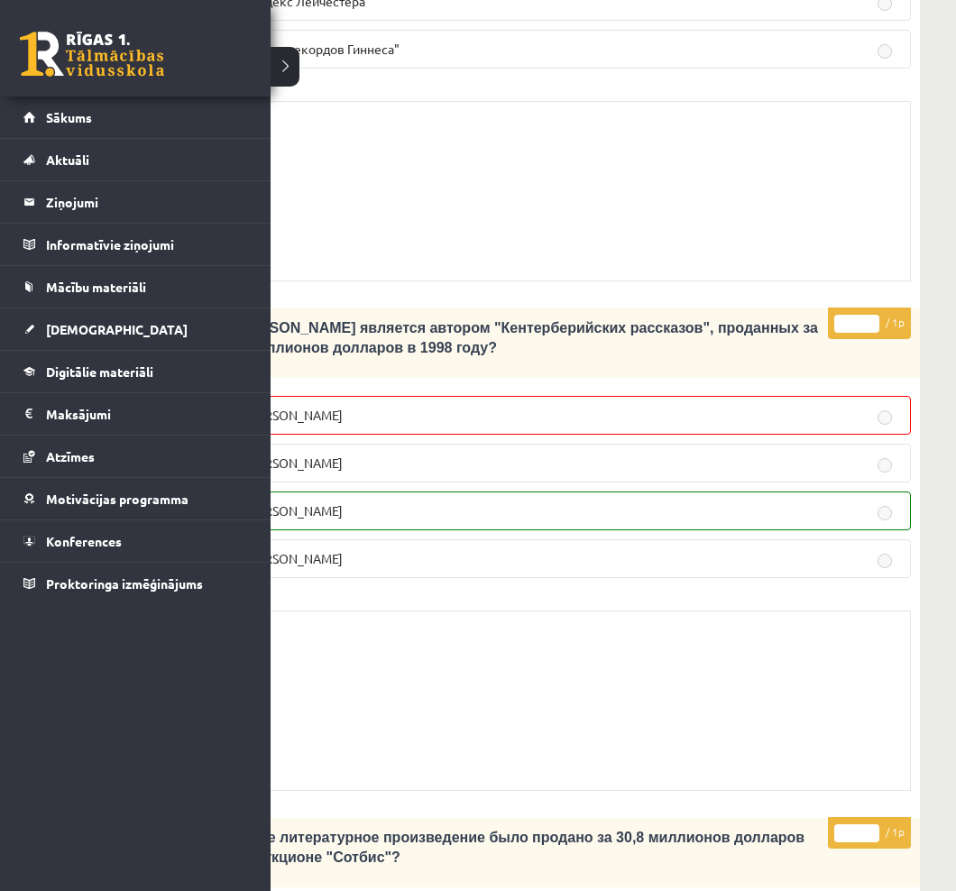
click at [24, 119] on link "Sākums" at bounding box center [135, 117] width 225 height 41
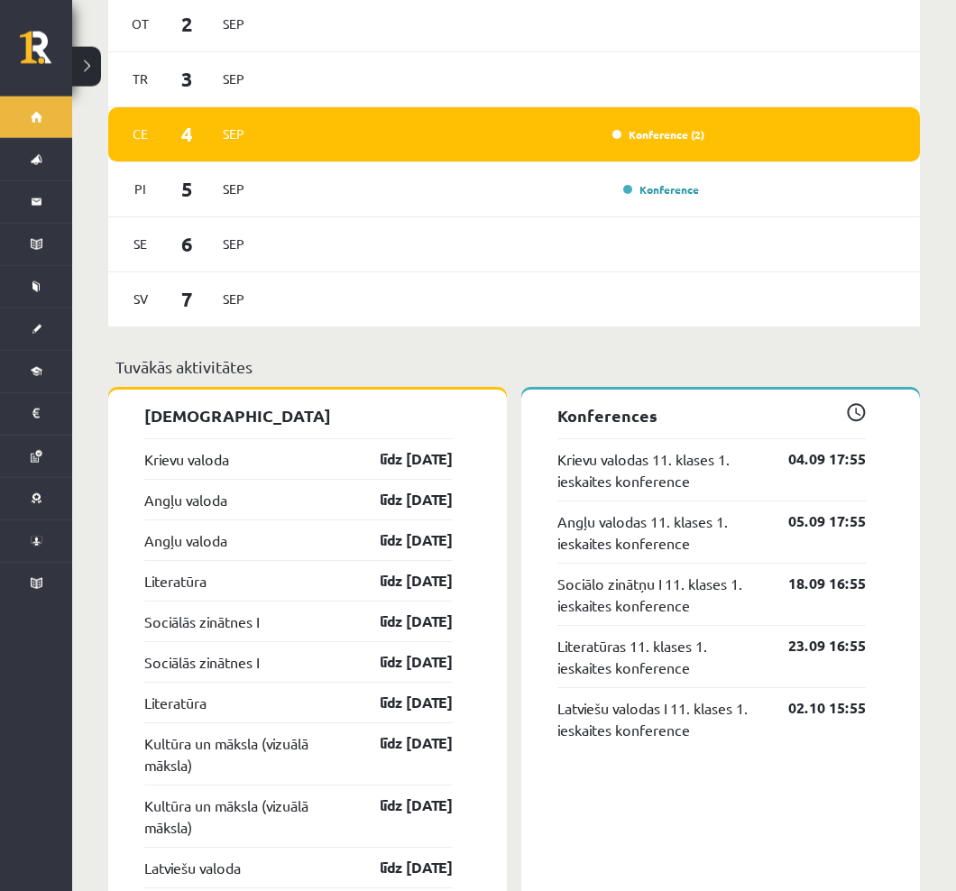
scroll to position [1142, 0]
